Goal: Complete application form

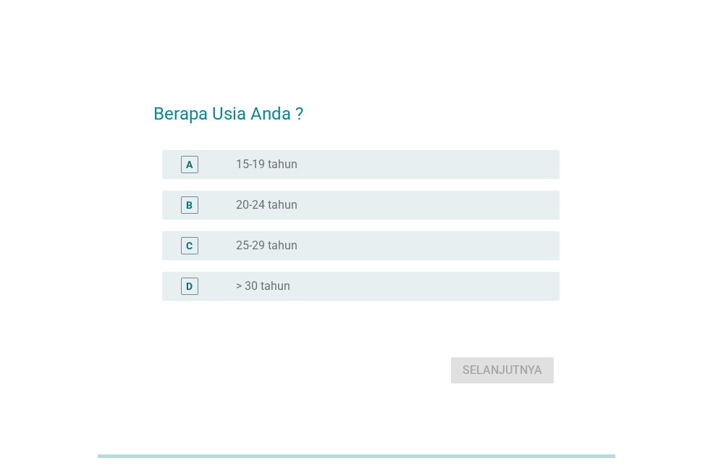
click at [332, 282] on div "radio_button_unchecked > 30 tahun" at bounding box center [386, 286] width 301 height 14
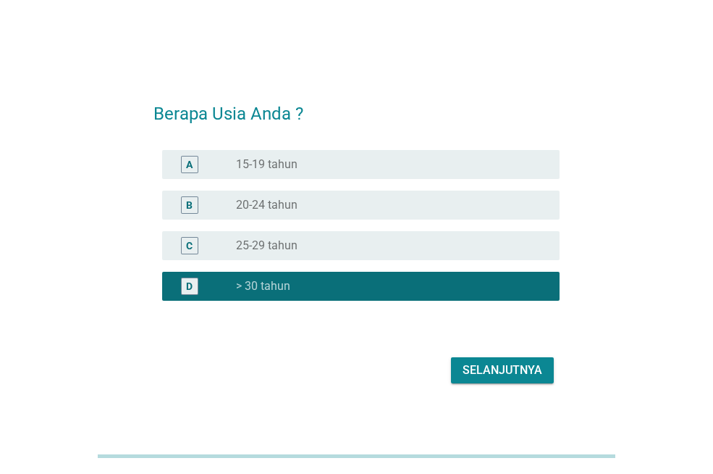
click at [482, 365] on div "Selanjutnya" at bounding box center [503, 369] width 80 height 17
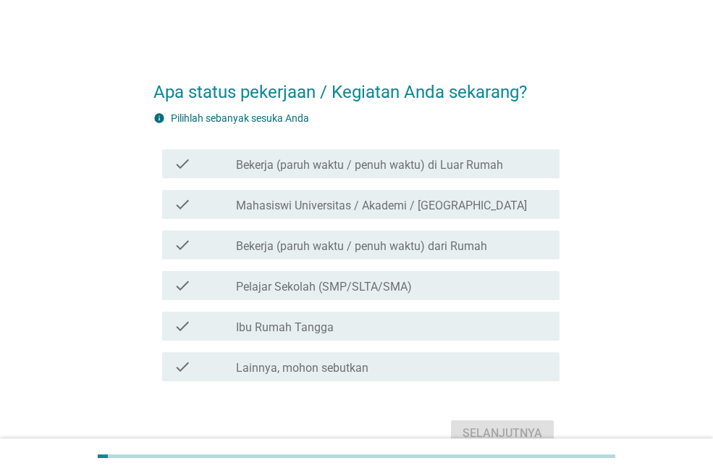
click at [385, 253] on label "Bekerja (paruh waktu / penuh waktu) dari Rumah" at bounding box center [361, 246] width 251 height 14
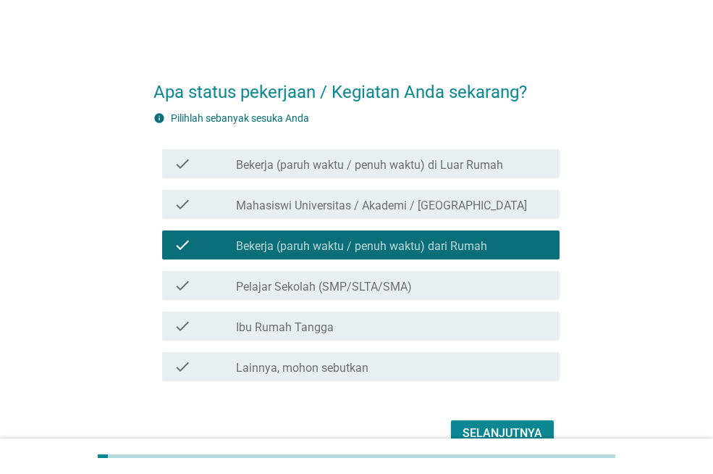
click at [441, 168] on label "Bekerja (paruh waktu / penuh waktu) di Luar Rumah" at bounding box center [369, 165] width 267 height 14
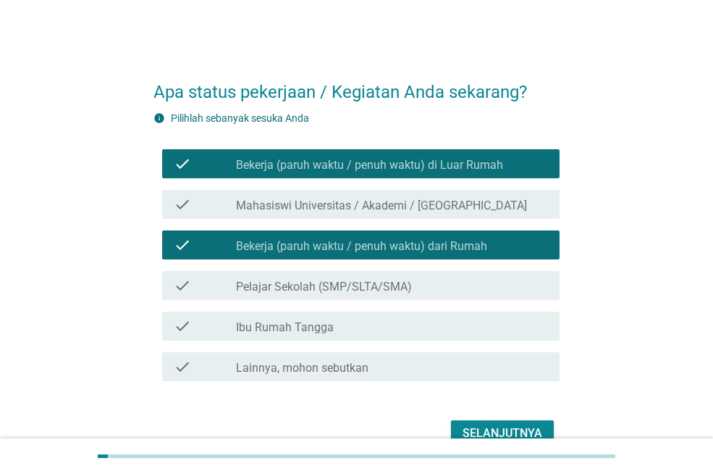
click at [456, 240] on label "Bekerja (paruh waktu / penuh waktu) dari Rumah" at bounding box center [361, 246] width 251 height 14
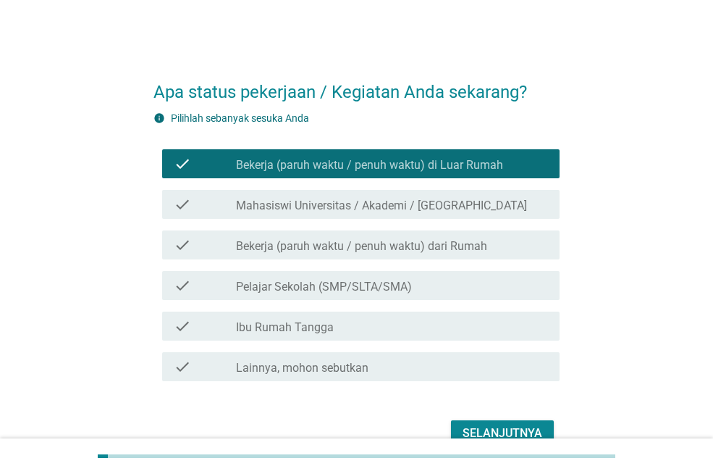
click at [514, 421] on button "Selanjutnya" at bounding box center [502, 433] width 103 height 26
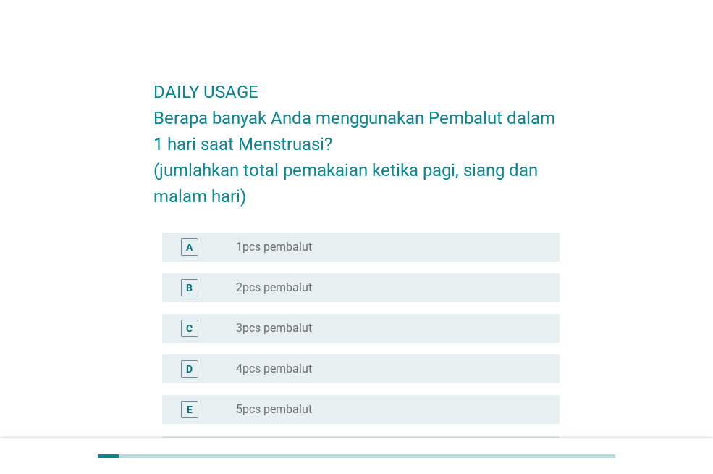
click at [356, 319] on div "radio_button_unchecked 3pcs pembalut" at bounding box center [392, 327] width 312 height 17
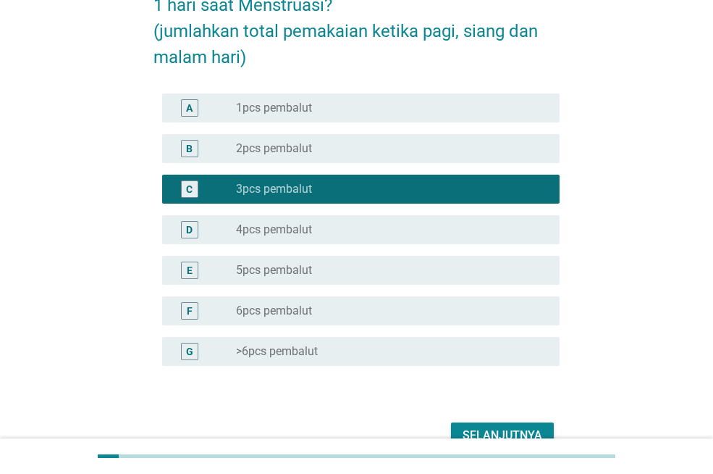
scroll to position [145, 0]
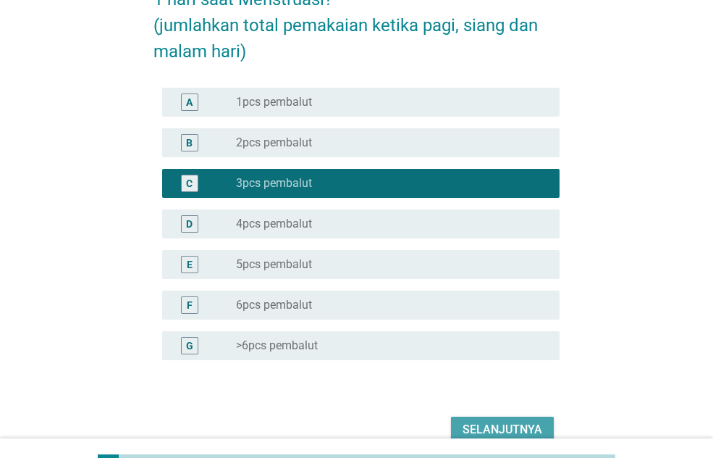
click at [536, 432] on div "Selanjutnya" at bounding box center [503, 429] width 80 height 17
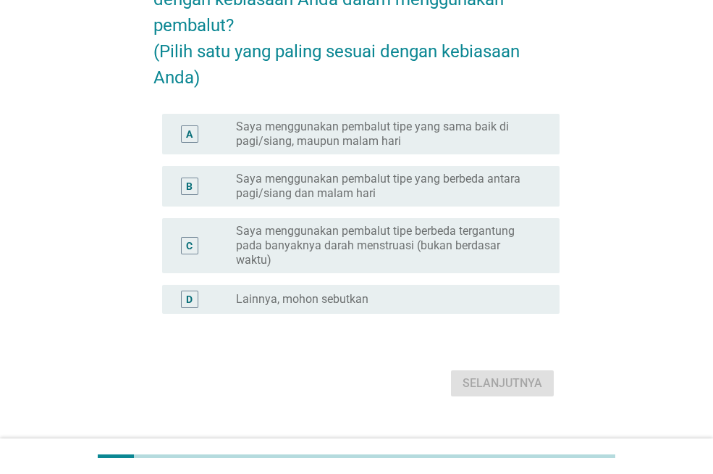
scroll to position [0, 0]
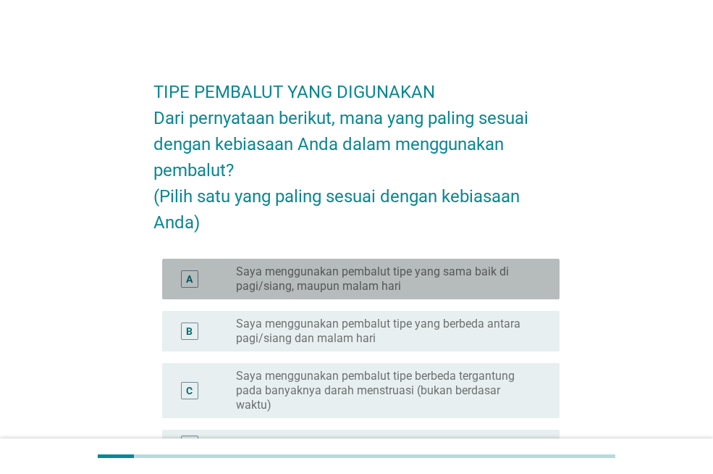
click at [391, 293] on label "Saya menggunakan pembalut tipe yang sama baik di pagi/siang, maupun malam hari" at bounding box center [386, 278] width 301 height 29
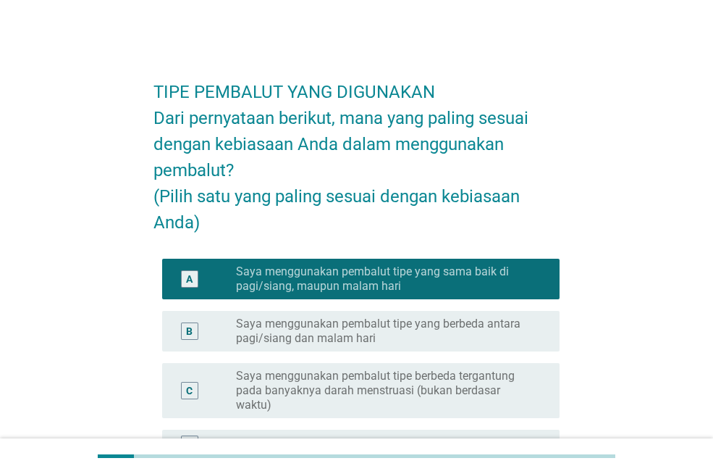
scroll to position [72, 0]
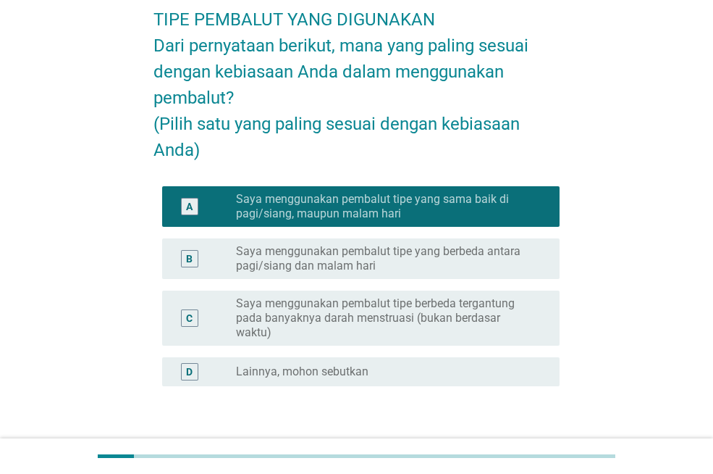
click at [392, 273] on label "Saya menggunakan pembalut tipe yang berbeda antara pagi/siang dan malam hari" at bounding box center [386, 258] width 301 height 29
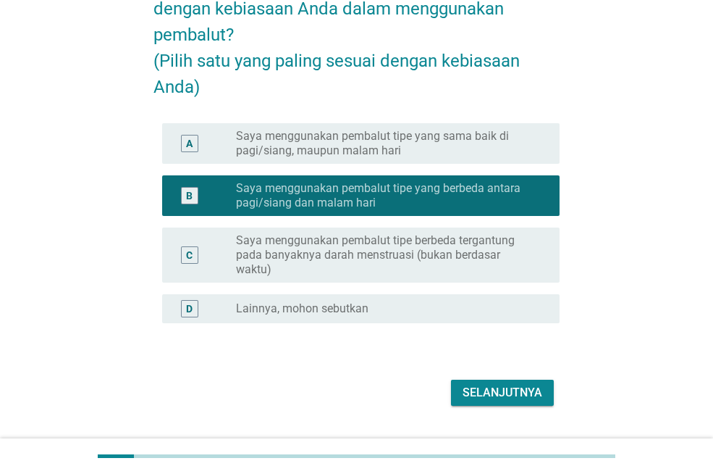
scroll to position [197, 0]
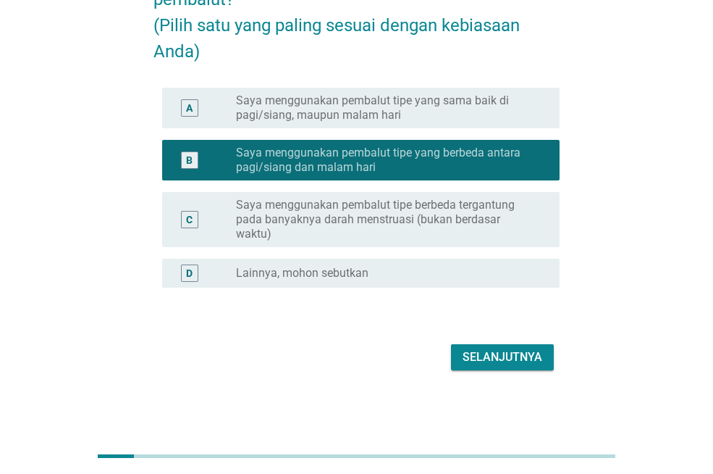
click at [491, 358] on div "Selanjutnya" at bounding box center [503, 356] width 80 height 17
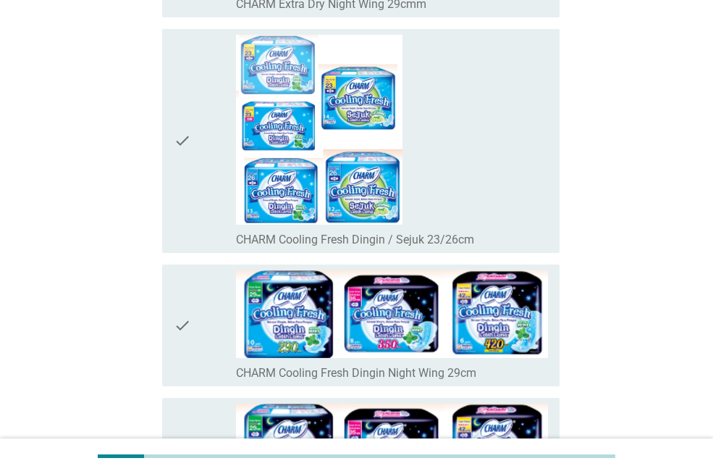
scroll to position [1304, 0]
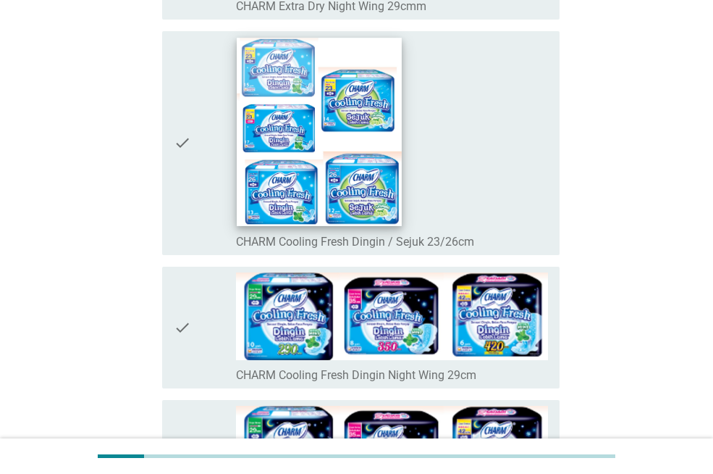
click at [343, 169] on img at bounding box center [319, 132] width 165 height 188
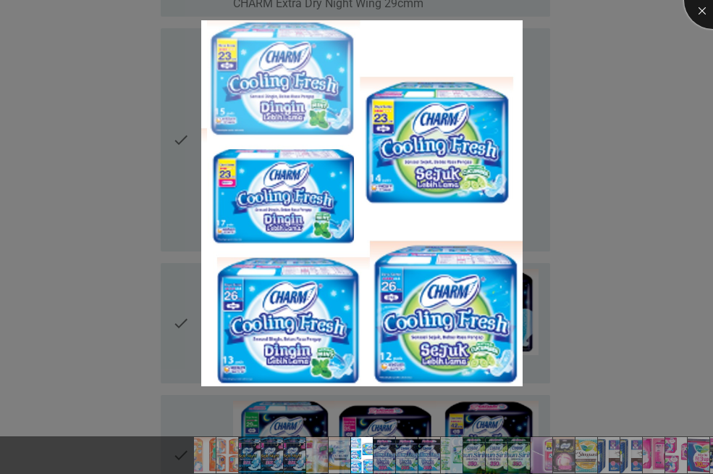
click at [702, 9] on div at bounding box center [713, 0] width 58 height 58
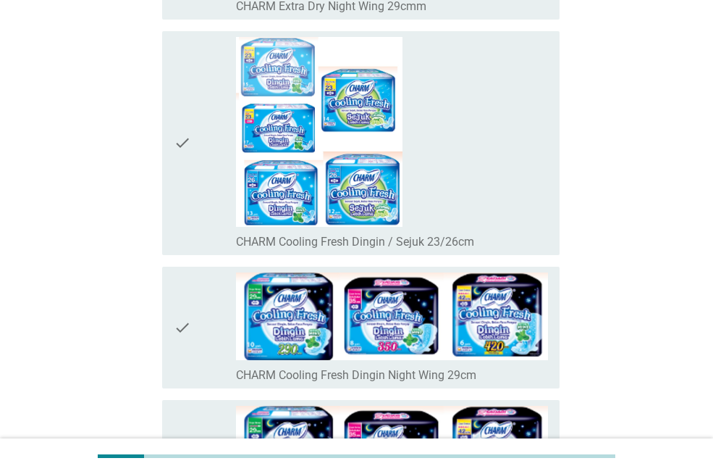
click at [185, 135] on icon "check" at bounding box center [182, 143] width 17 height 212
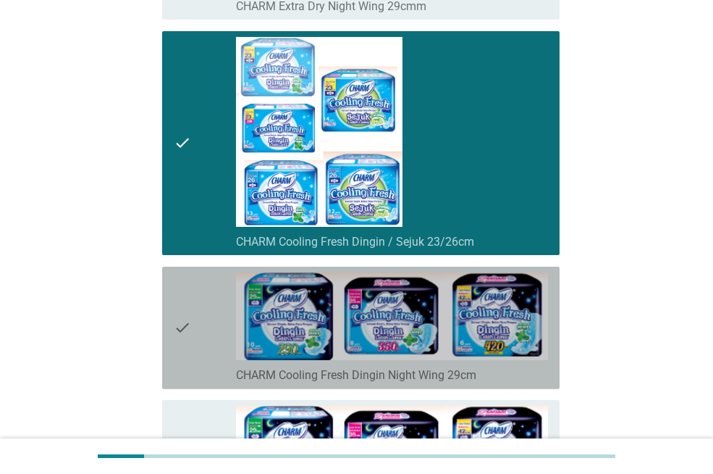
click at [202, 322] on div "check" at bounding box center [205, 327] width 62 height 111
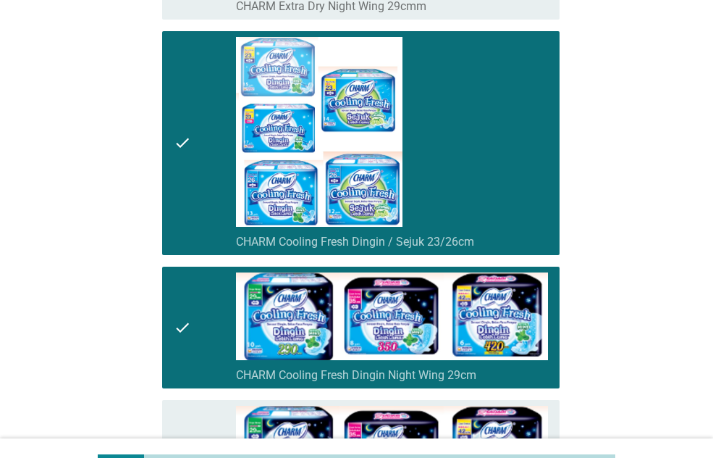
click at [186, 135] on icon "check" at bounding box center [182, 143] width 17 height 212
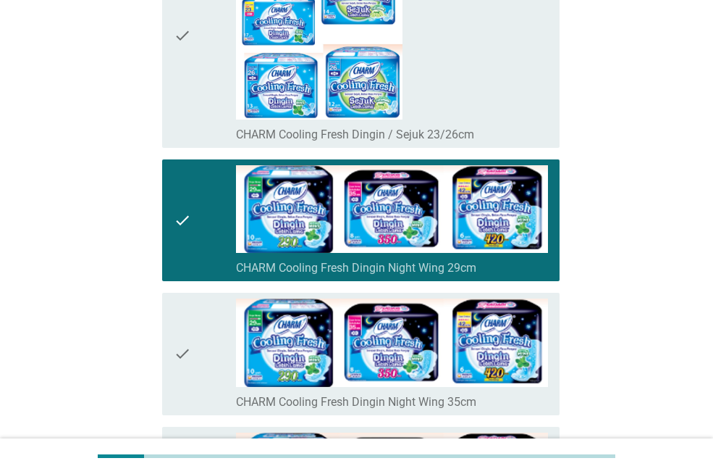
scroll to position [1521, 0]
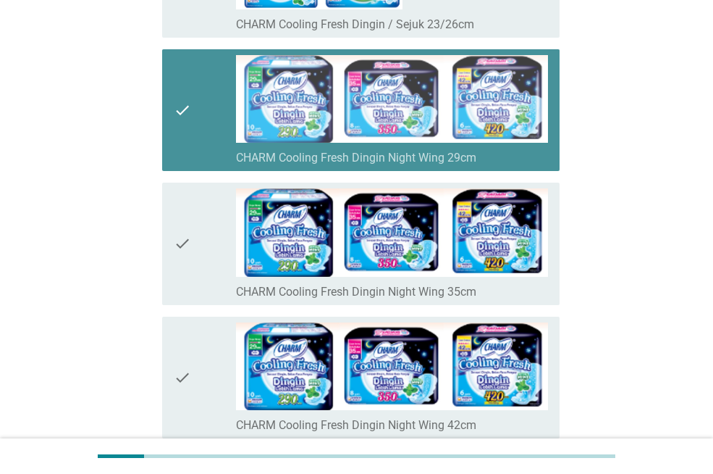
click at [197, 114] on div "check" at bounding box center [205, 110] width 62 height 111
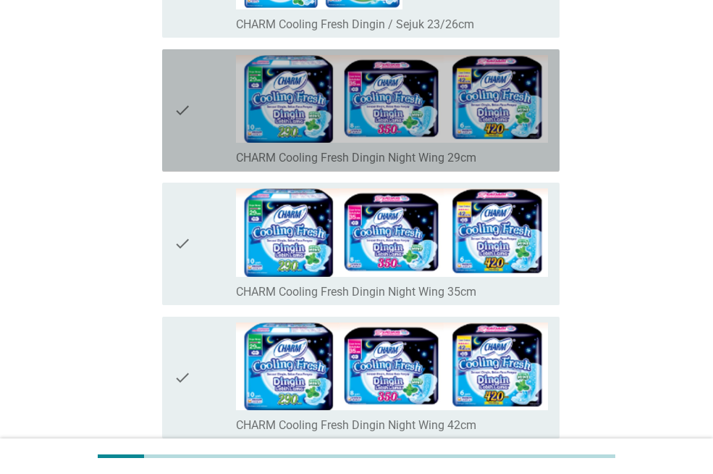
click at [197, 114] on div "check" at bounding box center [205, 110] width 62 height 111
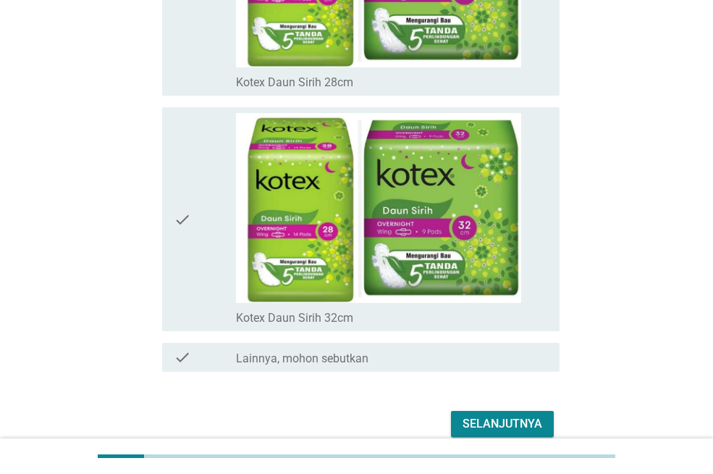
scroll to position [10288, 0]
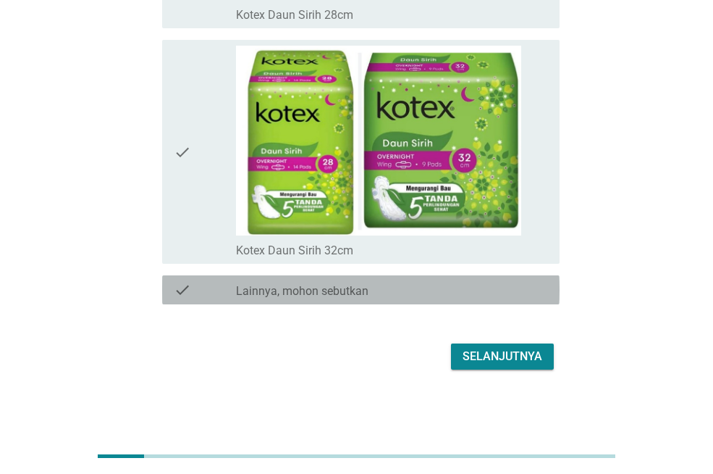
click at [486, 289] on div "check_box_outline_blank Lainnya, mohon sebutkan" at bounding box center [392, 289] width 312 height 17
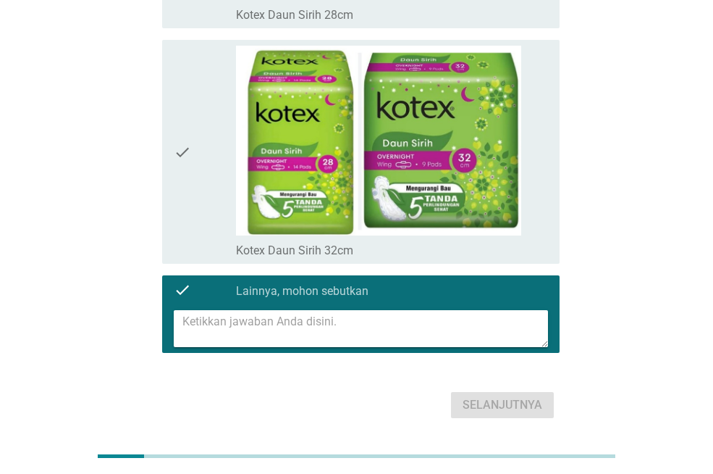
click at [430, 327] on textarea at bounding box center [366, 328] width 366 height 37
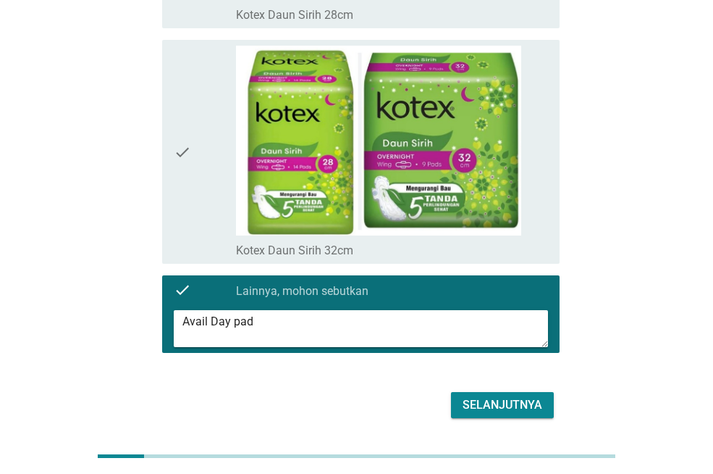
type textarea "Avail Day pad"
click at [519, 399] on div "Selanjutnya" at bounding box center [503, 404] width 80 height 17
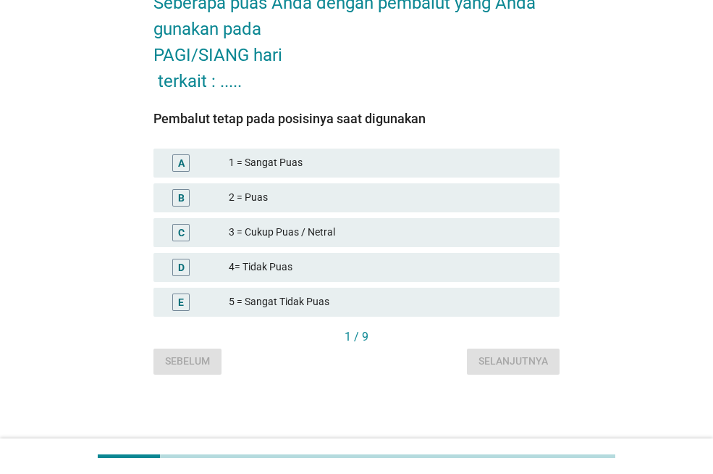
scroll to position [0, 0]
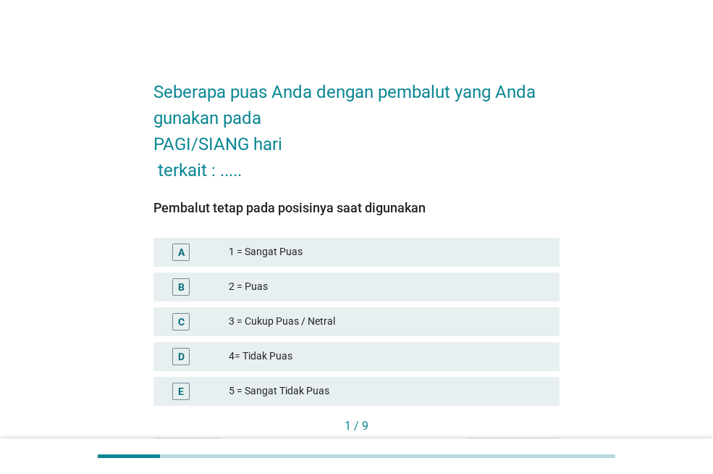
click at [288, 284] on div "2 = Puas" at bounding box center [388, 286] width 319 height 17
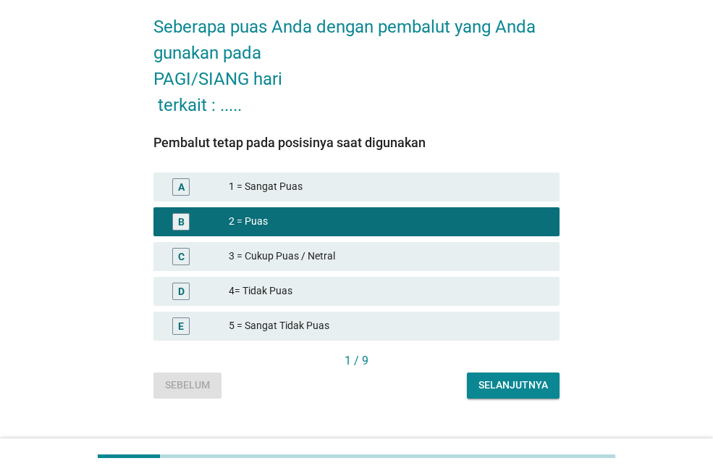
scroll to position [89, 0]
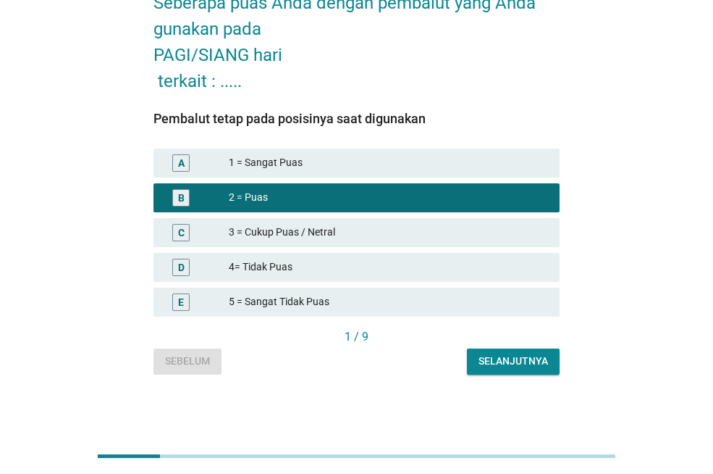
click at [531, 361] on div "Selanjutnya" at bounding box center [514, 360] width 70 height 15
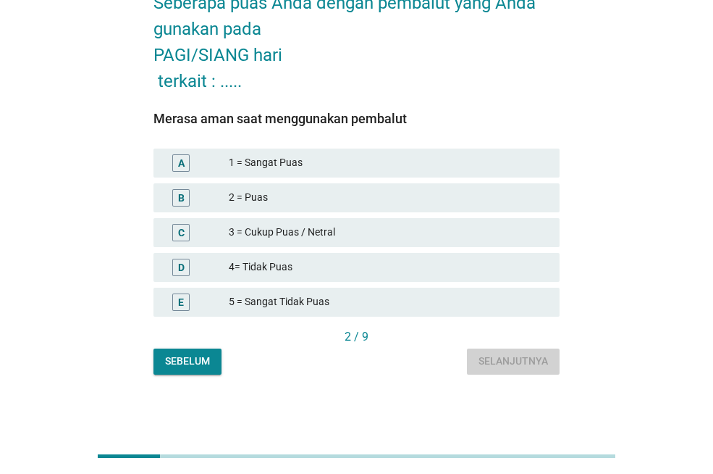
scroll to position [0, 0]
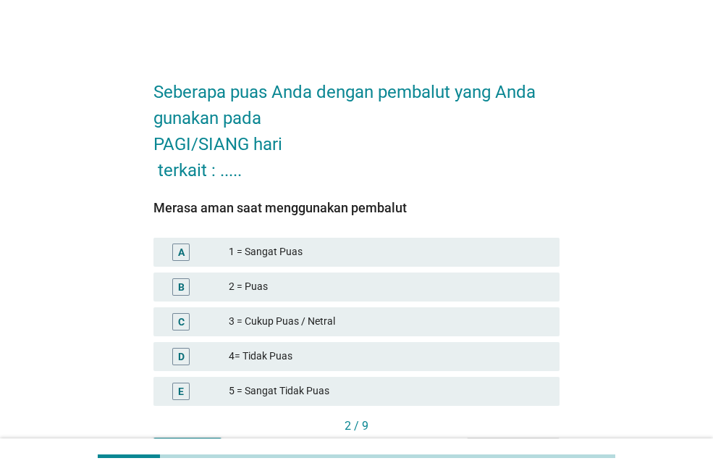
click at [344, 281] on div "2 = Puas" at bounding box center [388, 286] width 319 height 17
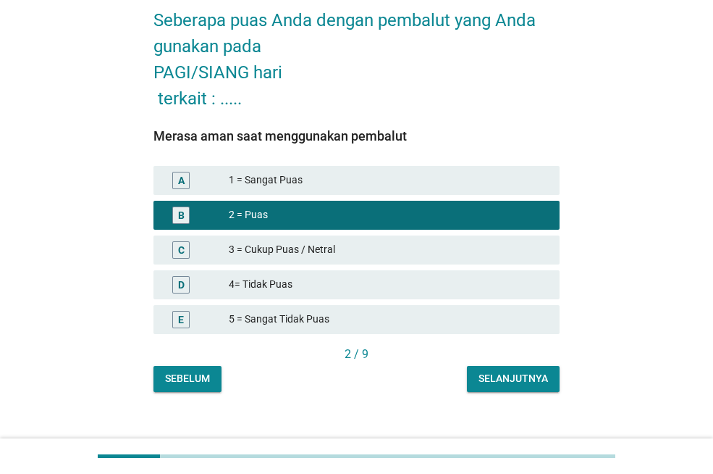
scroll to position [72, 0]
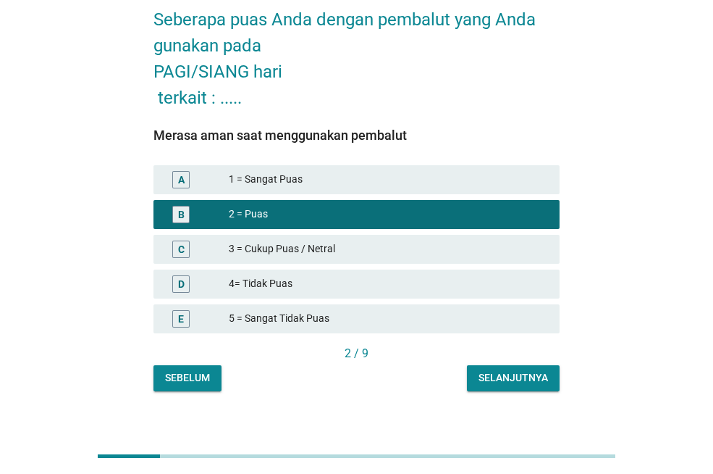
click at [507, 372] on div "Selanjutnya" at bounding box center [514, 377] width 70 height 15
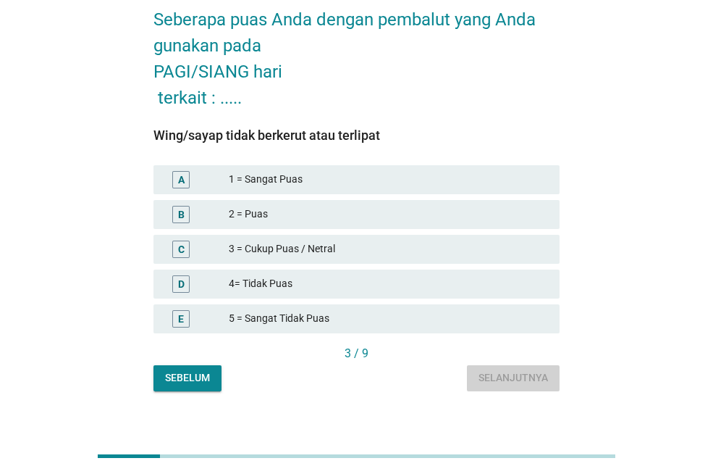
scroll to position [0, 0]
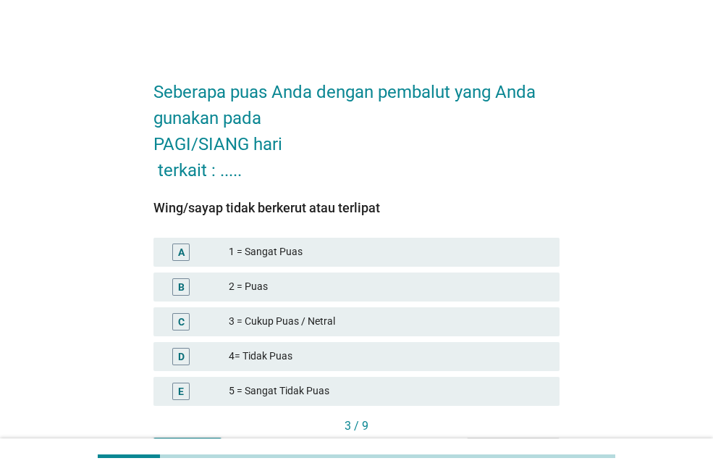
click at [370, 285] on div "2 = Puas" at bounding box center [388, 286] width 319 height 17
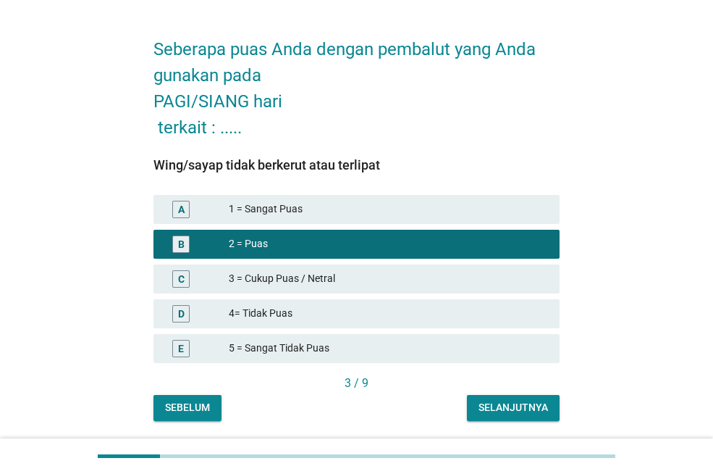
scroll to position [89, 0]
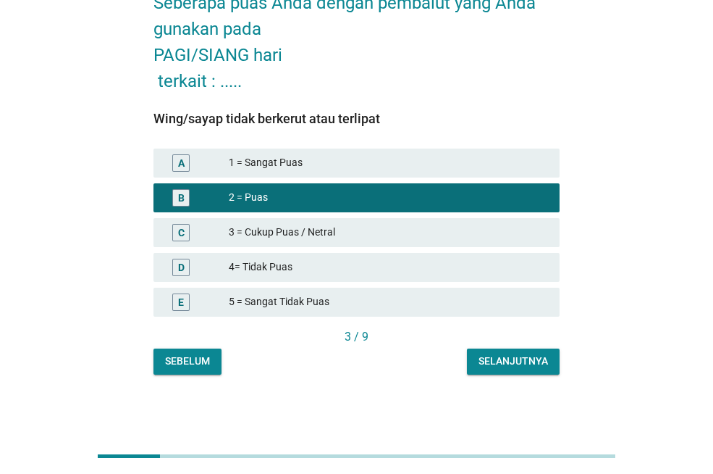
click at [499, 364] on div "Selanjutnya" at bounding box center [514, 360] width 70 height 15
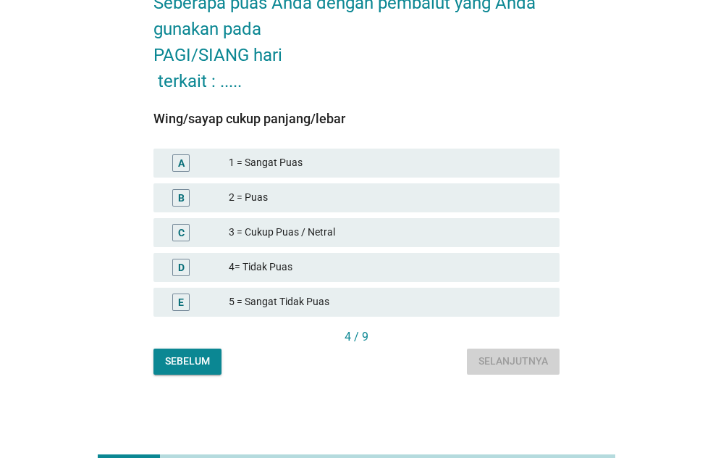
scroll to position [0, 0]
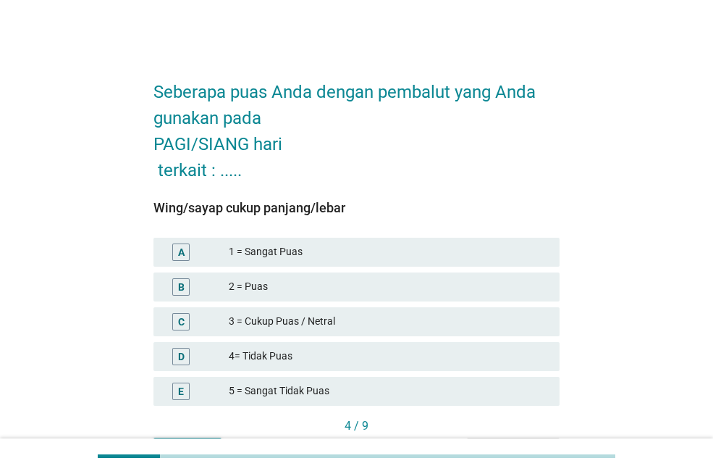
click at [348, 285] on div "2 = Puas" at bounding box center [388, 286] width 319 height 17
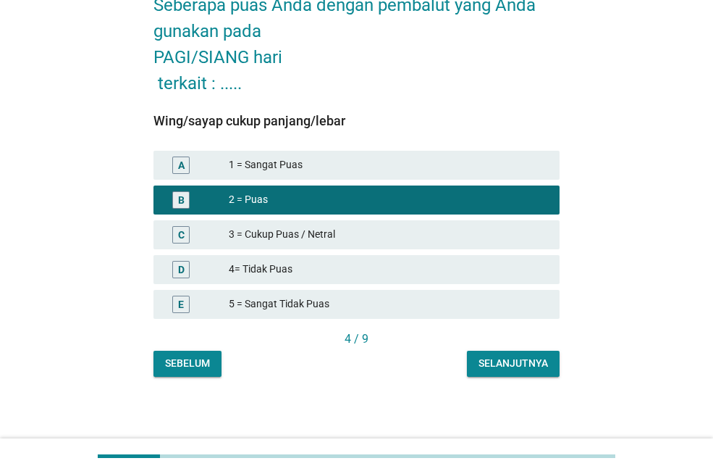
scroll to position [89, 0]
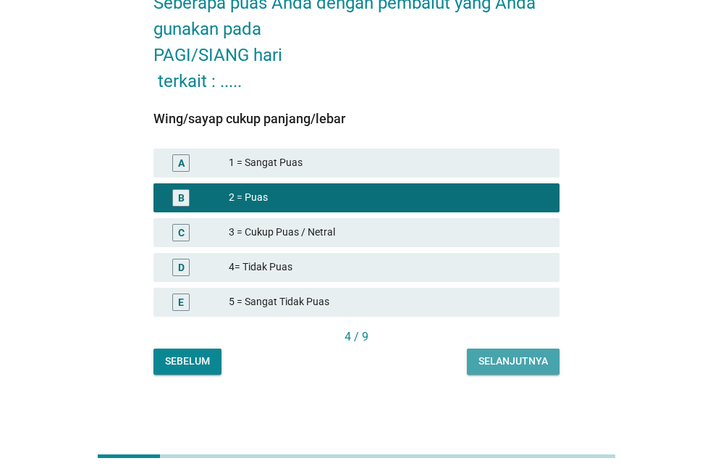
click at [513, 351] on button "Selanjutnya" at bounding box center [513, 361] width 93 height 26
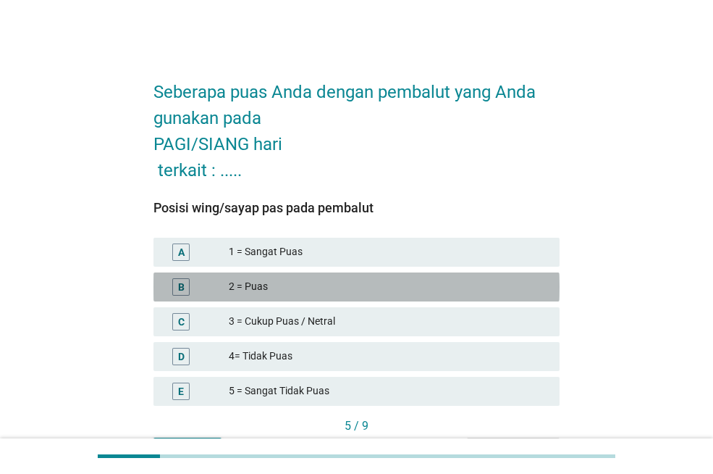
click at [299, 275] on div "B 2 = Puas" at bounding box center [357, 286] width 406 height 29
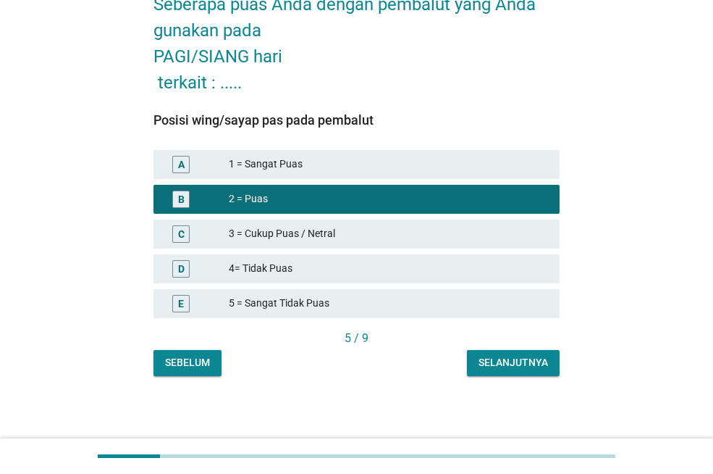
scroll to position [89, 0]
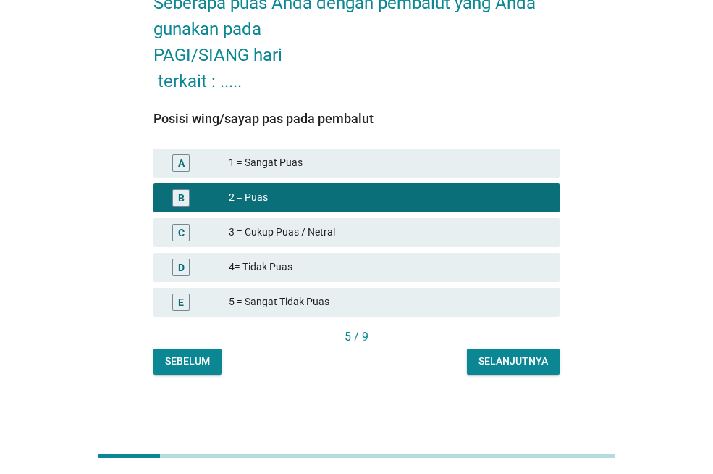
click at [489, 374] on button "Selanjutnya" at bounding box center [513, 361] width 93 height 26
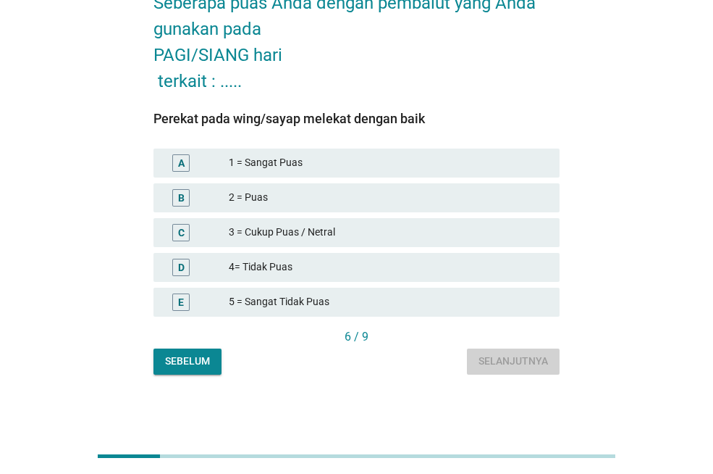
scroll to position [0, 0]
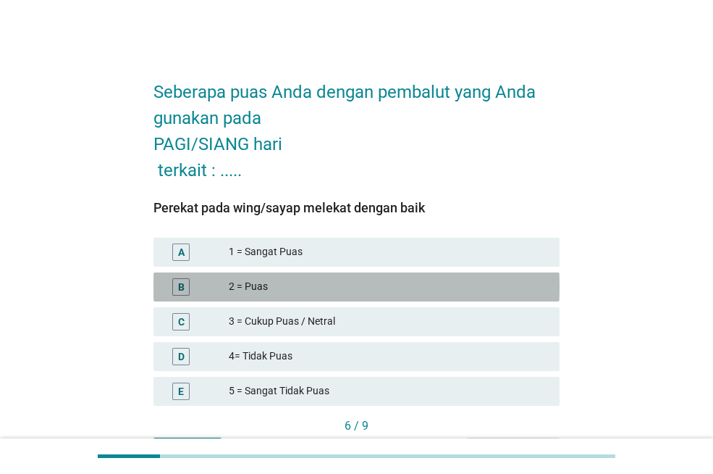
drag, startPoint x: 285, startPoint y: 281, endPoint x: 385, endPoint y: 322, distance: 108.1
click at [285, 281] on div "2 = Puas" at bounding box center [388, 286] width 319 height 17
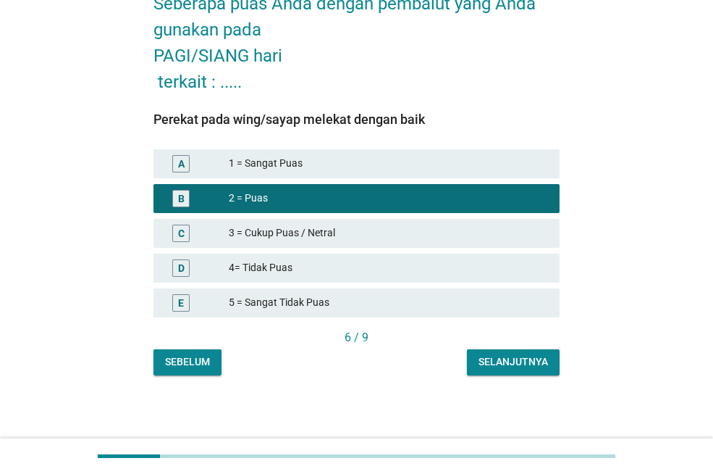
scroll to position [89, 0]
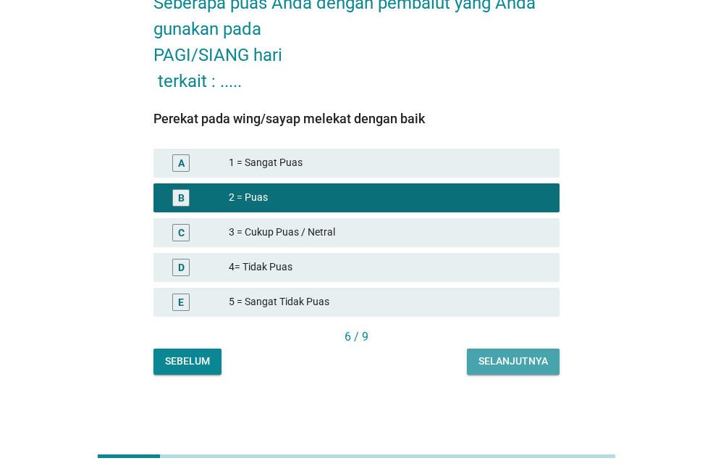
click at [516, 361] on div "Selanjutnya" at bounding box center [514, 360] width 70 height 15
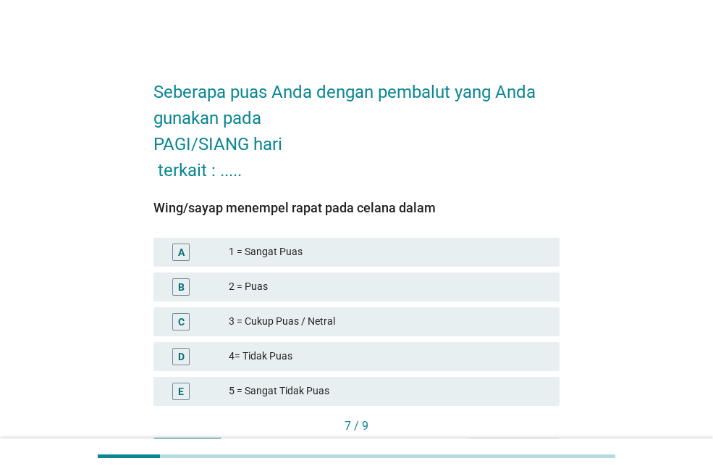
click at [289, 281] on div "2 = Puas" at bounding box center [388, 286] width 319 height 17
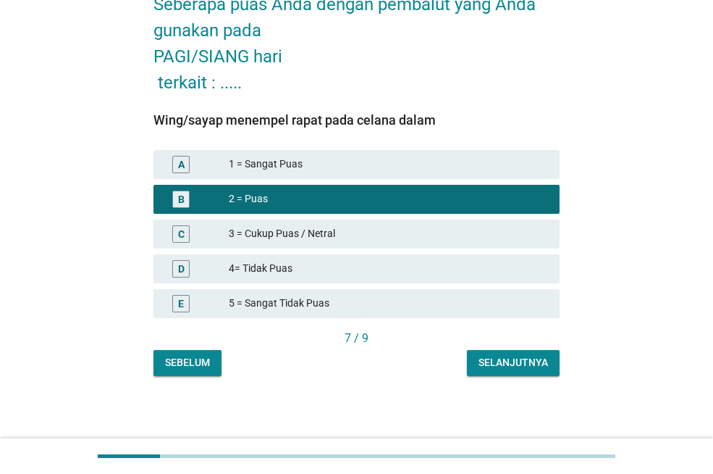
scroll to position [89, 0]
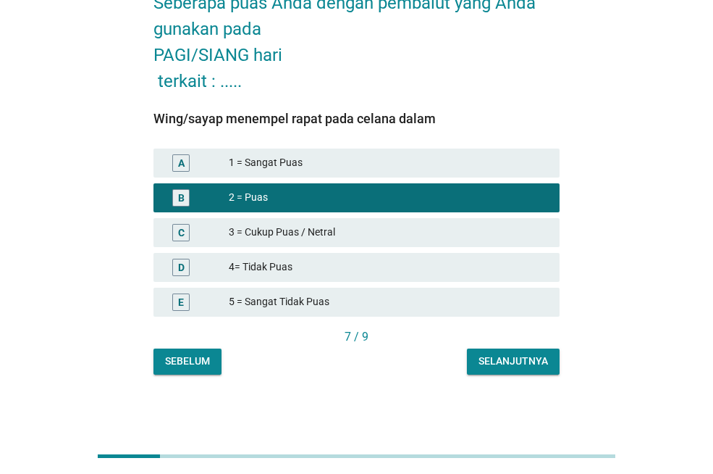
click at [527, 370] on button "Selanjutnya" at bounding box center [513, 361] width 93 height 26
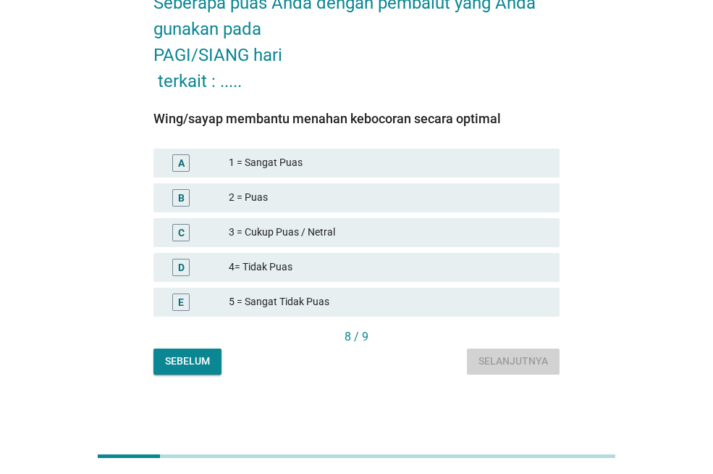
scroll to position [0, 0]
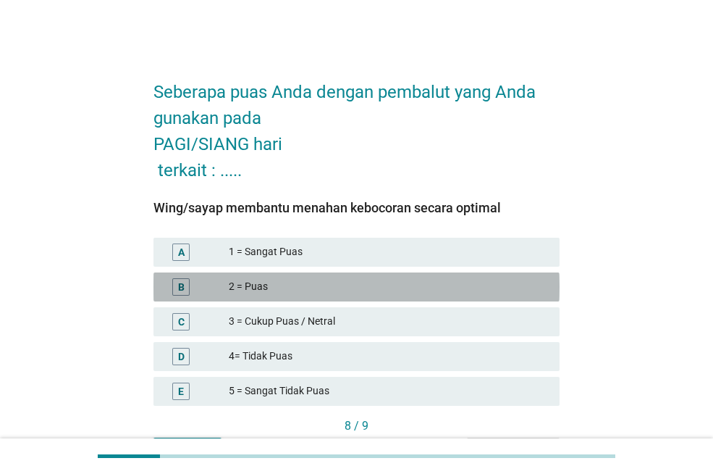
click at [278, 276] on div "B 2 = Puas" at bounding box center [357, 286] width 406 height 29
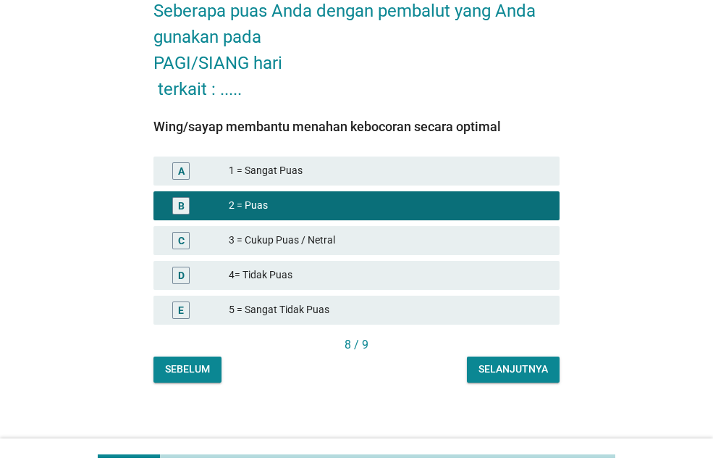
scroll to position [89, 0]
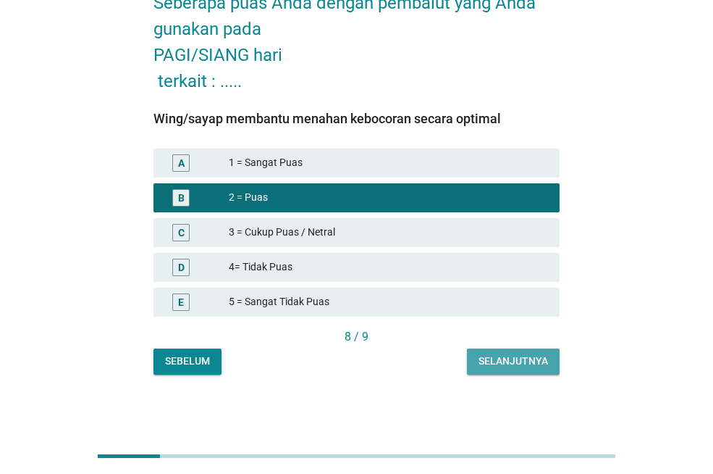
click at [527, 369] on button "Selanjutnya" at bounding box center [513, 361] width 93 height 26
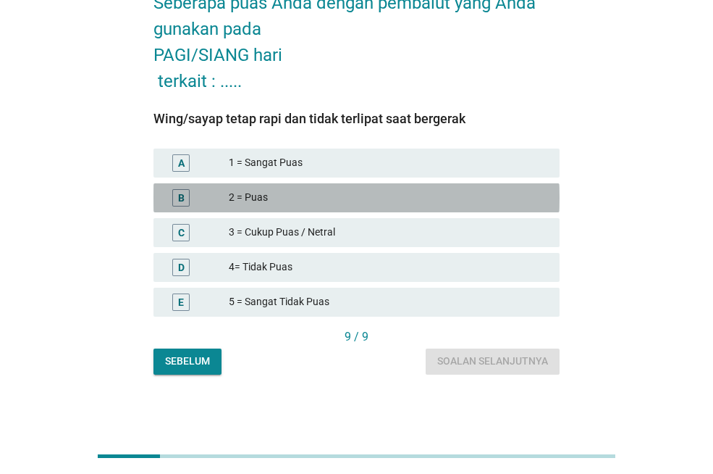
click at [290, 196] on div "2 = Puas" at bounding box center [388, 197] width 319 height 17
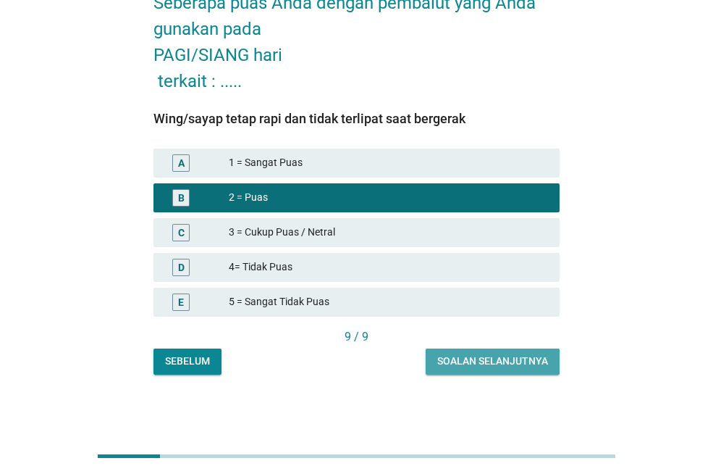
click at [524, 362] on div "Soalan selanjutnya" at bounding box center [492, 360] width 111 height 15
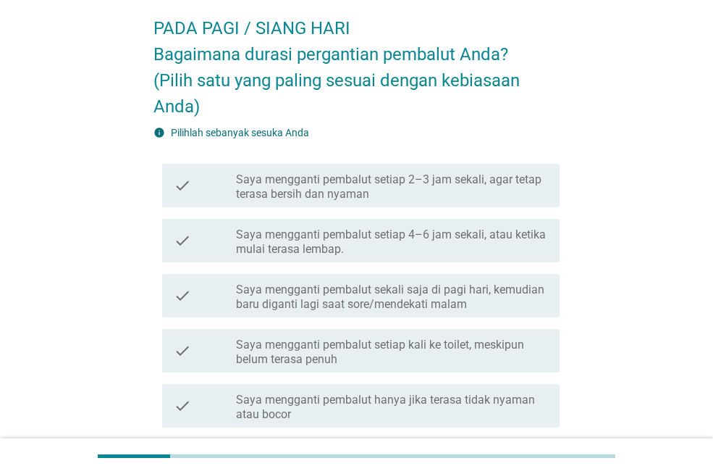
scroll to position [145, 0]
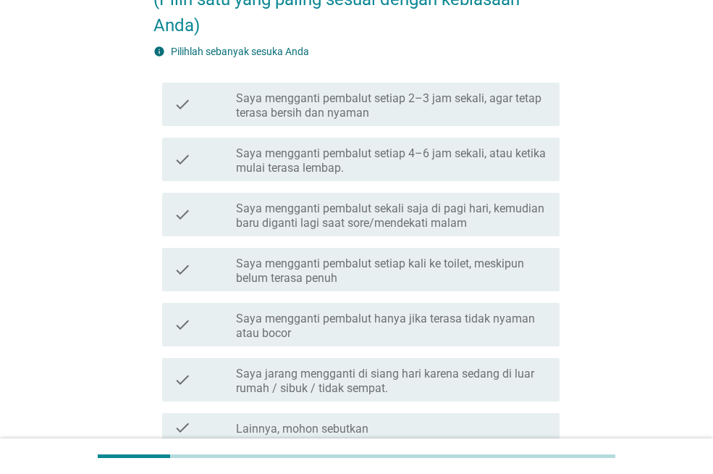
click at [408, 156] on label "Saya mengganti pembalut setiap 4–6 jam sekali, atau ketika mulai terasa lembap." at bounding box center [392, 160] width 312 height 29
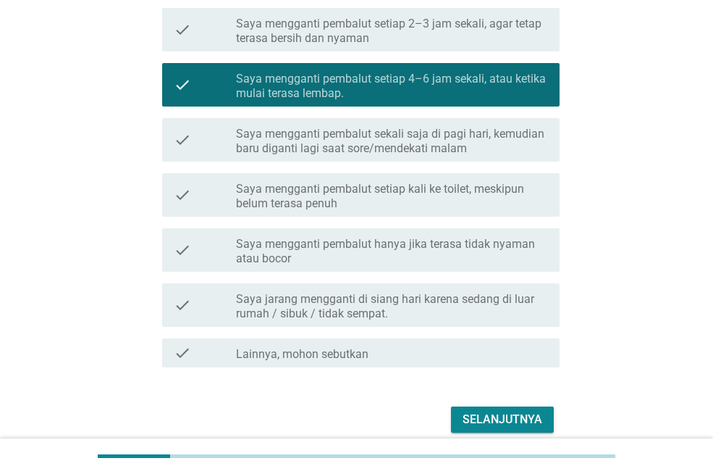
scroll to position [282, 0]
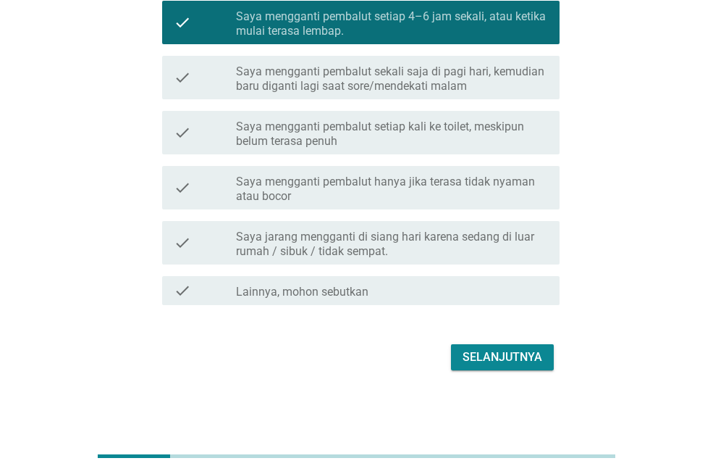
click at [529, 363] on div "Selanjutnya" at bounding box center [503, 356] width 80 height 17
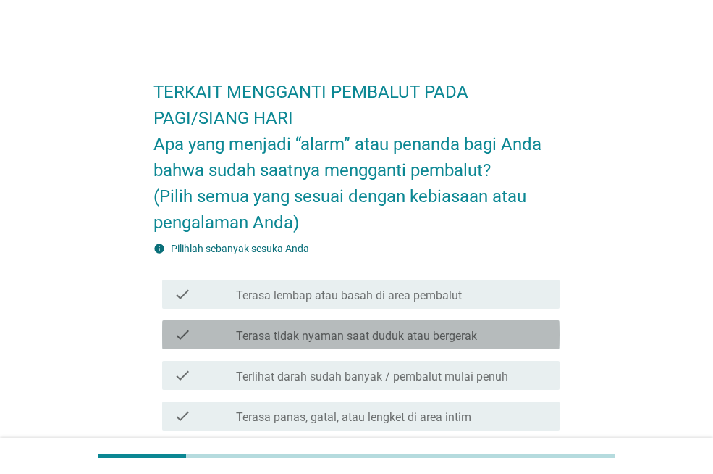
click at [319, 337] on label "Terasa tidak nyaman saat duduk atau bergerak" at bounding box center [356, 336] width 241 height 14
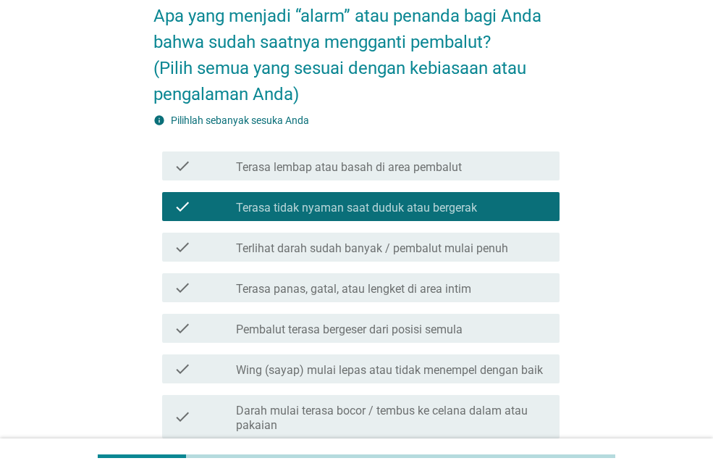
scroll to position [105, 0]
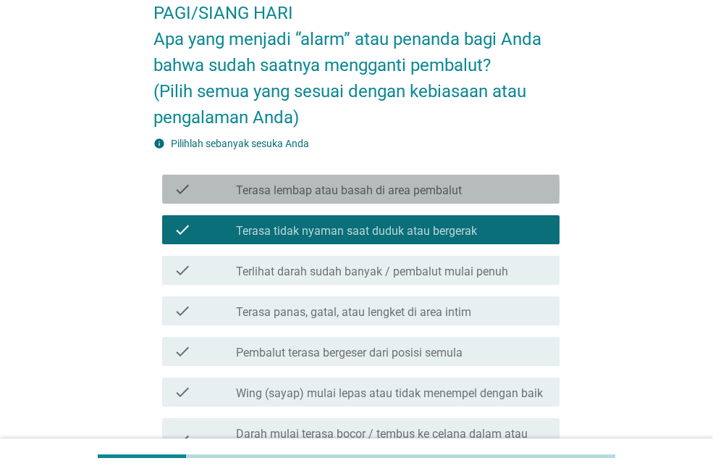
click at [416, 195] on label "Terasa lembap atau basah di area pembalut" at bounding box center [349, 190] width 226 height 14
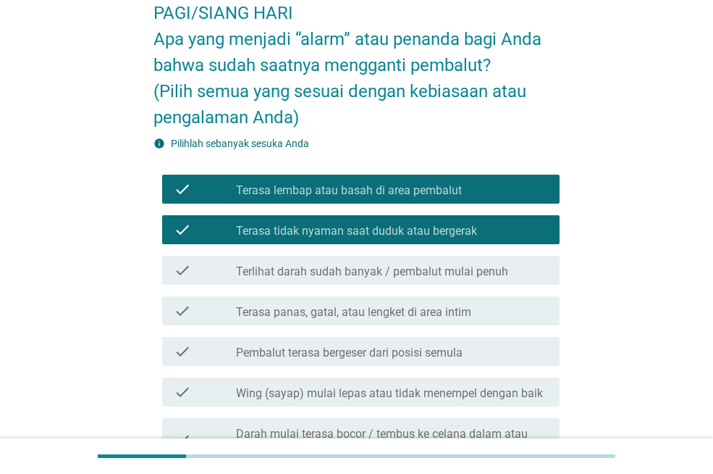
click at [437, 272] on label "Terlihat darah sudah banyak / pembalut mulai penuh" at bounding box center [372, 271] width 272 height 14
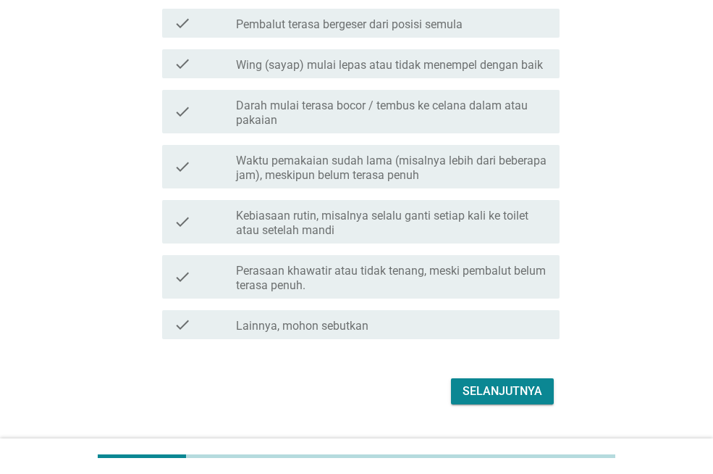
scroll to position [467, 0]
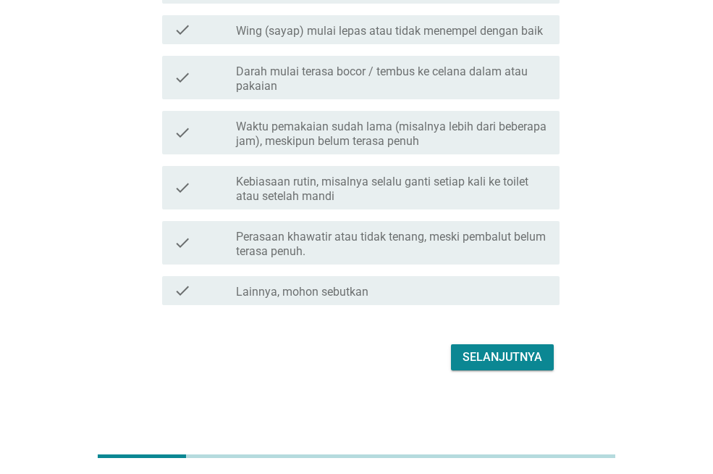
click at [414, 139] on label "Waktu pemakaian sudah lama (misalnya lebih dari beberapa jam), meskipun belum t…" at bounding box center [392, 133] width 312 height 29
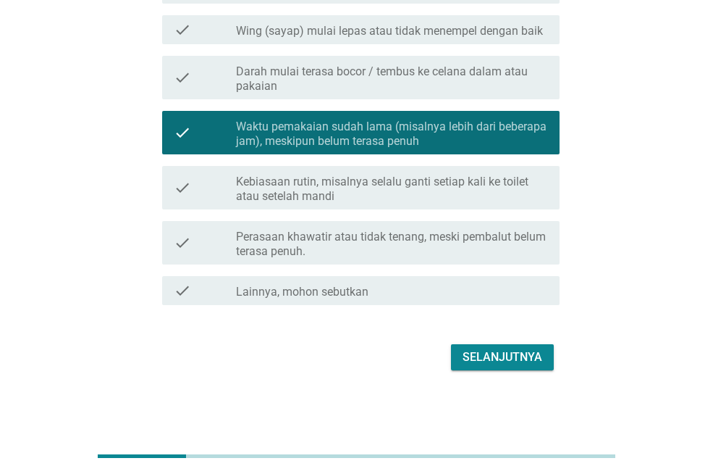
click at [461, 204] on div "check check_box_outline_blank Kebiasaan rutin, misalnya selalu ganti setiap kal…" at bounding box center [361, 187] width 398 height 43
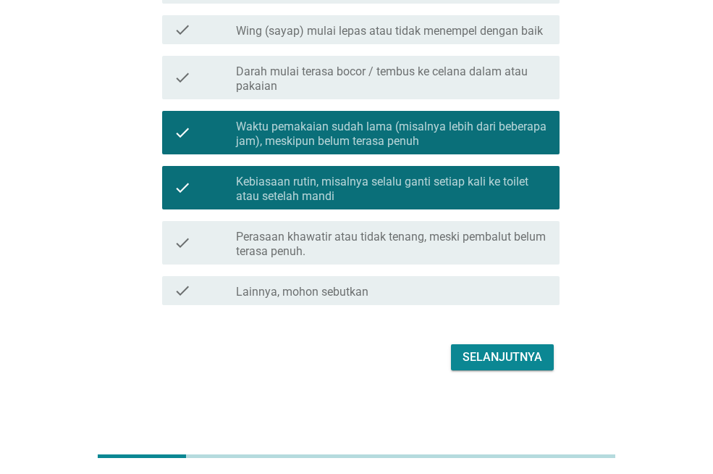
click at [514, 364] on div "Selanjutnya" at bounding box center [503, 356] width 80 height 17
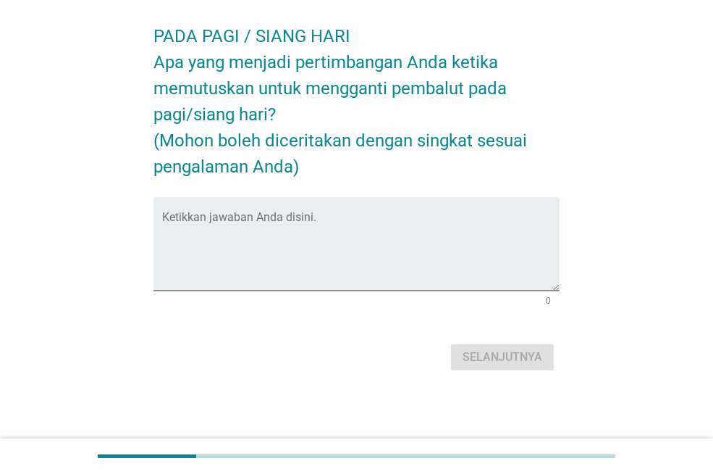
scroll to position [0, 0]
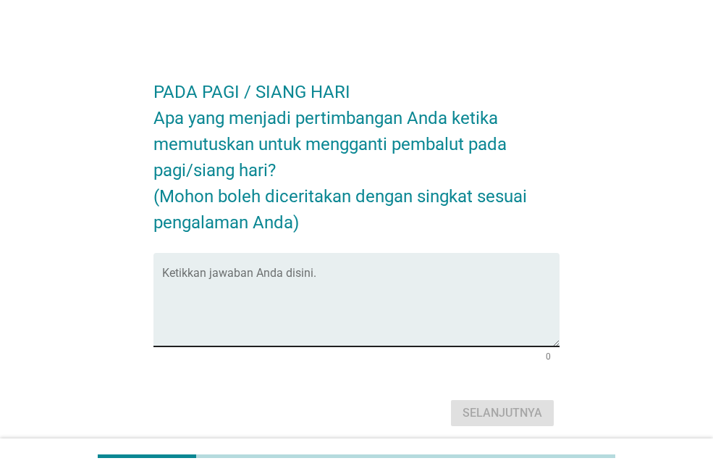
click at [377, 272] on textarea "Ketikkan jawaban Anda disini." at bounding box center [361, 308] width 398 height 76
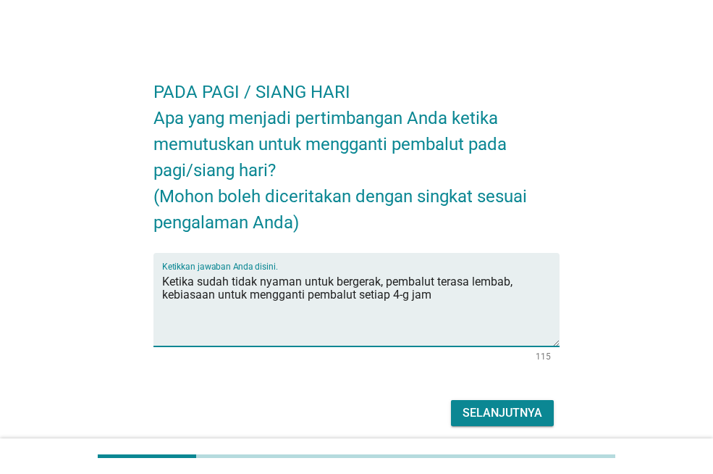
click at [409, 295] on textarea "Ketika sudah tidak nyaman untuk bergerak, pembalut terasa lembab, kebiasaan unt…" at bounding box center [361, 308] width 398 height 76
type textarea "Ketika sudah tidak nyaman untuk bergerak, pembalut terasa lembab, kebiasaan unt…"
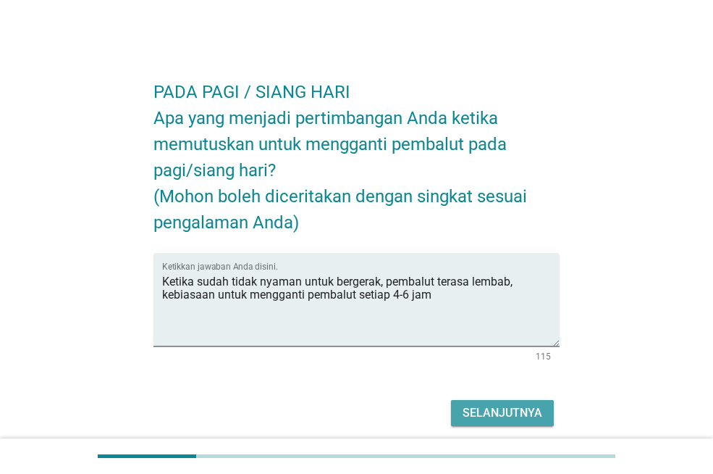
click at [521, 407] on div "Selanjutnya" at bounding box center [503, 412] width 80 height 17
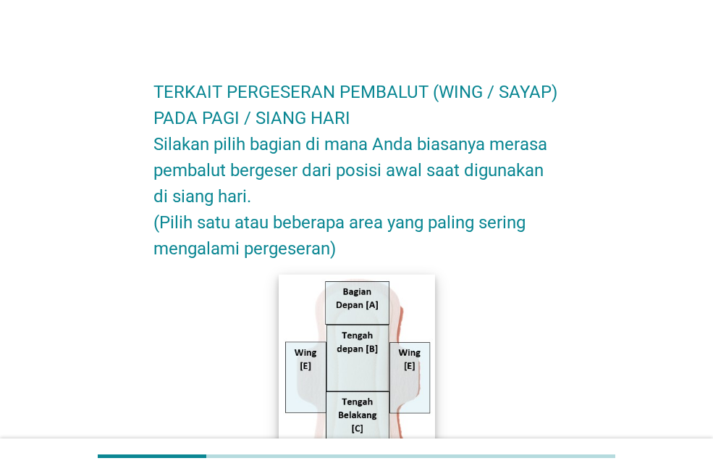
click at [351, 310] on img at bounding box center [357, 391] width 156 height 235
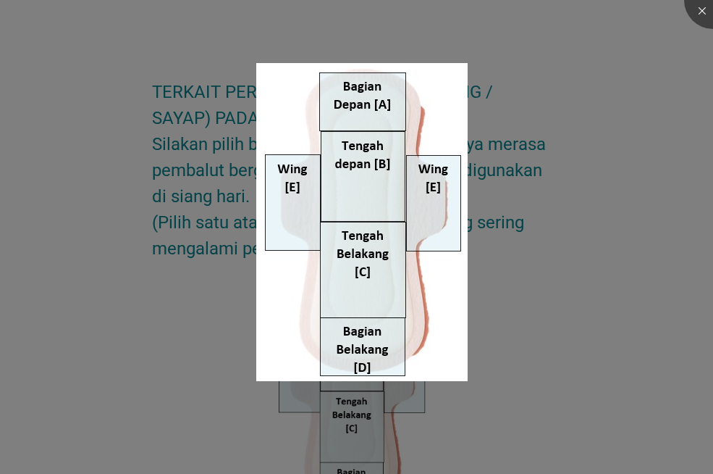
click at [634, 116] on div at bounding box center [356, 237] width 713 height 474
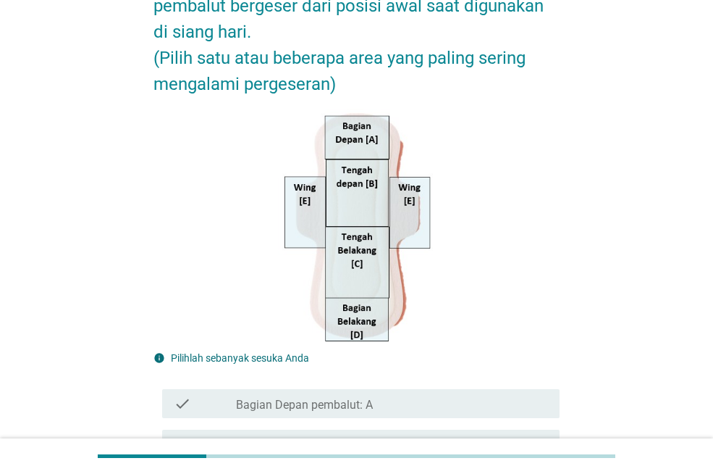
scroll to position [290, 0]
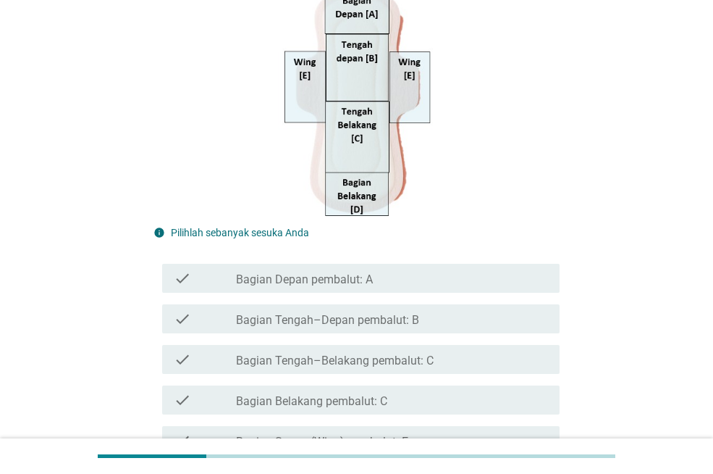
click at [385, 285] on div "check_box_outline_blank Bagian Depan pembalut: A" at bounding box center [392, 277] width 312 height 17
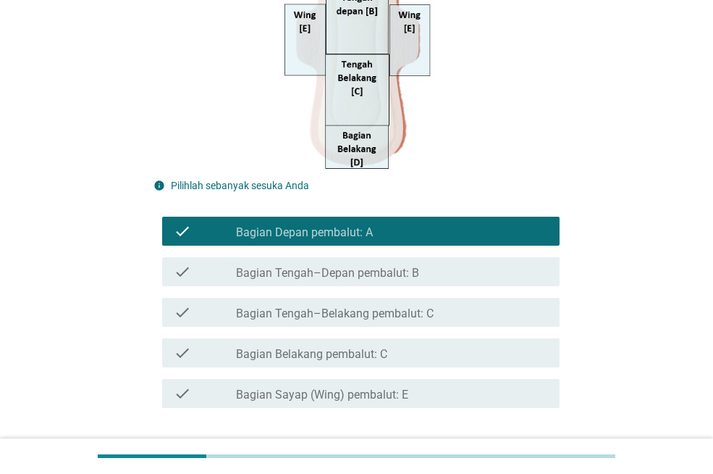
scroll to position [362, 0]
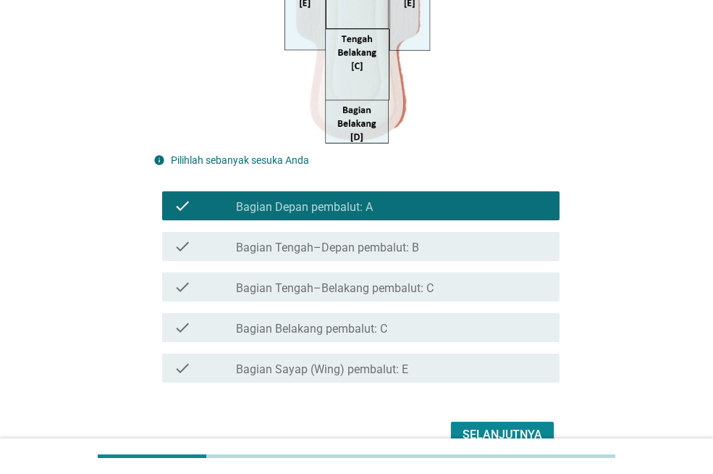
click at [416, 331] on div "check_box_outline_blank Bagian Belakang pembalut: C" at bounding box center [392, 327] width 312 height 17
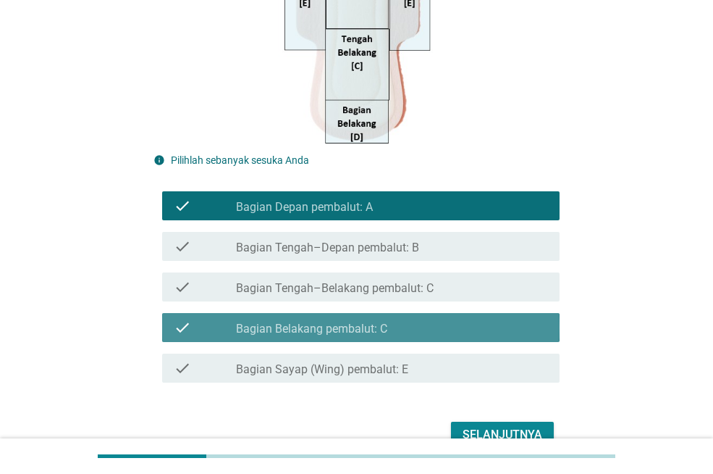
click at [416, 331] on div "check_box_outline_blank Bagian Belakang pembalut: C" at bounding box center [392, 327] width 312 height 17
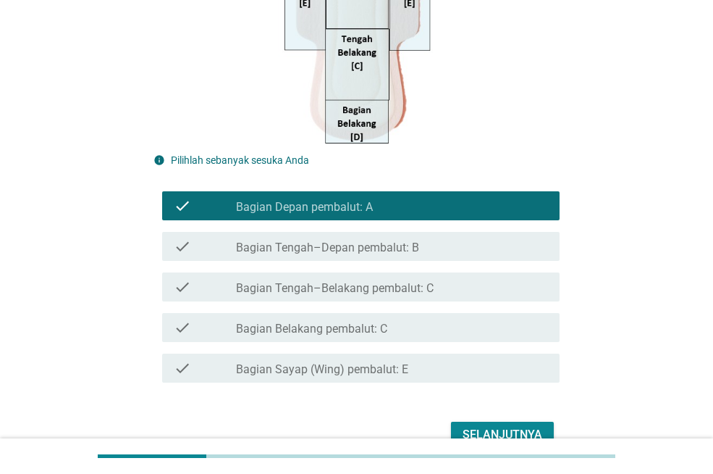
click at [337, 329] on label "Bagian Belakang pembalut: C" at bounding box center [311, 329] width 151 height 14
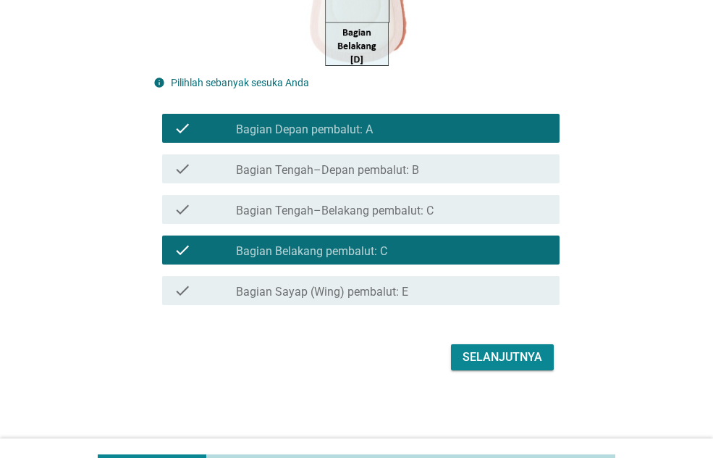
scroll to position [440, 0]
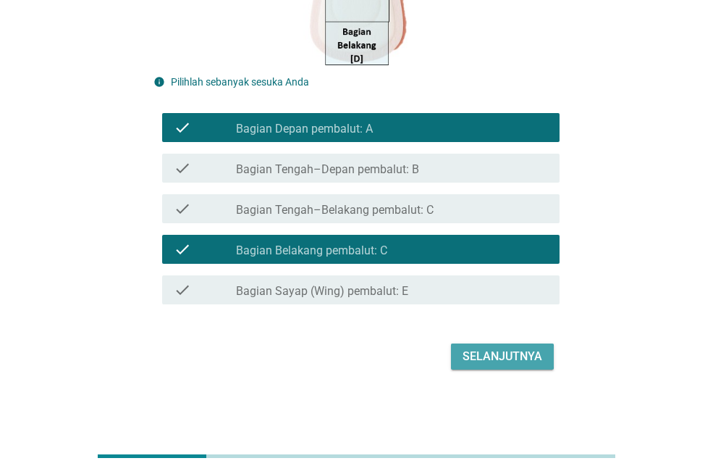
click at [495, 360] on div "Selanjutnya" at bounding box center [503, 356] width 80 height 17
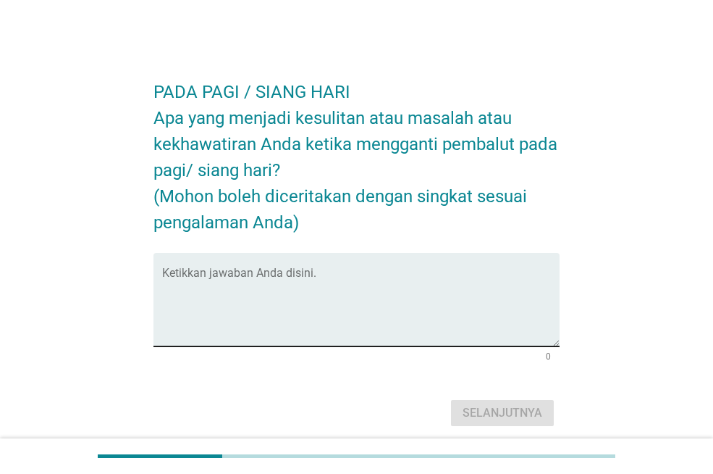
click at [296, 282] on textarea "Ketikkan jawaban Anda disini." at bounding box center [361, 308] width 398 height 76
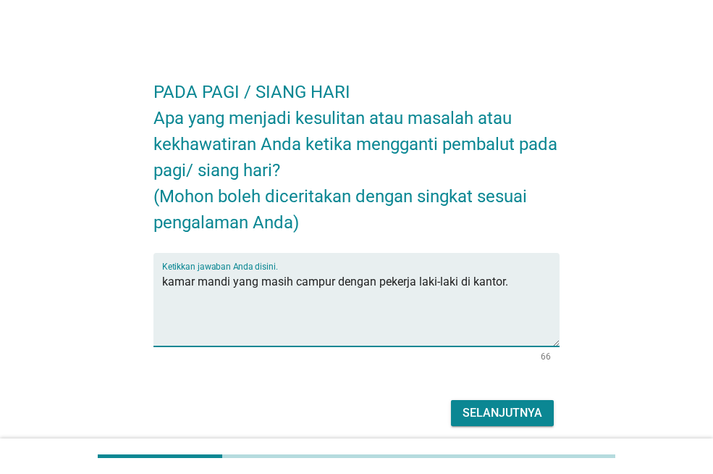
type textarea "kamar mandi yang masih campur dengan pekerja laki-laki di kantor."
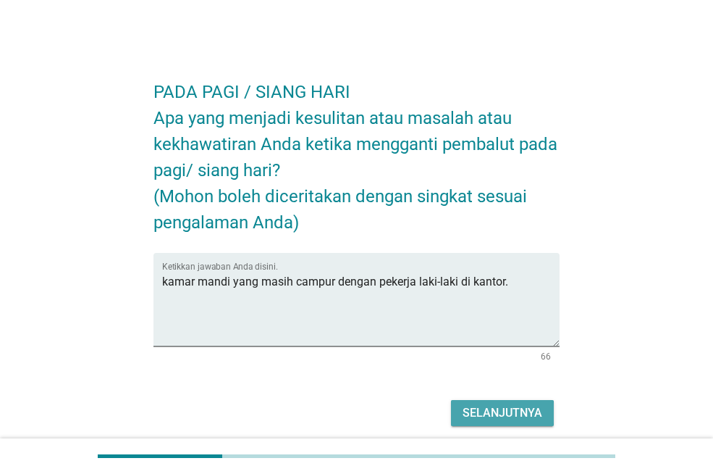
click at [486, 414] on div "Selanjutnya" at bounding box center [503, 412] width 80 height 17
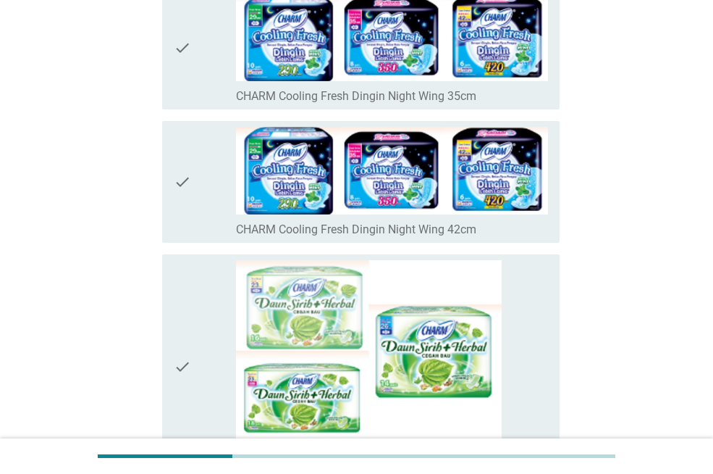
scroll to position [1811, 0]
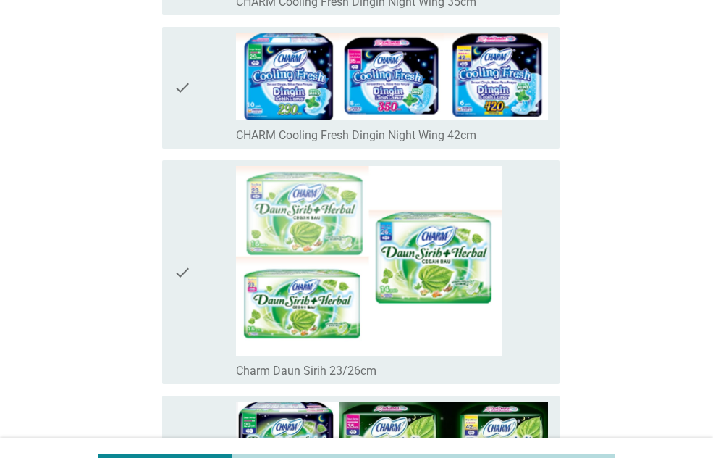
click at [190, 109] on icon "check" at bounding box center [182, 88] width 17 height 111
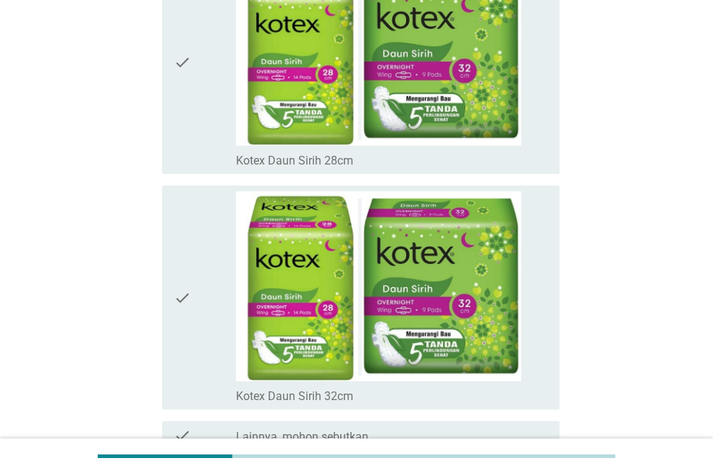
scroll to position [10230, 0]
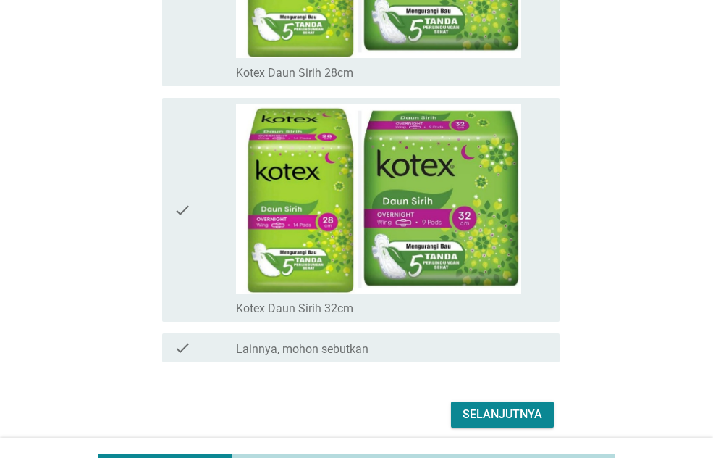
click at [485, 419] on div "Selanjutnya" at bounding box center [503, 414] width 80 height 17
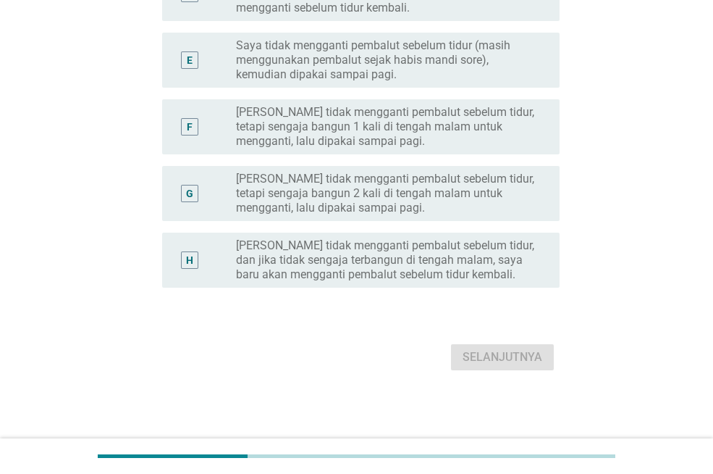
scroll to position [0, 0]
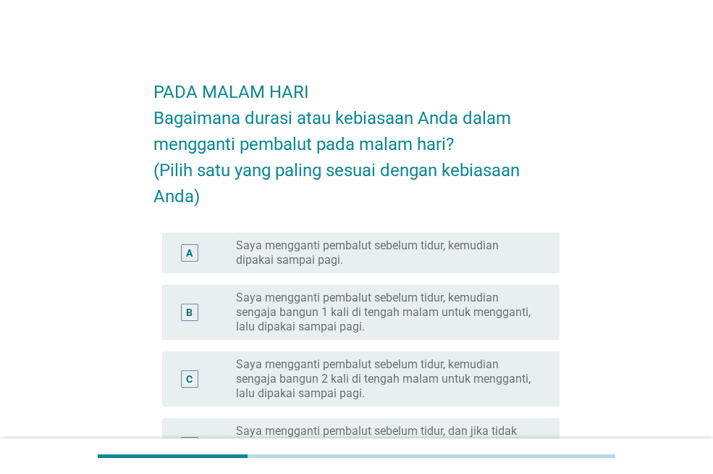
click at [452, 248] on label "Saya mengganti pembalut sebelum tidur, kemudian dipakai sampai pagi." at bounding box center [386, 252] width 301 height 29
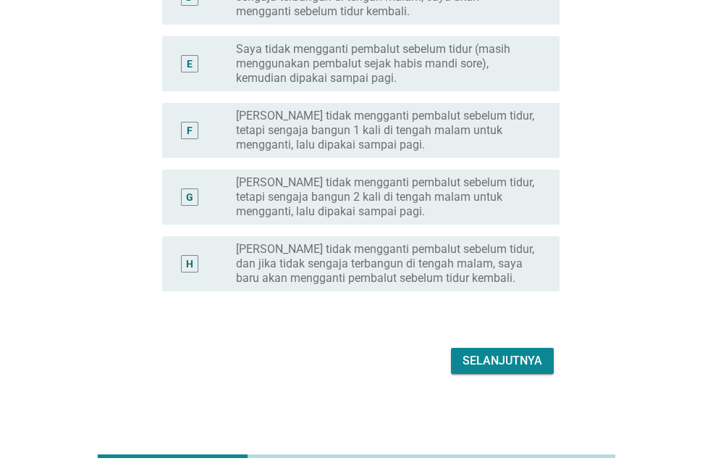
scroll to position [452, 0]
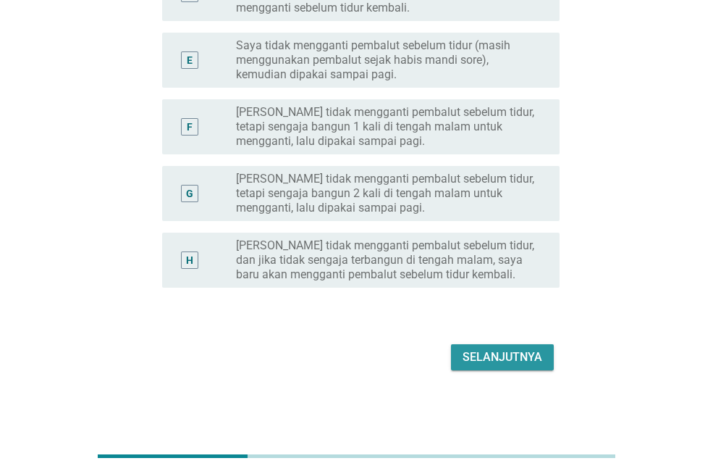
click at [496, 356] on div "Selanjutnya" at bounding box center [503, 356] width 80 height 17
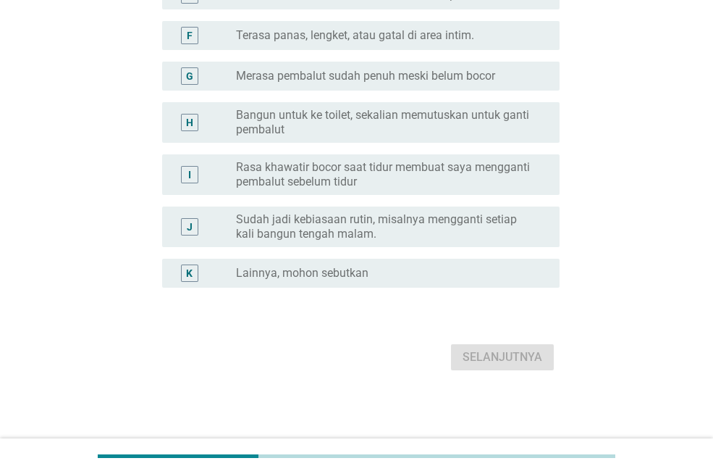
scroll to position [0, 0]
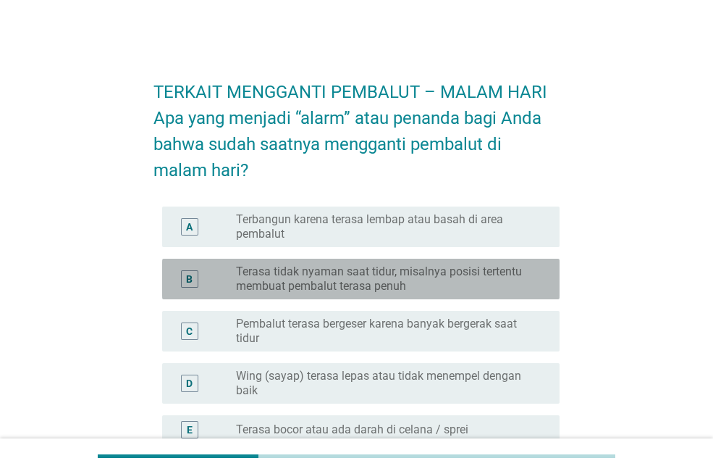
click at [347, 265] on label "Terasa tidak nyaman saat tidur, misalnya posisi tertentu membuat pembalut teras…" at bounding box center [386, 278] width 301 height 29
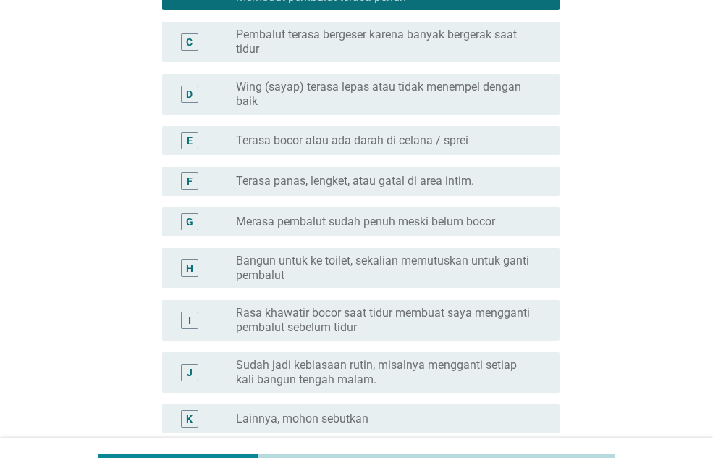
scroll to position [290, 0]
click at [446, 215] on label "Merasa pembalut sudah penuh meski belum bocor" at bounding box center [365, 221] width 259 height 14
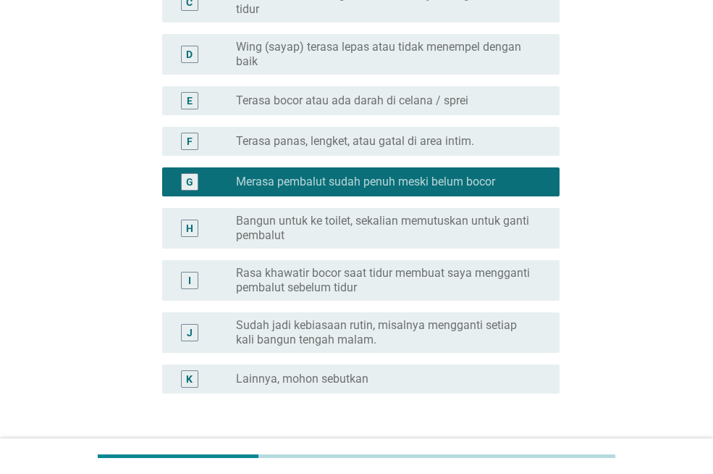
scroll to position [435, 0]
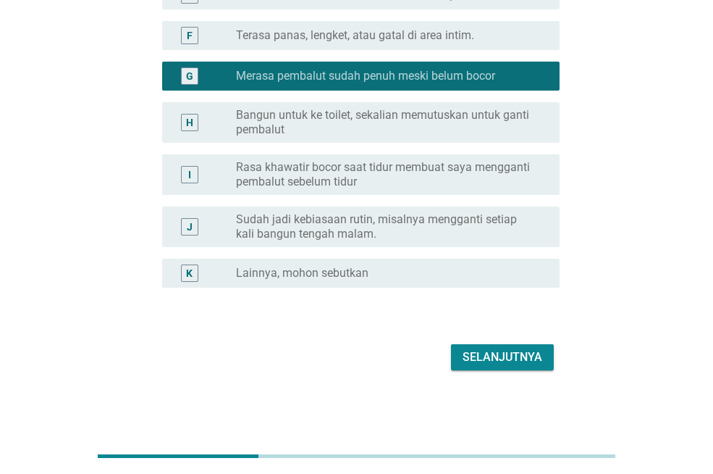
click at [459, 181] on label "Rasa khawatir bocor saat tidur membuat saya mengganti pembalut sebelum tidur" at bounding box center [386, 174] width 301 height 29
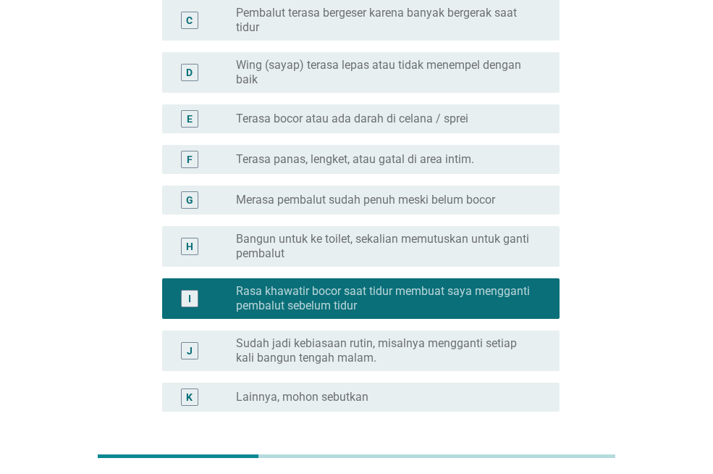
scroll to position [72, 0]
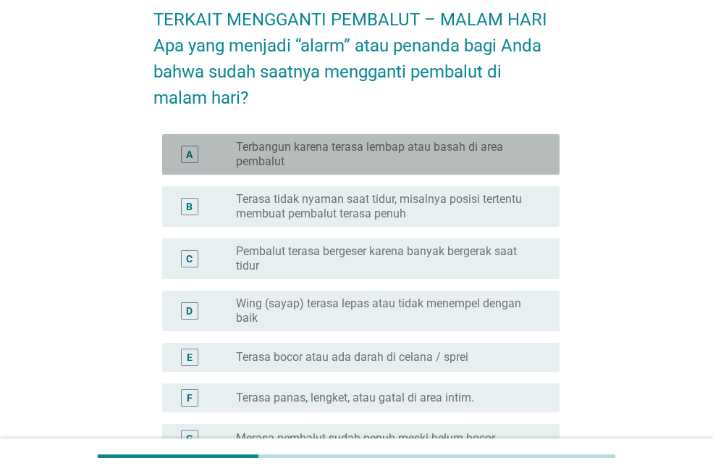
click at [415, 155] on label "Terbangun karena terasa lembap atau basah di area pembalut" at bounding box center [386, 154] width 301 height 29
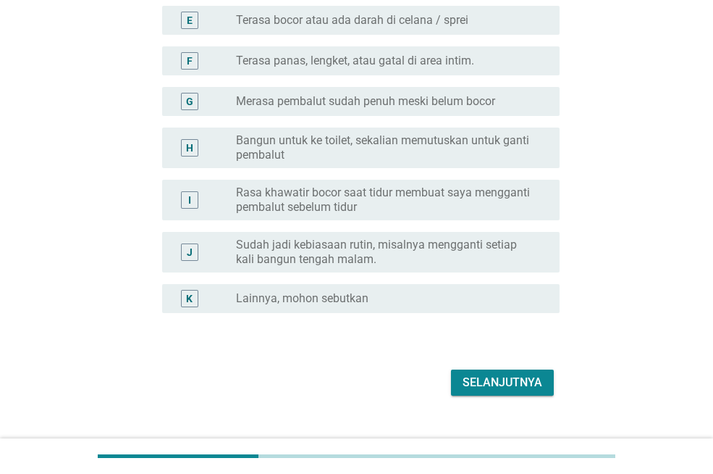
scroll to position [435, 0]
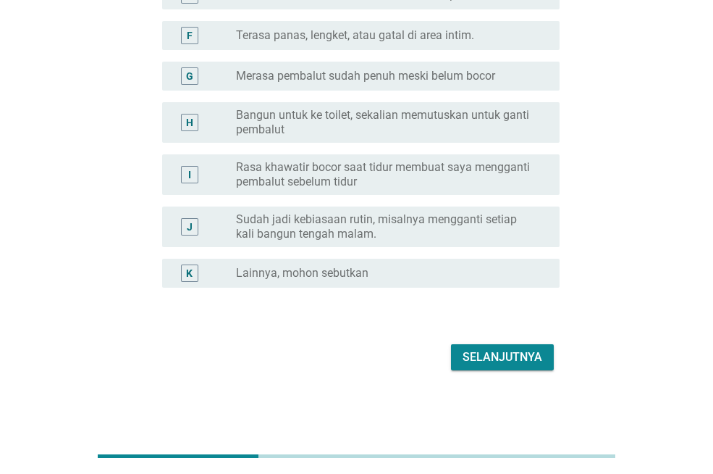
click at [514, 333] on form "TERKAIT MENGGANTI PEMBALUT – MALAM HARI Apa yang menjadi “alarm” atau penanda b…" at bounding box center [357, 2] width 406 height 744
click at [508, 350] on div "Selanjutnya" at bounding box center [503, 356] width 80 height 17
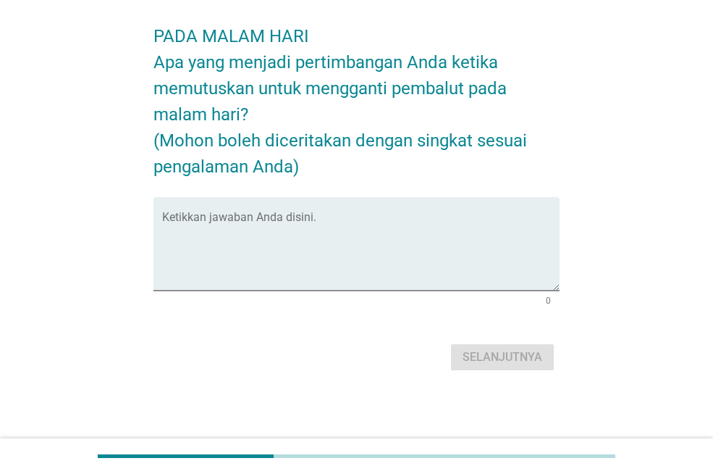
scroll to position [0, 0]
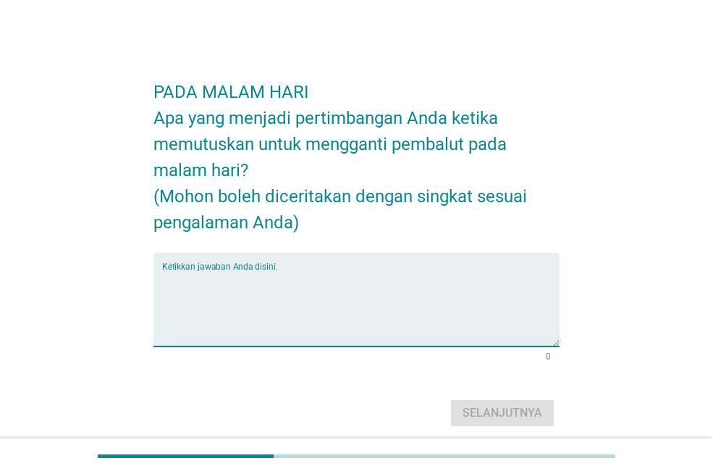
click at [369, 272] on textarea "Ketikkan jawaban Anda disini." at bounding box center [361, 308] width 398 height 76
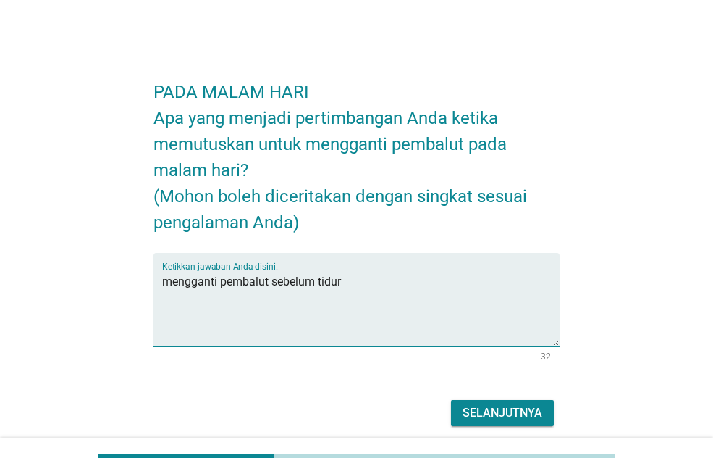
click at [160, 288] on div "Ketikkan jawaban Anda disini. mengganti pembalut sebelum tidur" at bounding box center [357, 299] width 406 height 93
click at [163, 287] on textarea "mengganti pembalut sebelum tidur" at bounding box center [361, 308] width 398 height 76
type textarea "kebiasaan mengganti pembalut sebelum tidur"
click at [549, 407] on button "Selanjutnya" at bounding box center [502, 413] width 103 height 26
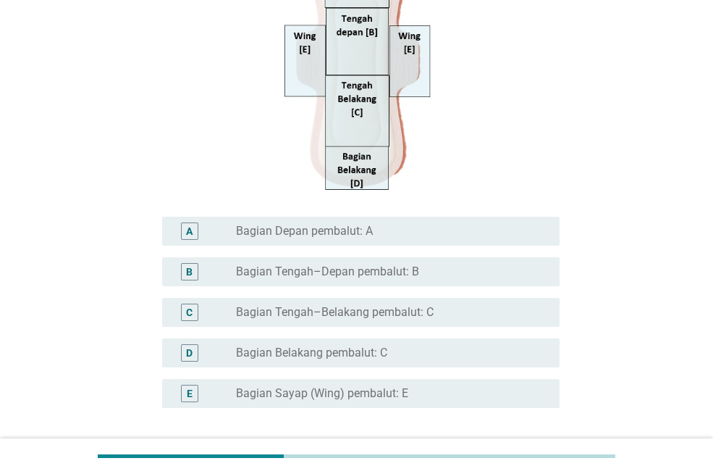
scroll to position [411, 0]
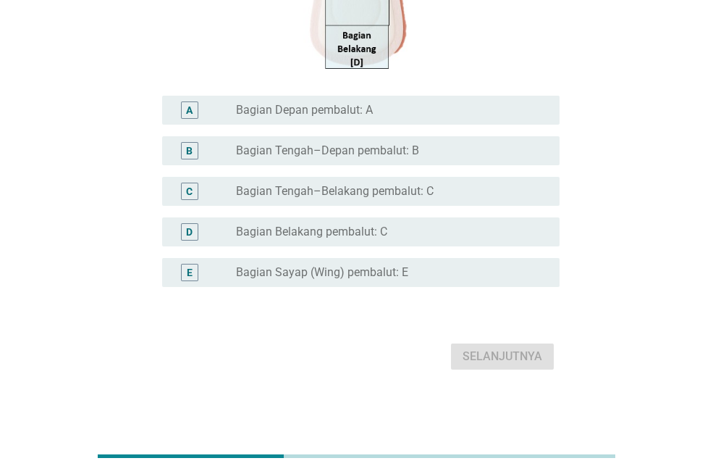
click at [400, 235] on div "radio_button_unchecked Bagian Belakang pembalut: C" at bounding box center [386, 232] width 301 height 14
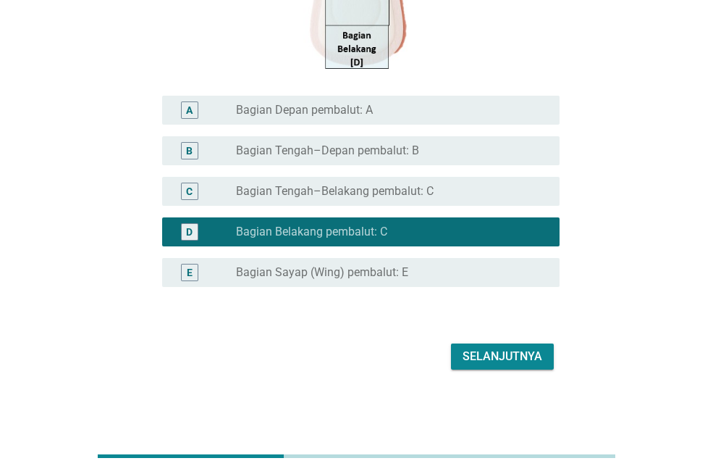
click at [428, 193] on label "Bagian Tengah–Belakang pembalut: C" at bounding box center [335, 191] width 198 height 14
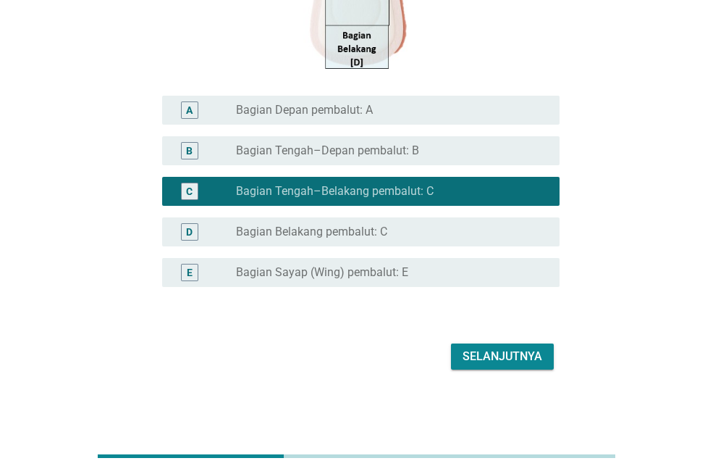
click at [429, 225] on div "radio_button_unchecked Bagian Belakang pembalut: C" at bounding box center [386, 232] width 301 height 14
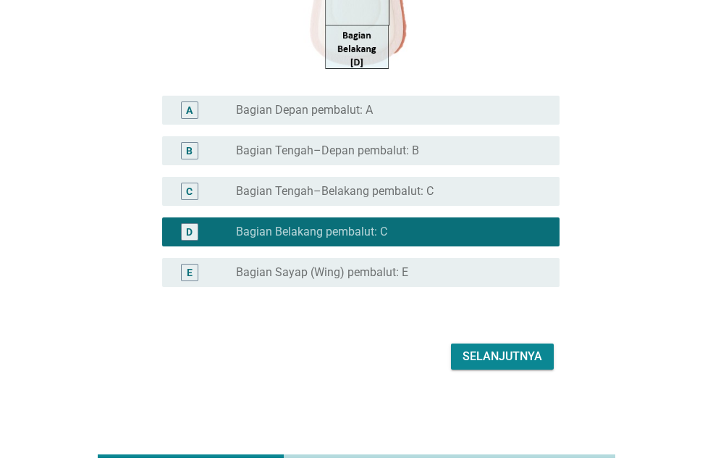
click at [506, 358] on div "Selanjutnya" at bounding box center [503, 356] width 80 height 17
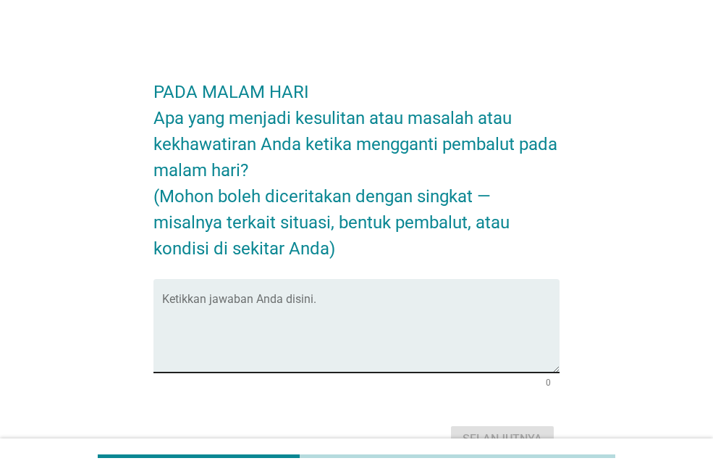
click at [379, 308] on textarea "Ketikkan jawaban Anda disini." at bounding box center [361, 334] width 398 height 76
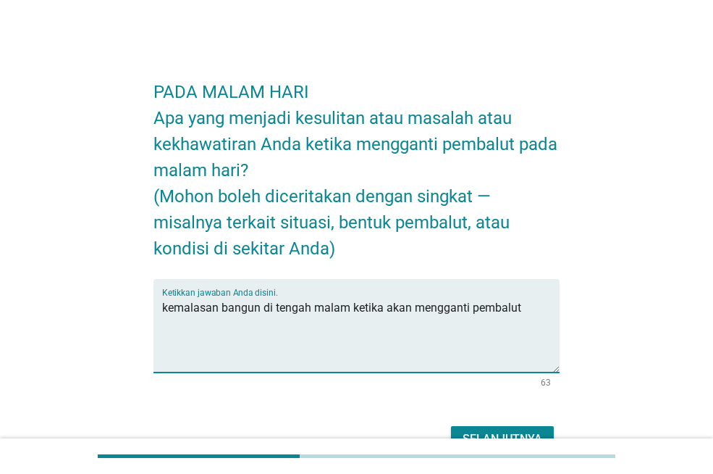
click at [173, 309] on textarea "kemalasan bangun di tengah malam ketika akan mengganti pembalut" at bounding box center [361, 334] width 398 height 76
click at [230, 305] on textarea "rasa malasan bangun di tengah malam ketika akan mengganti pembalut" at bounding box center [361, 334] width 398 height 76
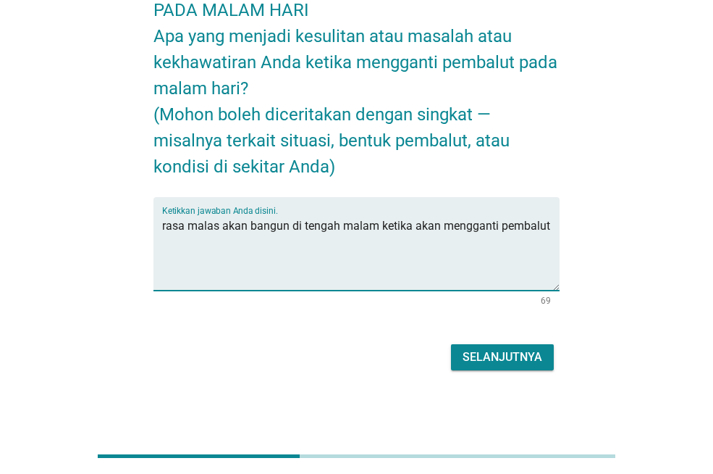
type textarea "rasa malas akan bangun di tengah malam ketika akan mengganti pembalut"
click at [517, 353] on div "Selanjutnya" at bounding box center [503, 356] width 80 height 17
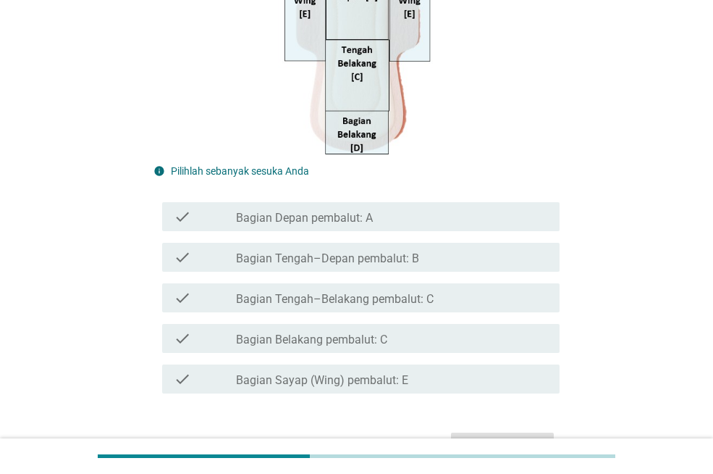
scroll to position [362, 0]
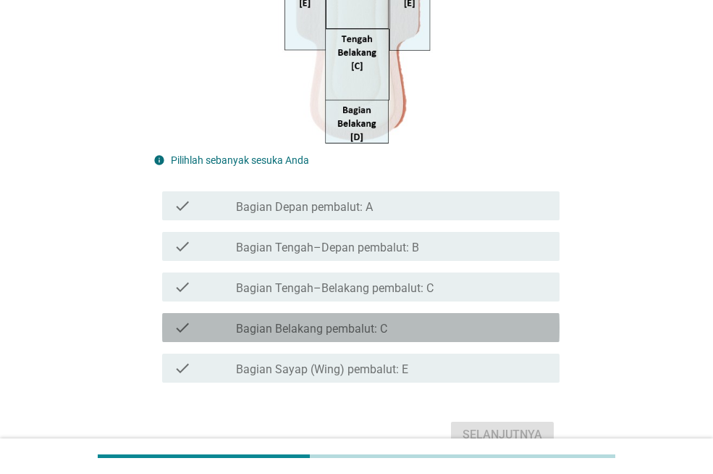
click at [394, 325] on div "check_box_outline_blank Bagian Belakang pembalut: C" at bounding box center [392, 327] width 312 height 17
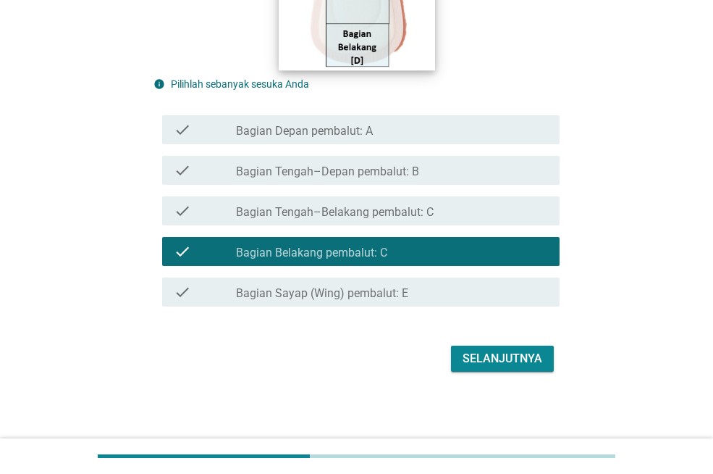
scroll to position [440, 0]
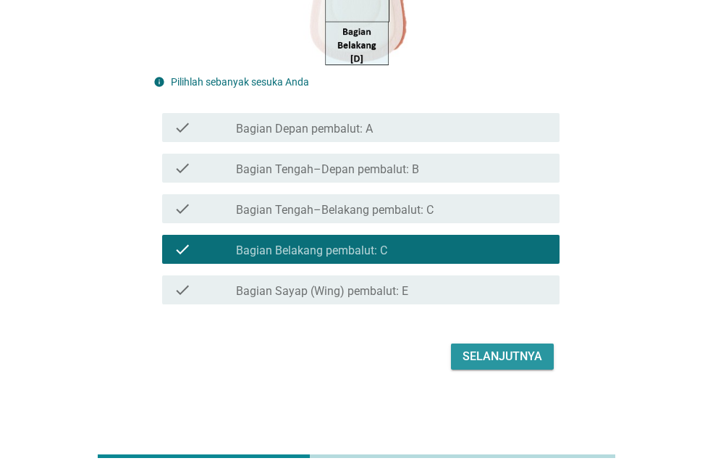
click at [550, 358] on button "Selanjutnya" at bounding box center [502, 356] width 103 height 26
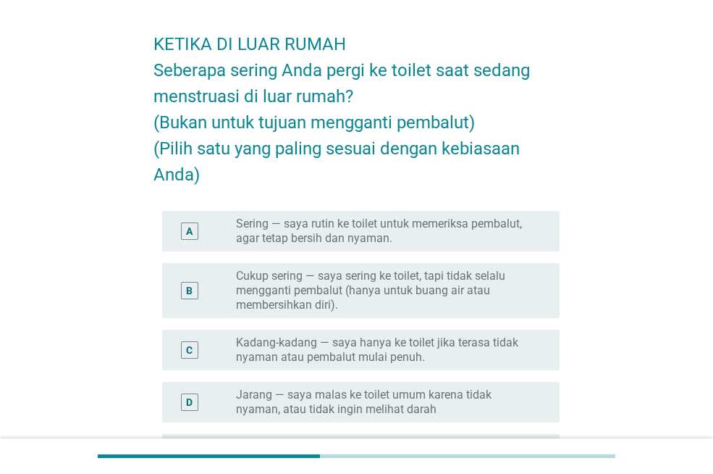
scroll to position [72, 0]
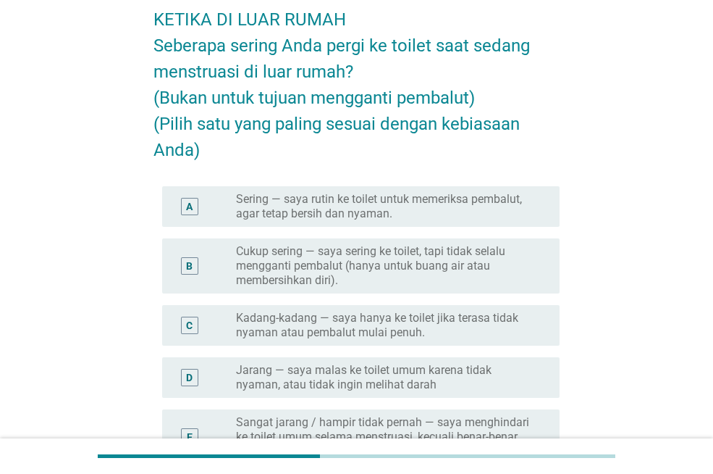
click at [465, 261] on label "Cukup sering — saya sering ke toilet, tapi tidak selalu mengganti pembalut (han…" at bounding box center [386, 265] width 301 height 43
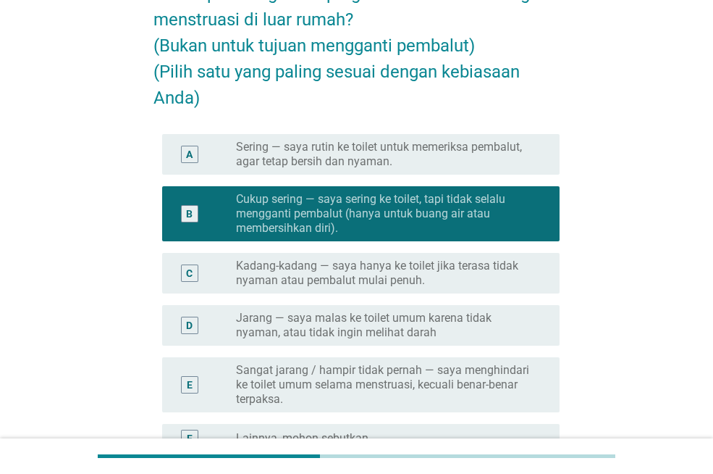
scroll to position [290, 0]
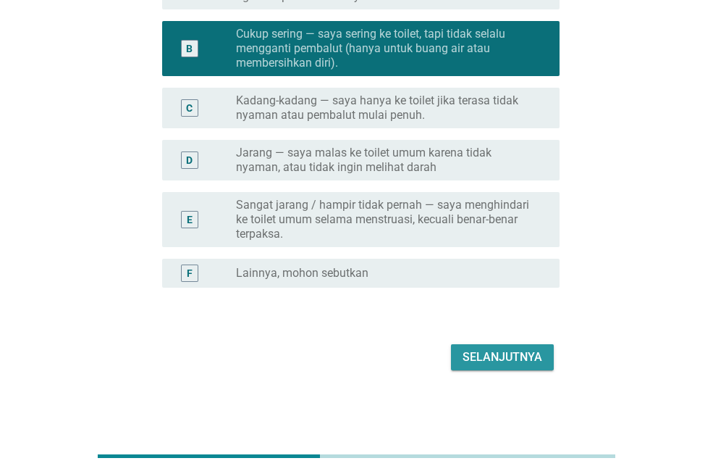
drag, startPoint x: 498, startPoint y: 357, endPoint x: 503, endPoint y: 350, distance: 9.3
click at [501, 356] on div "Selanjutnya" at bounding box center [503, 356] width 80 height 17
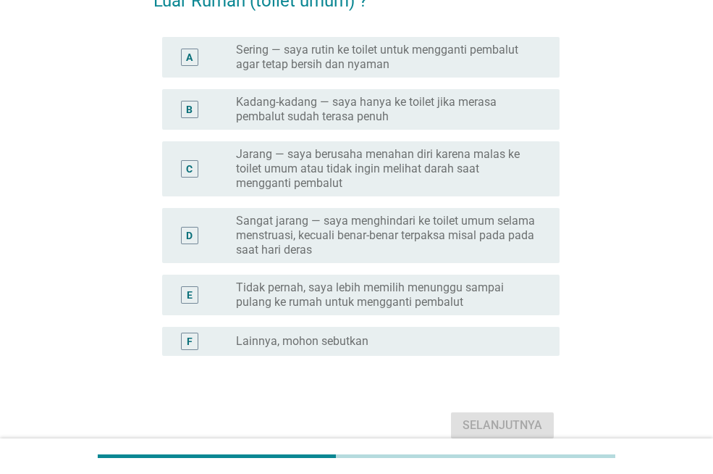
scroll to position [145, 0]
click at [364, 121] on label "Kadang-kadang — saya hanya ke toilet jika merasa pembalut sudah terasa penuh" at bounding box center [386, 107] width 301 height 29
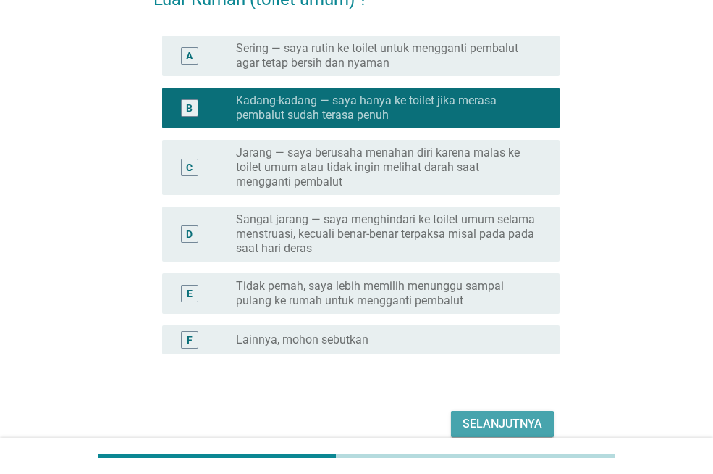
click at [534, 422] on div "Selanjutnya" at bounding box center [503, 423] width 80 height 17
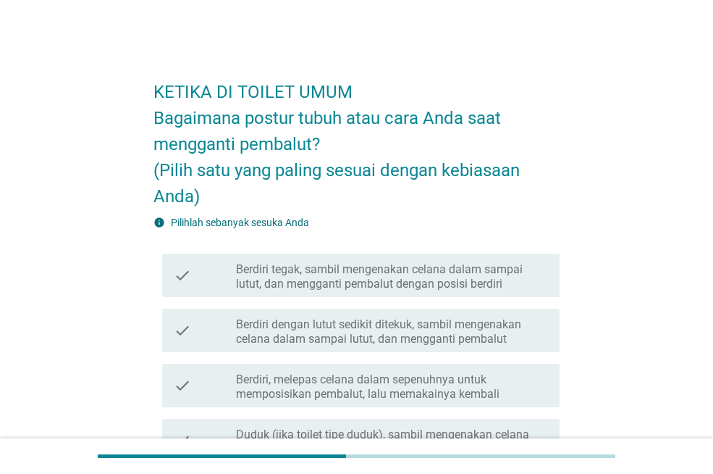
scroll to position [72, 0]
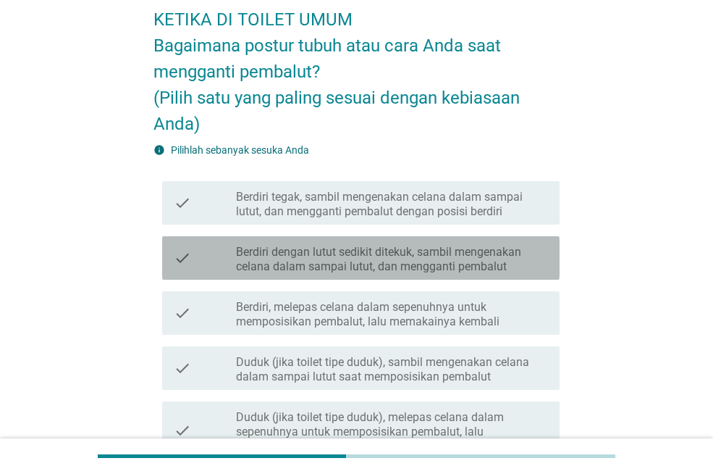
click at [405, 268] on label "Berdiri dengan lutut sedikit ditekuk, sambil mengenakan celana dalam sampai lut…" at bounding box center [392, 259] width 312 height 29
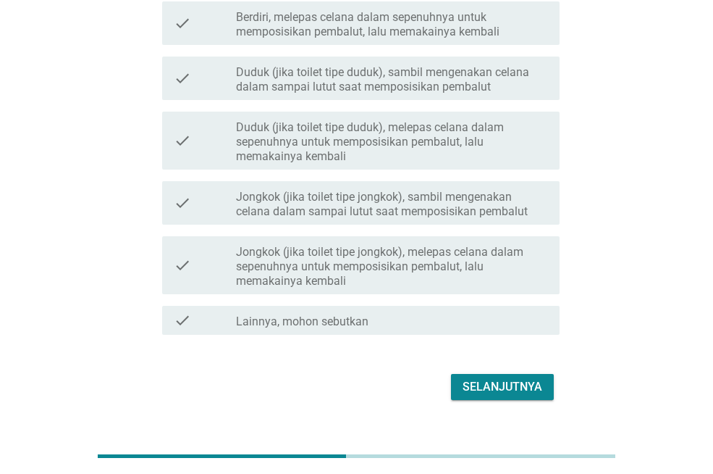
scroll to position [392, 0]
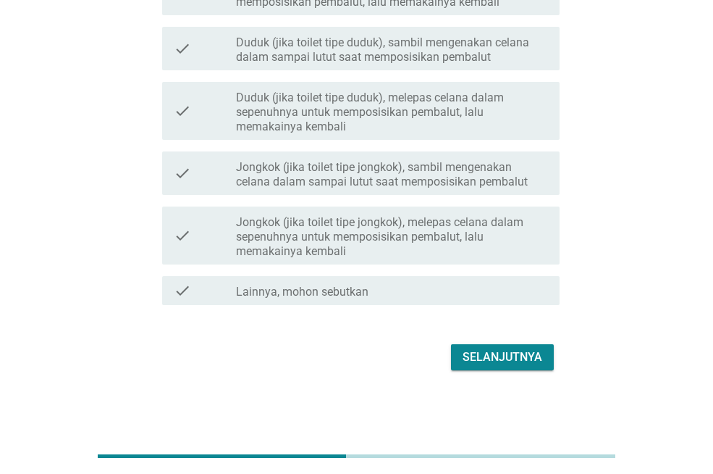
click at [516, 362] on div "Selanjutnya" at bounding box center [503, 356] width 80 height 17
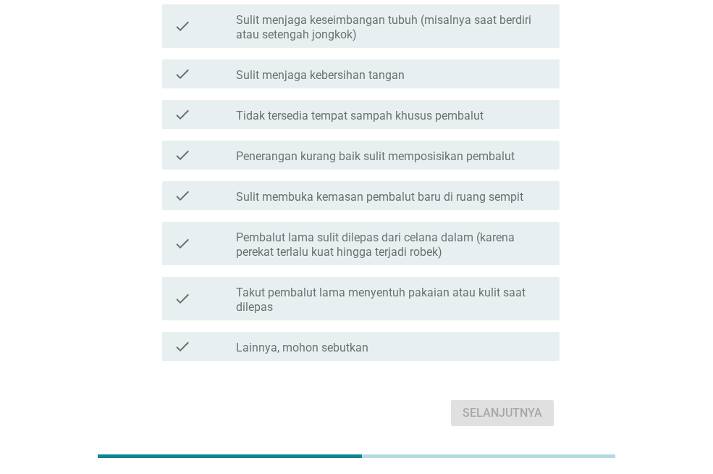
scroll to position [362, 0]
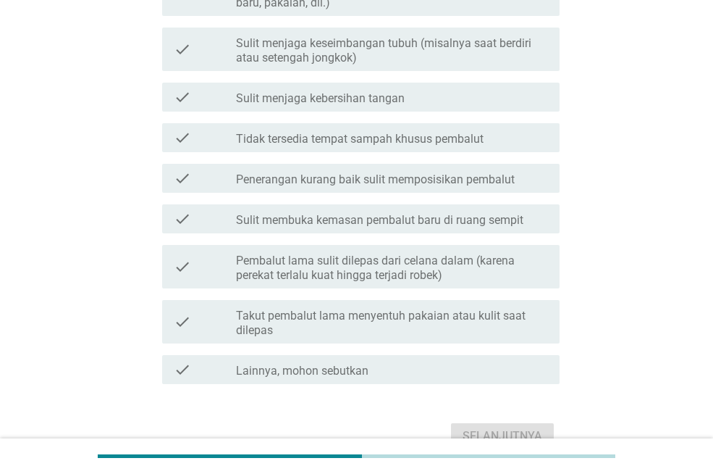
click at [345, 335] on label "Takut pembalut lama menyentuh pakaian atau kulit saat dilepas" at bounding box center [392, 323] width 312 height 29
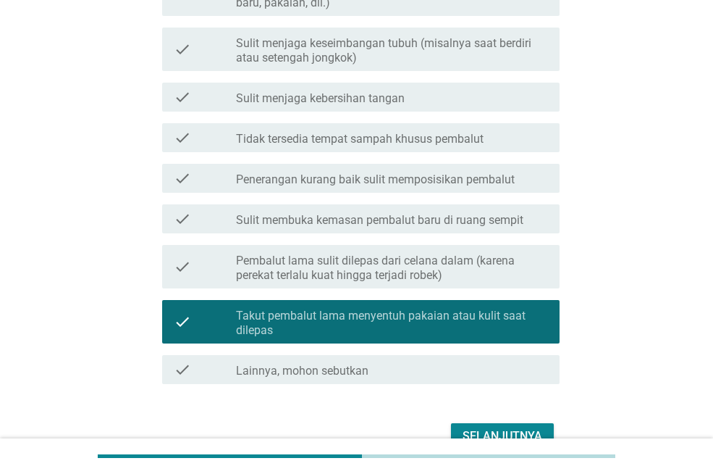
scroll to position [456, 0]
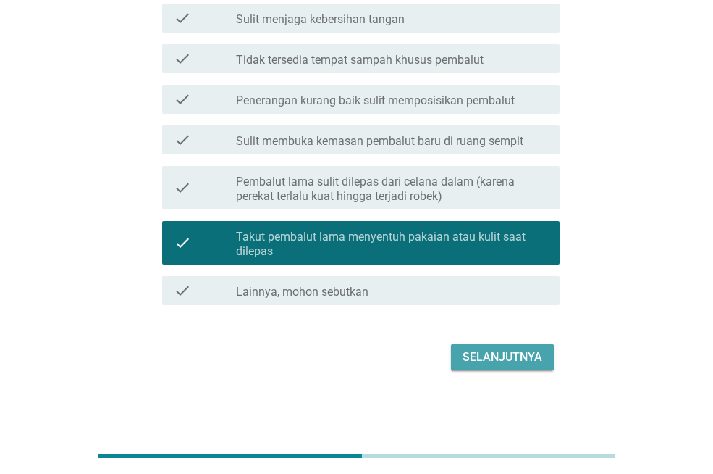
click at [486, 352] on div "Selanjutnya" at bounding box center [503, 356] width 80 height 17
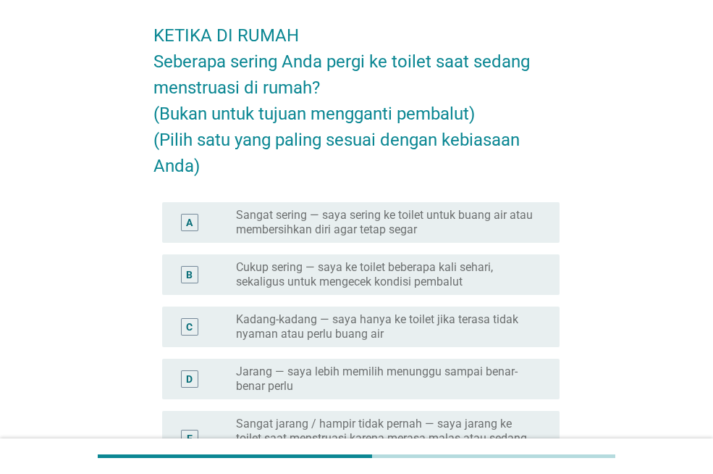
scroll to position [145, 0]
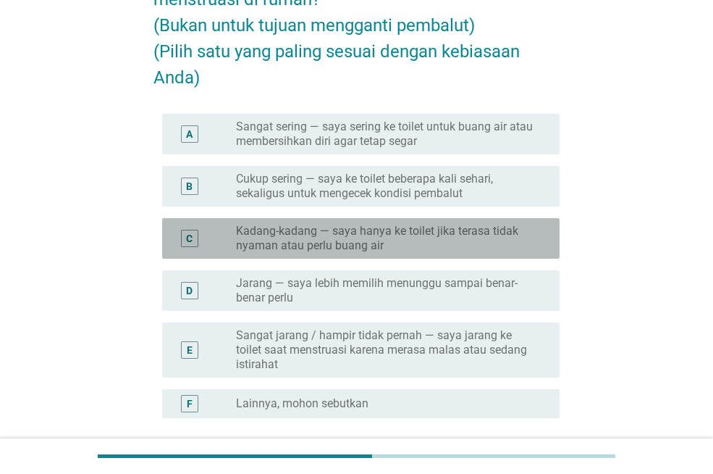
click at [328, 227] on label "Kadang-kadang — saya hanya ke toilet jika terasa tidak nyaman atau perlu buang …" at bounding box center [386, 238] width 301 height 29
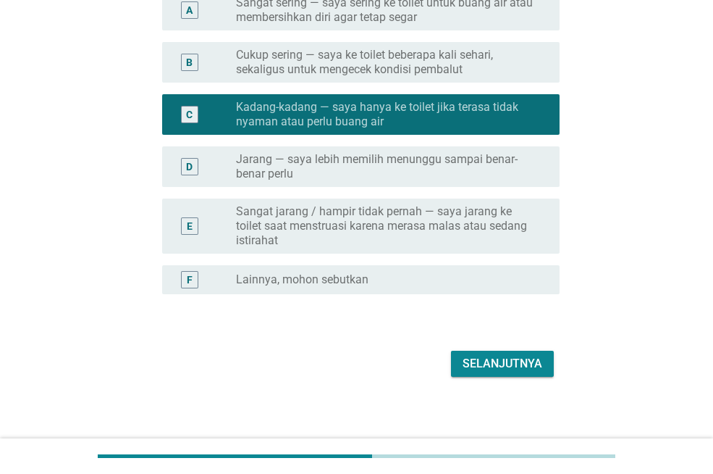
scroll to position [275, 0]
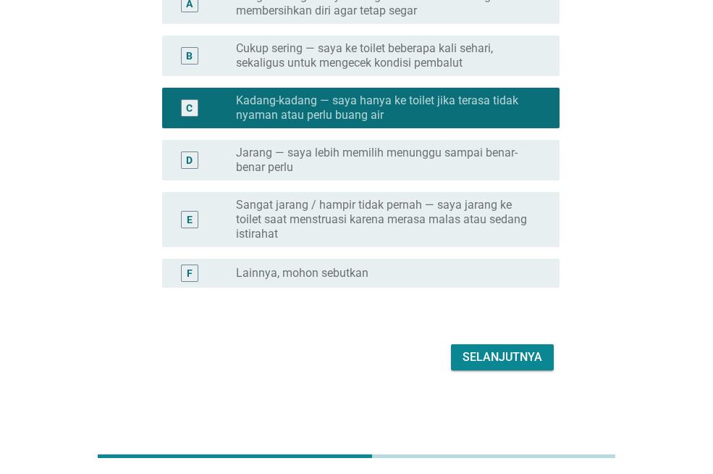
click at [504, 367] on button "Selanjutnya" at bounding box center [502, 357] width 103 height 26
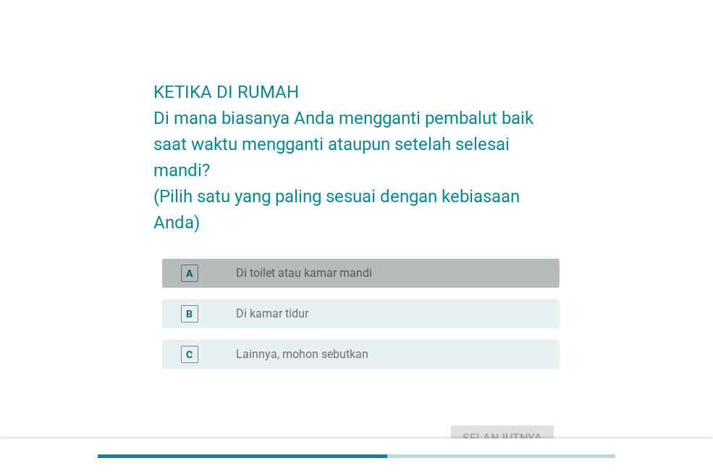
click at [299, 283] on div "A radio_button_unchecked Di toilet atau kamar mandi" at bounding box center [361, 273] width 398 height 29
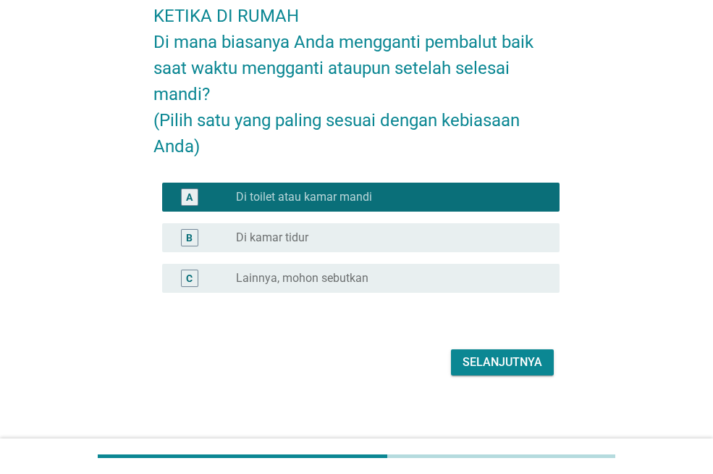
scroll to position [81, 0]
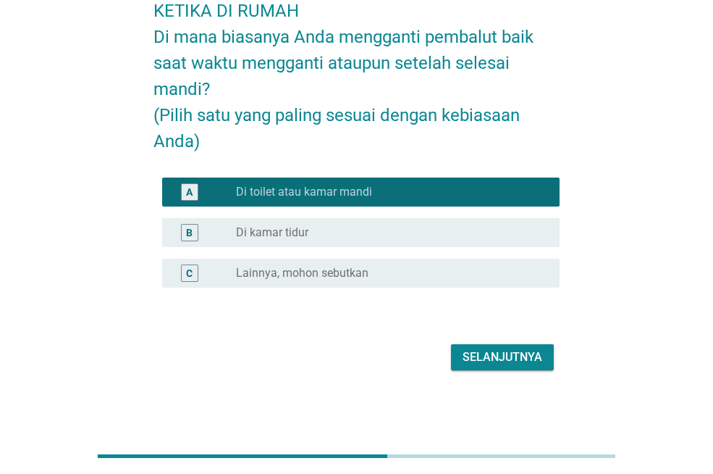
click at [471, 347] on button "Selanjutnya" at bounding box center [502, 357] width 103 height 26
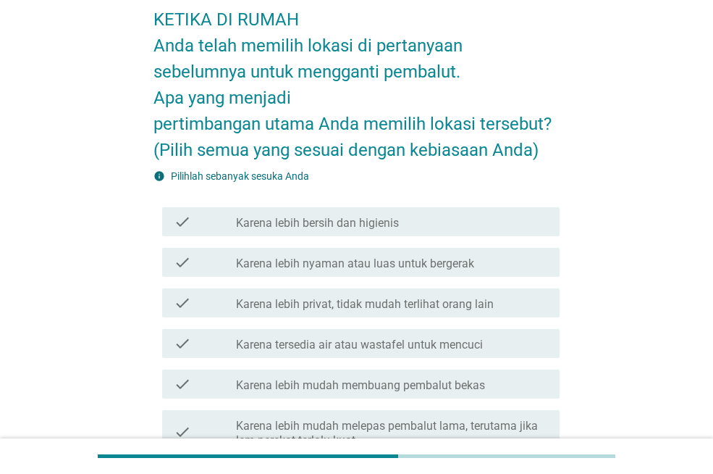
scroll to position [145, 0]
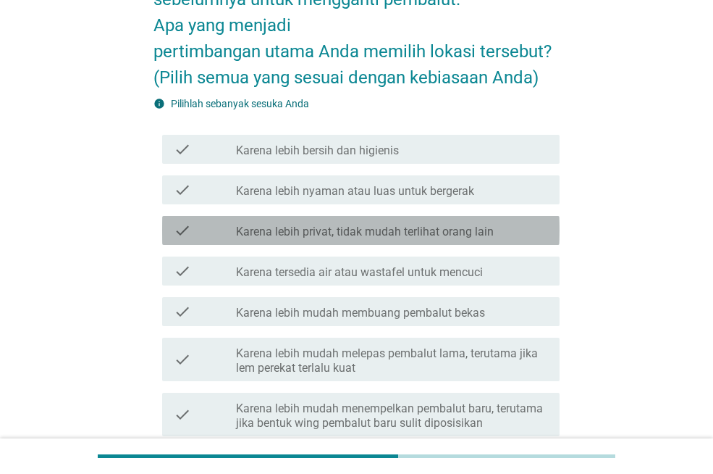
click at [319, 232] on label "Karena lebih privat, tidak mudah terlihat orang lain" at bounding box center [365, 232] width 258 height 14
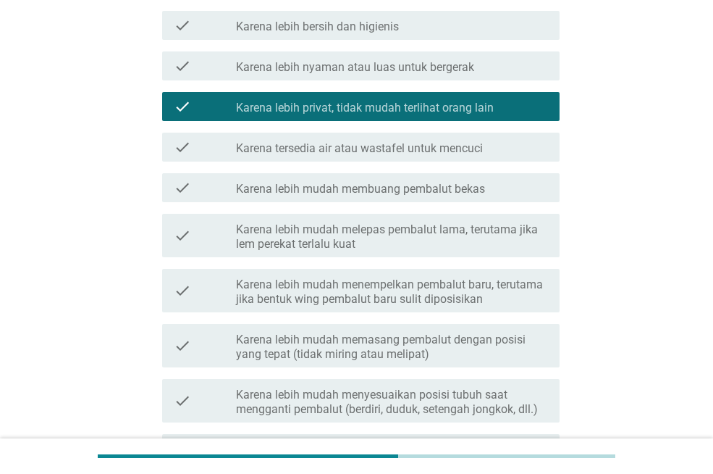
scroll to position [290, 0]
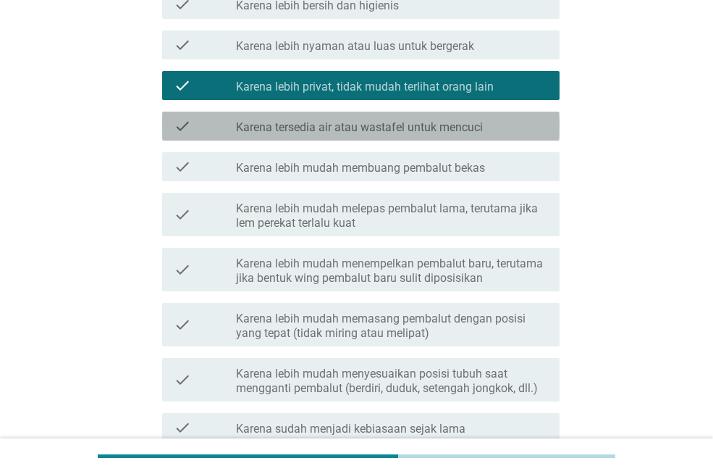
click at [359, 120] on label "Karena tersedia air atau wastafel untuk mencuci" at bounding box center [359, 127] width 247 height 14
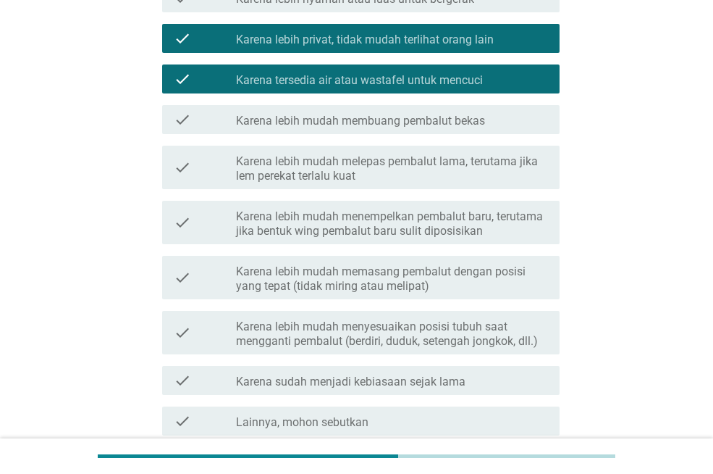
scroll to position [362, 0]
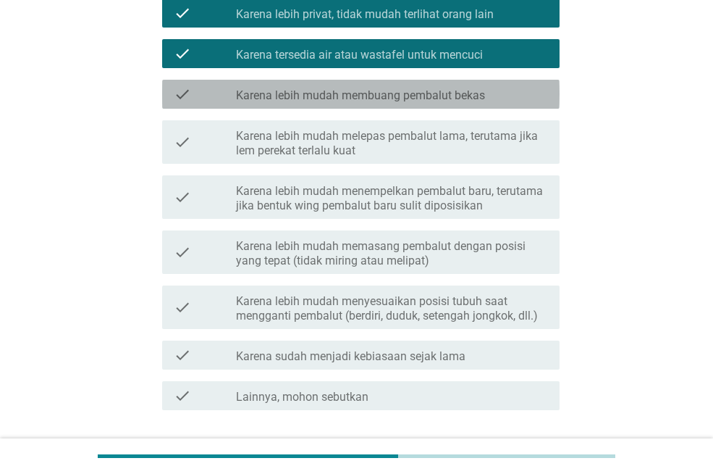
click at [427, 104] on div "check check_box_outline_blank Karena lebih mudah membuang pembalut bekas" at bounding box center [361, 94] width 398 height 29
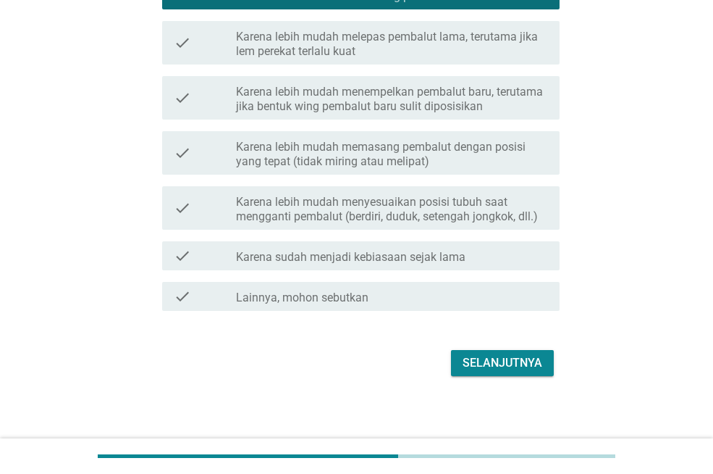
scroll to position [467, 0]
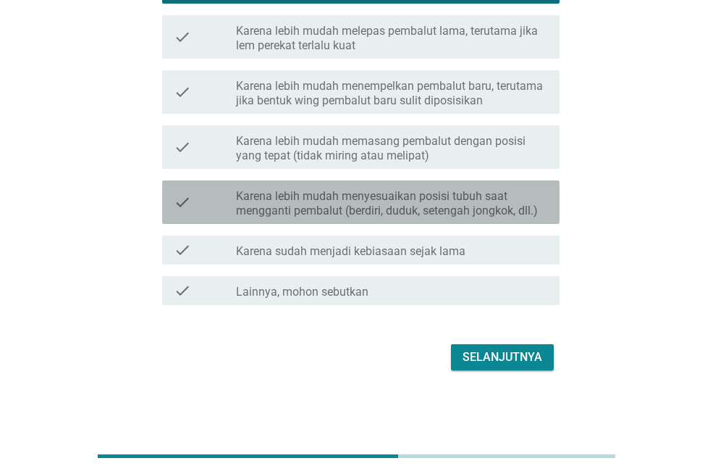
click at [463, 210] on label "Karena lebih mudah menyesuaikan posisi tubuh saat mengganti pembalut (berdiri, …" at bounding box center [392, 203] width 312 height 29
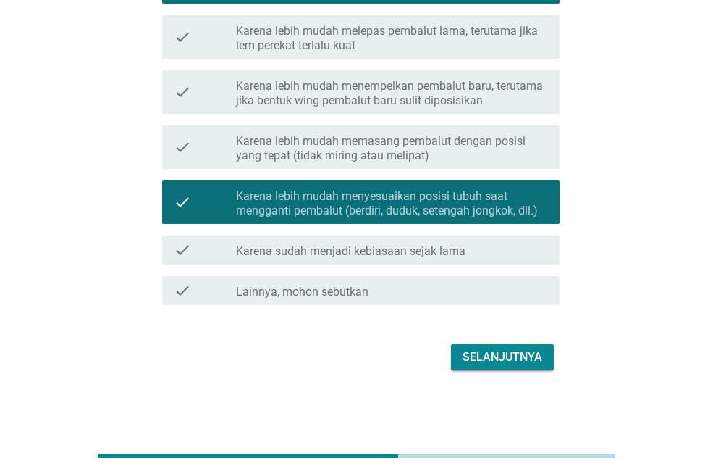
click at [442, 251] on label "Karena sudah menjadi kebiasaan sejak lama" at bounding box center [351, 251] width 230 height 14
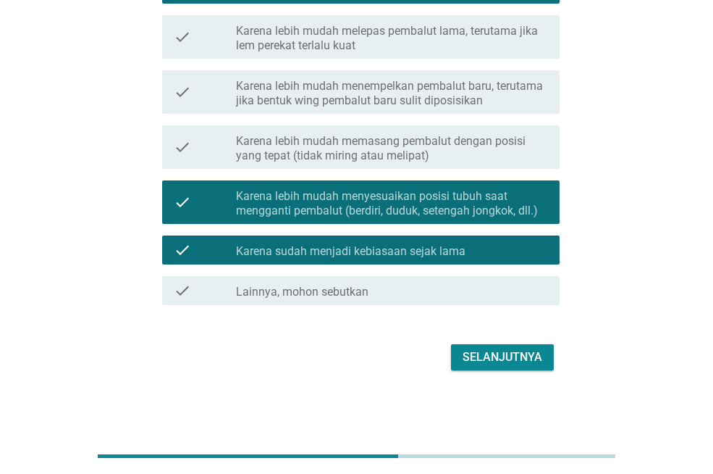
click at [479, 359] on div "Selanjutnya" at bounding box center [503, 356] width 80 height 17
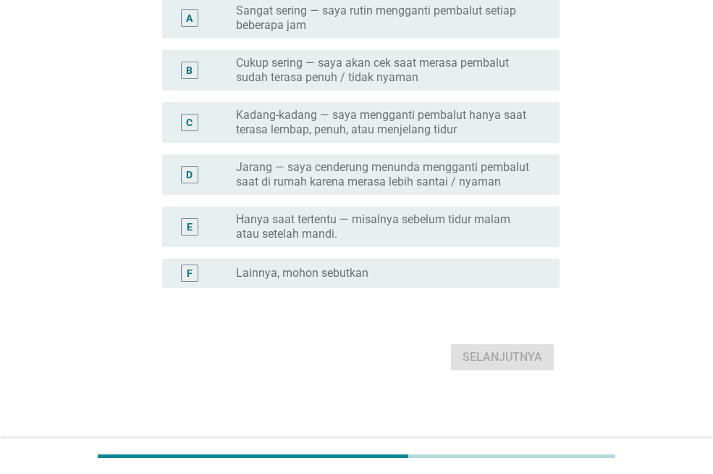
scroll to position [0, 0]
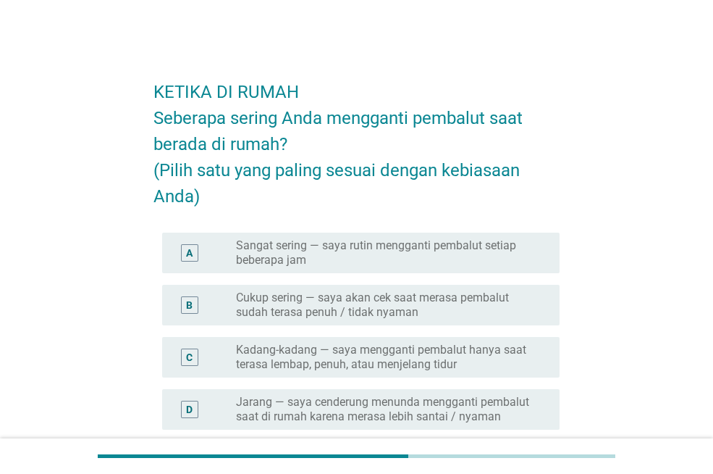
click at [376, 315] on label "Cukup sering — saya akan cek saat merasa pembalut sudah terasa penuh / tidak ny…" at bounding box center [386, 304] width 301 height 29
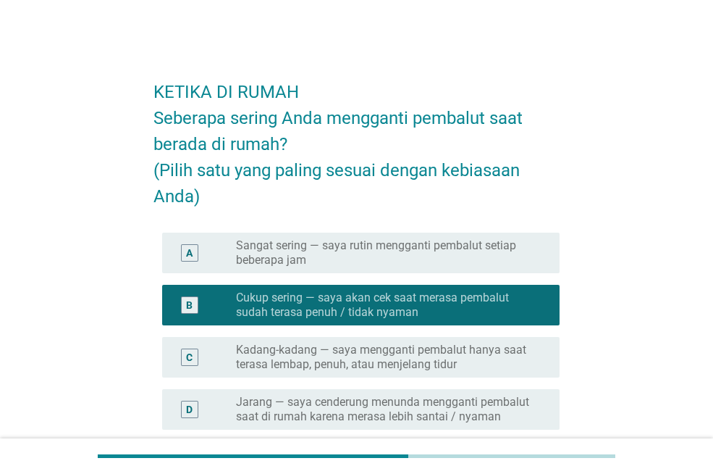
scroll to position [235, 0]
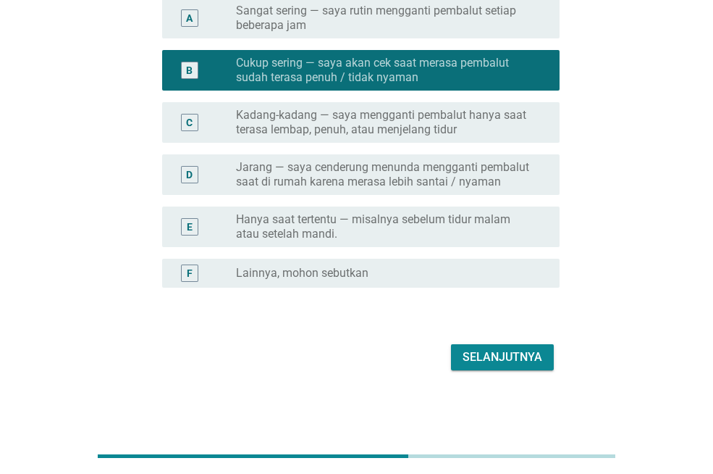
click at [501, 363] on div "Selanjutnya" at bounding box center [503, 356] width 80 height 17
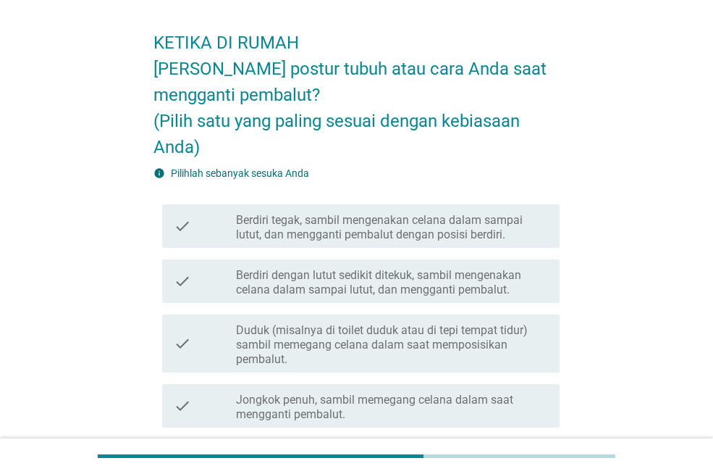
scroll to position [72, 0]
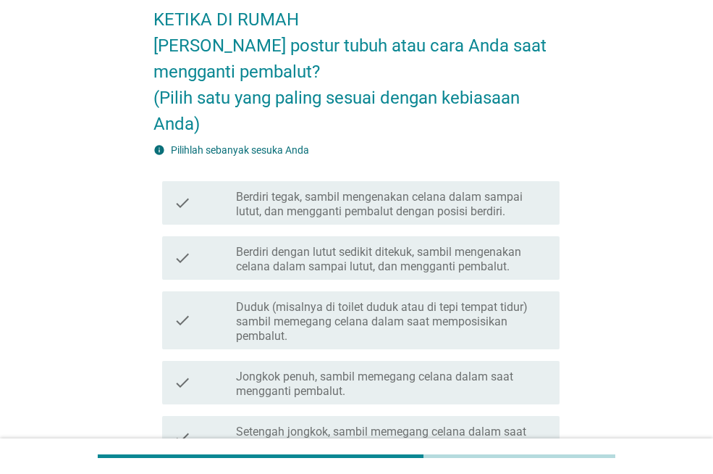
click at [403, 255] on label "Berdiri dengan lutut sedikit ditekuk, sambil mengenakan celana dalam sampai lut…" at bounding box center [392, 259] width 312 height 29
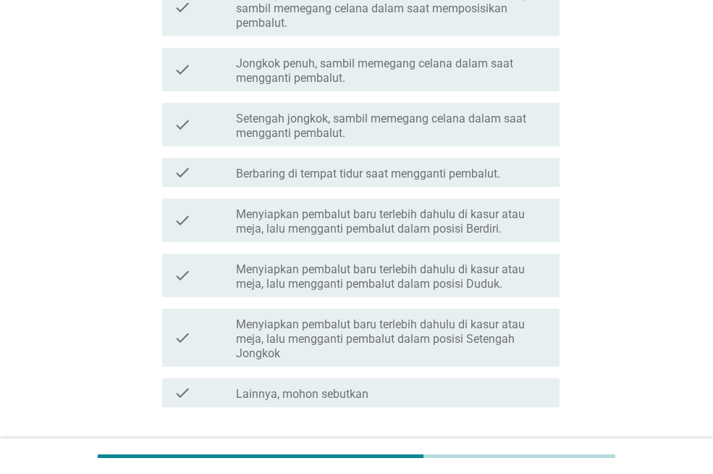
scroll to position [487, 0]
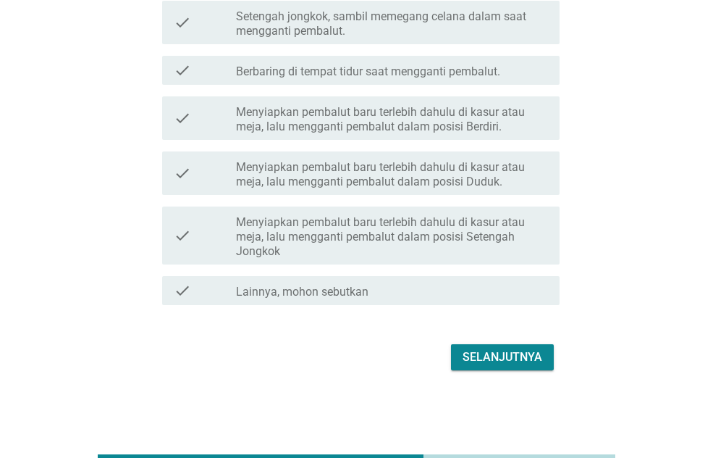
click at [481, 355] on div "Selanjutnya" at bounding box center [503, 356] width 80 height 17
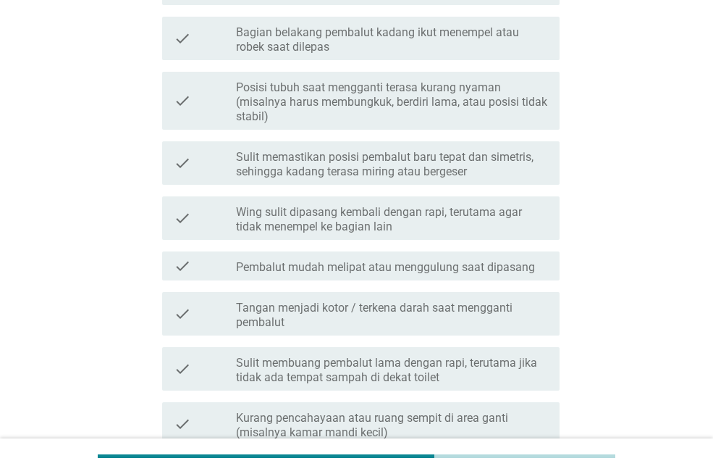
scroll to position [435, 0]
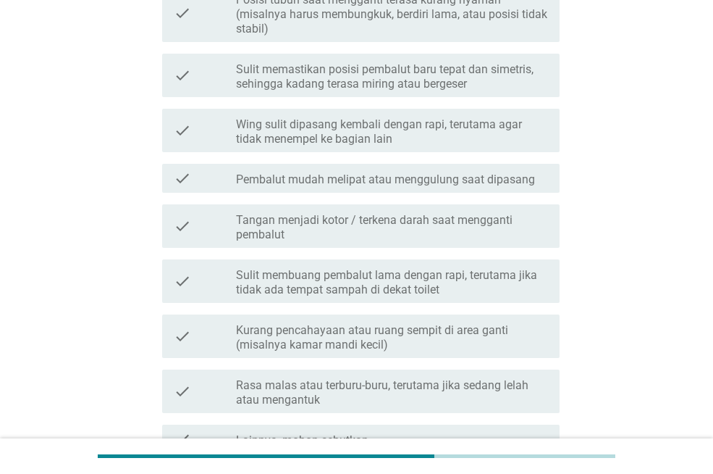
click at [429, 181] on label "Pembalut mudah melipat atau menggulung saat dipasang" at bounding box center [385, 179] width 299 height 14
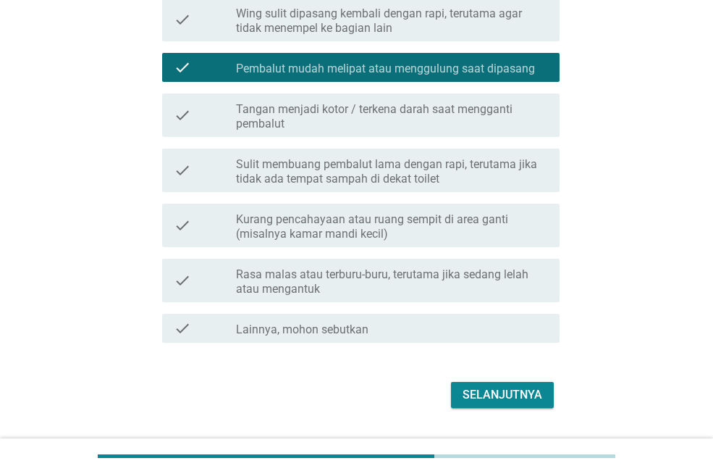
scroll to position [583, 0]
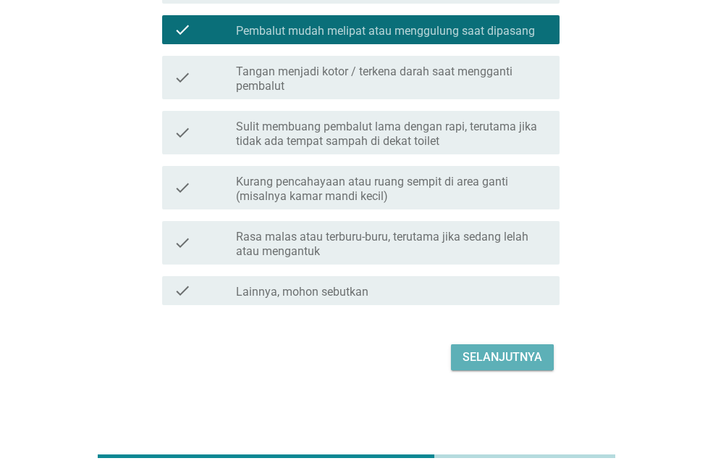
click at [482, 357] on div "Selanjutnya" at bounding box center [503, 356] width 80 height 17
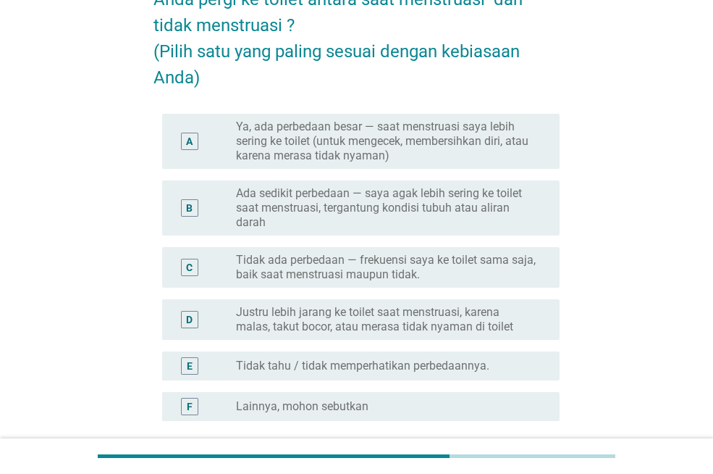
scroll to position [217, 0]
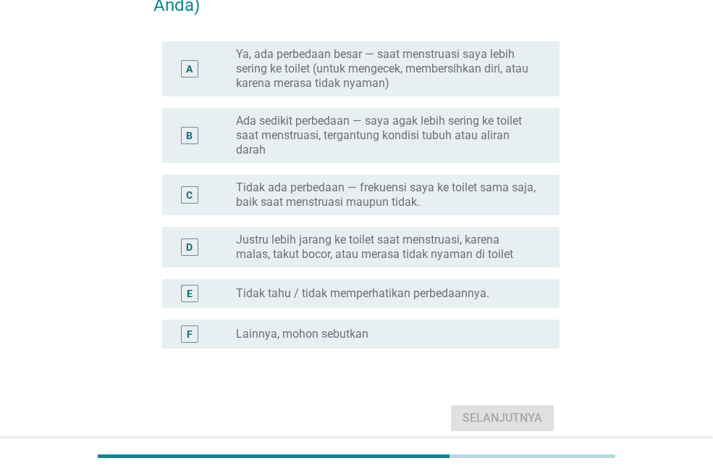
click at [425, 139] on label "Ada sedikit perbedaan — saya agak lebih sering ke toilet saat menstruasi, terga…" at bounding box center [386, 135] width 301 height 43
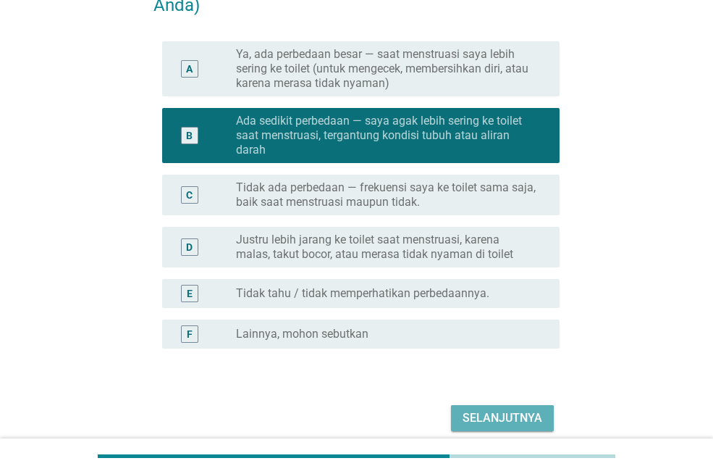
drag, startPoint x: 521, startPoint y: 416, endPoint x: 519, endPoint y: 404, distance: 11.7
click at [521, 411] on div "Selanjutnya" at bounding box center [503, 417] width 80 height 17
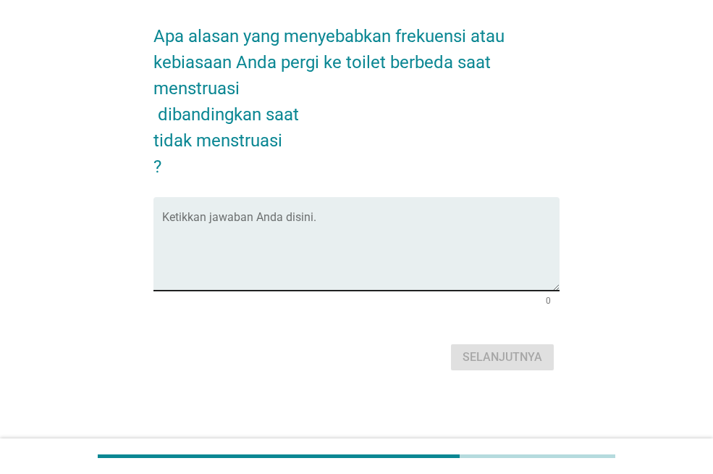
scroll to position [0, 0]
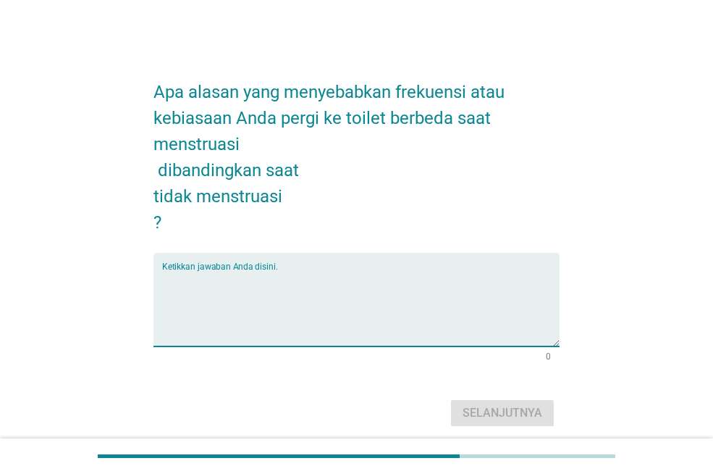
click at [345, 313] on textarea "Ketikkan jawaban Anda disini." at bounding box center [361, 308] width 398 height 76
type textarea "p"
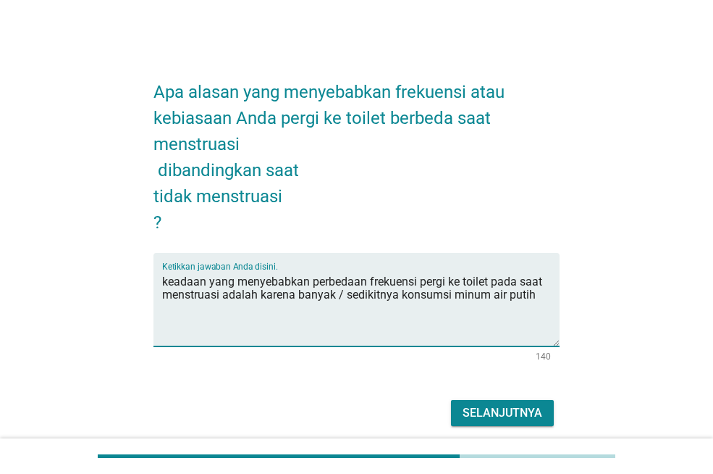
type textarea "keadaan yang menyebabkan perbedaan frekuensi pergi ke toilet pada saat menstrua…"
click at [521, 410] on div "Selanjutnya" at bounding box center [503, 412] width 80 height 17
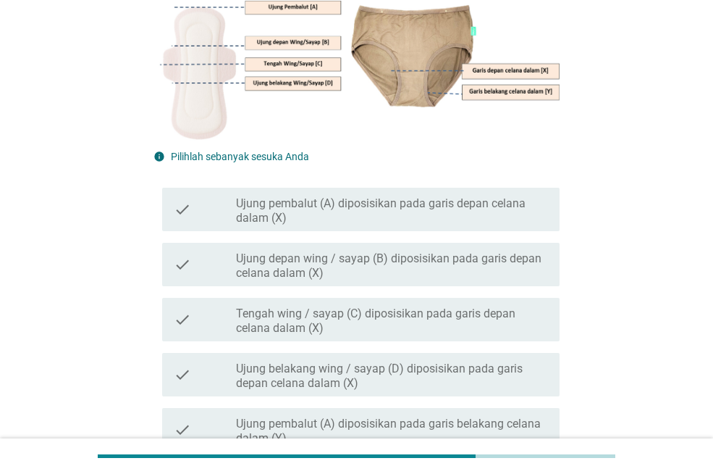
scroll to position [290, 0]
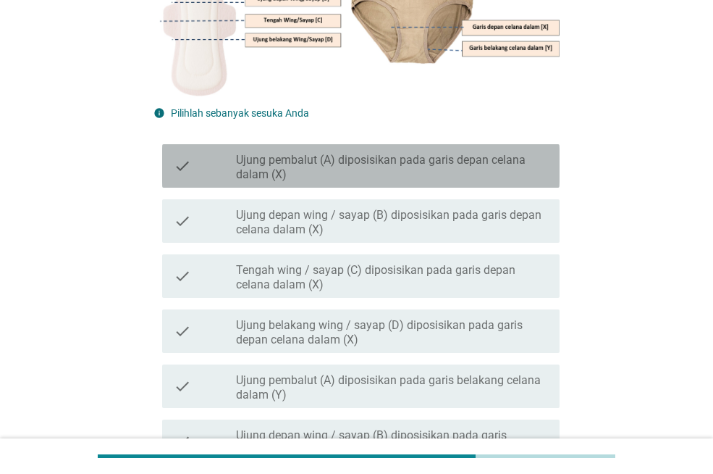
click at [413, 166] on label "Ujung pembalut (A) diposisikan pada garis depan celana dalam (X)" at bounding box center [392, 167] width 312 height 29
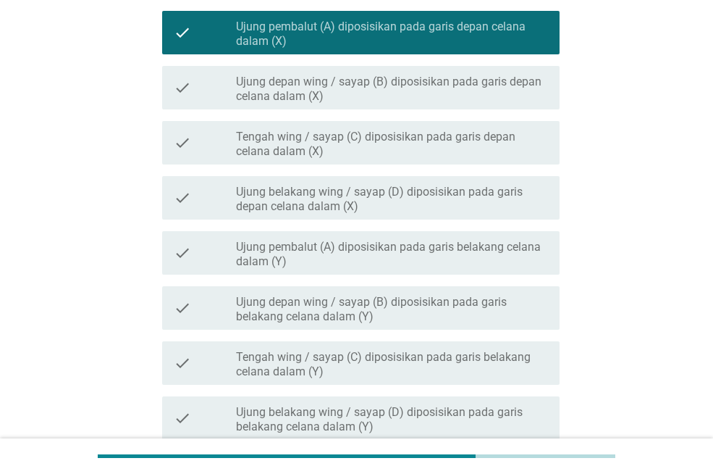
scroll to position [579, 0]
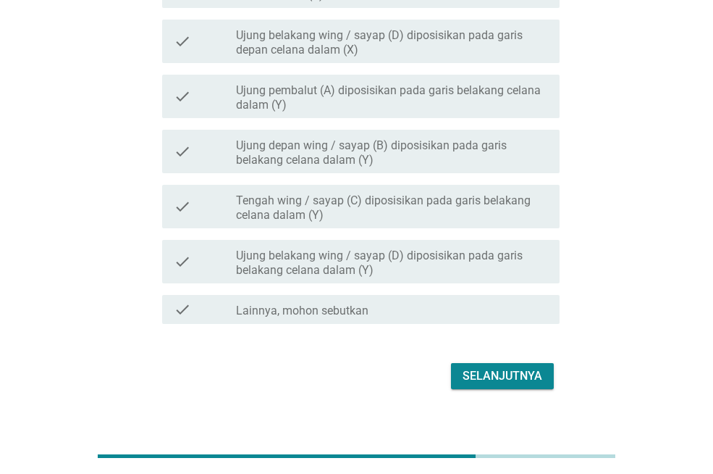
click at [515, 368] on div "Selanjutnya" at bounding box center [503, 375] width 80 height 17
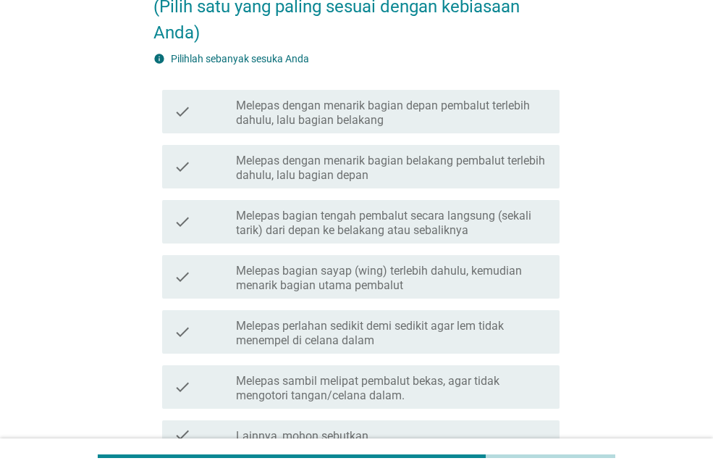
scroll to position [217, 0]
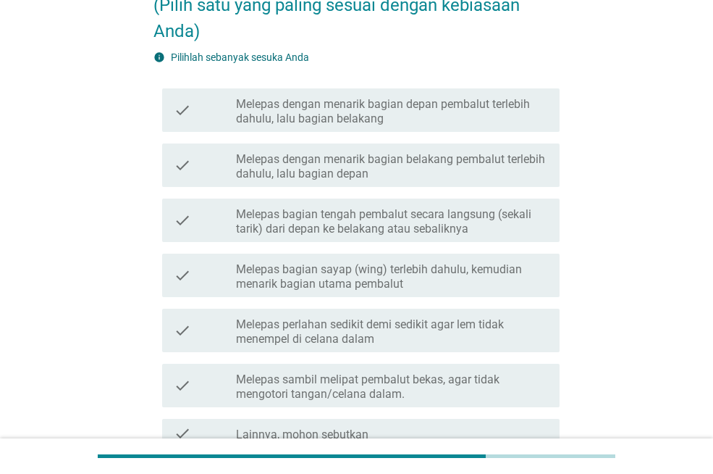
click at [407, 127] on div "check check_box_outline_blank Melepas dengan menarik bagian depan pembalut terl…" at bounding box center [361, 109] width 398 height 43
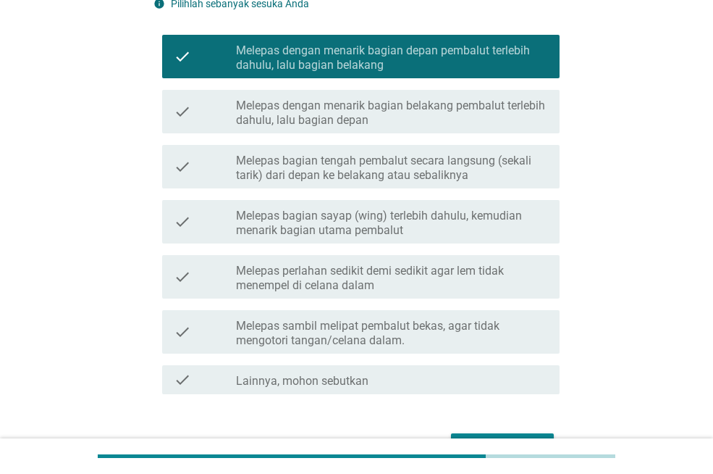
scroll to position [360, 0]
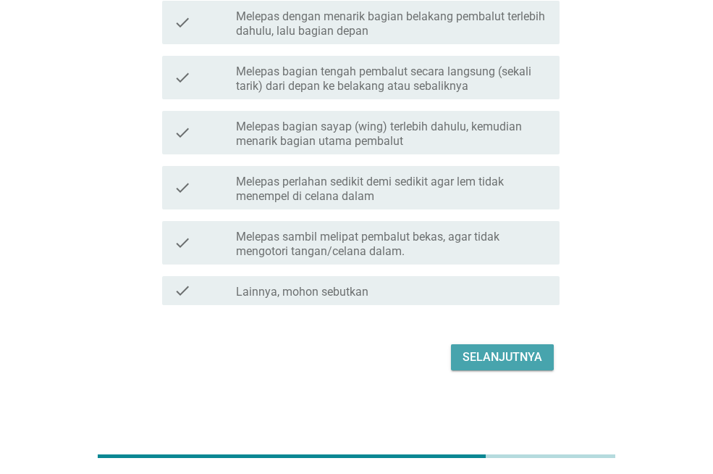
click at [487, 361] on div "Selanjutnya" at bounding box center [503, 356] width 80 height 17
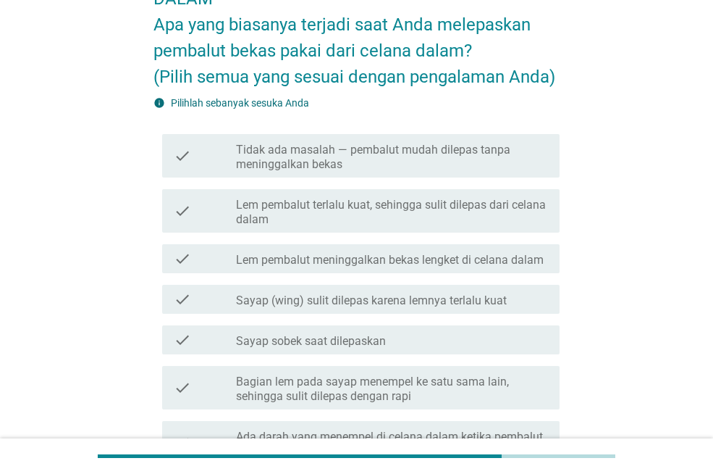
scroll to position [145, 0]
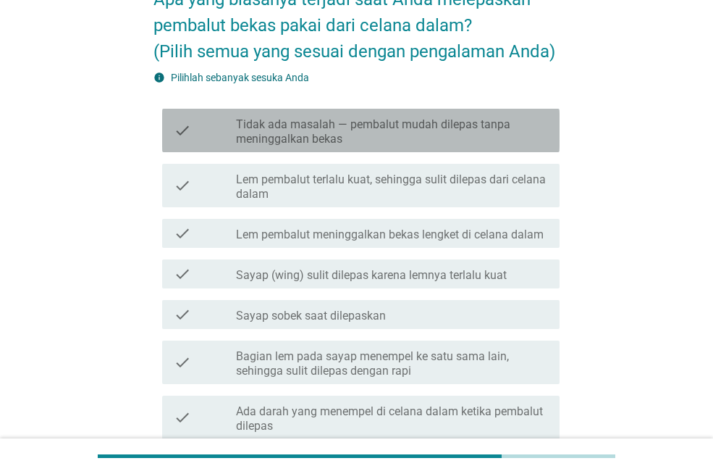
click at [351, 140] on label "Tidak ada masalah — pembalut mudah dilepas tanpa meninggalkan bekas" at bounding box center [392, 131] width 312 height 29
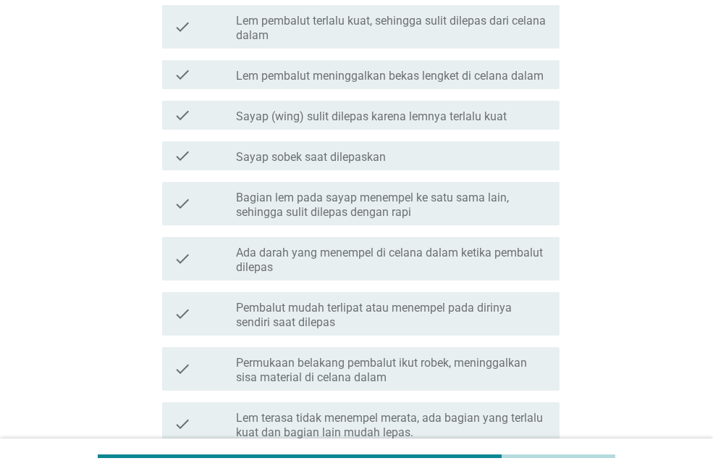
scroll to position [435, 0]
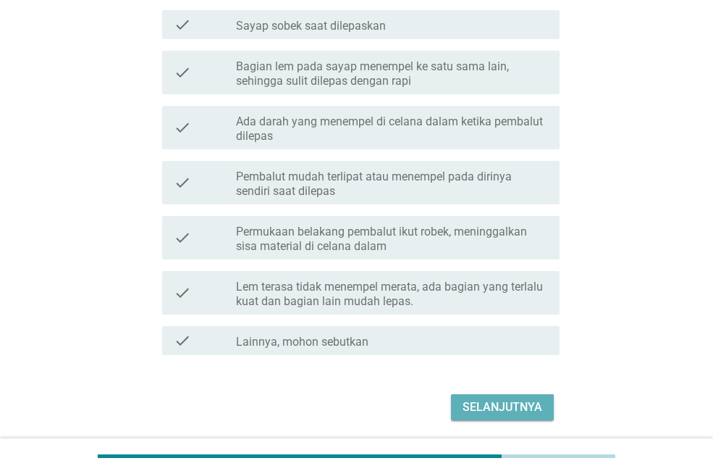
click at [469, 412] on div "Selanjutnya" at bounding box center [503, 406] width 80 height 17
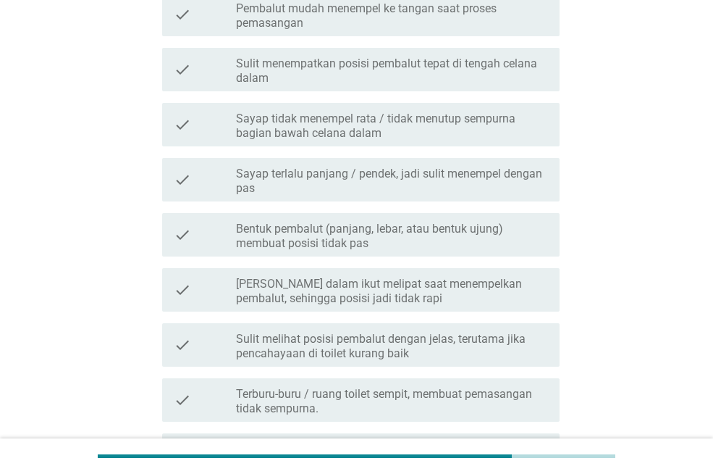
scroll to position [579, 0]
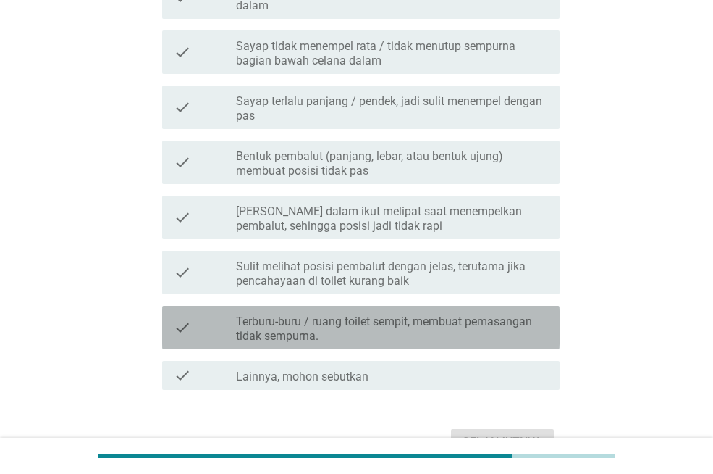
click at [470, 319] on label "Terburu-buru / ruang toilet sempit, membuat pemasangan tidak sempurna." at bounding box center [392, 328] width 312 height 29
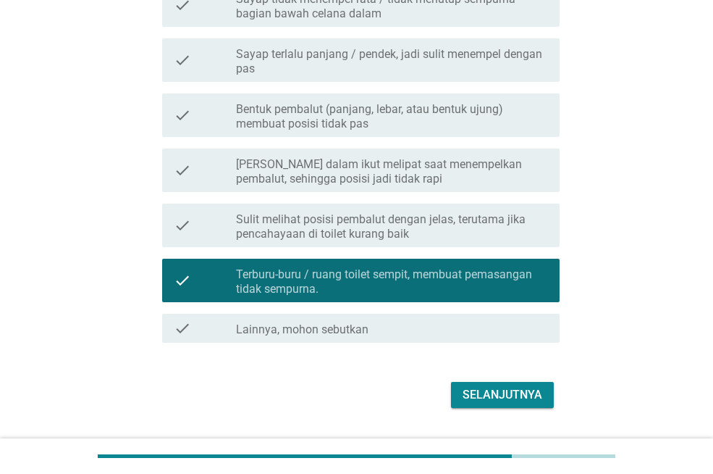
scroll to position [664, 0]
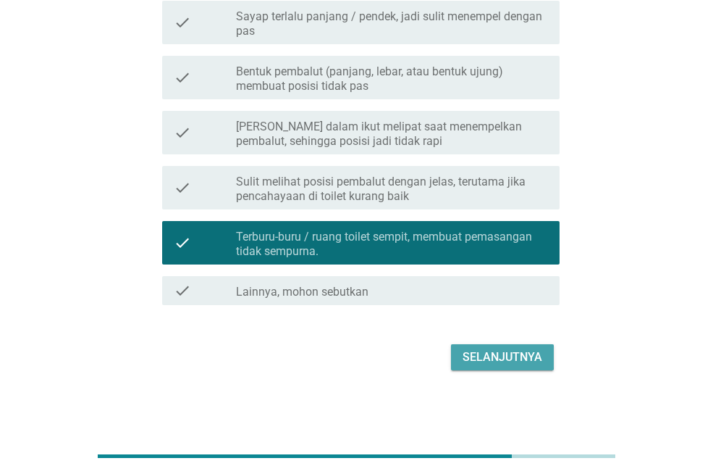
click at [511, 366] on button "Selanjutnya" at bounding box center [502, 357] width 103 height 26
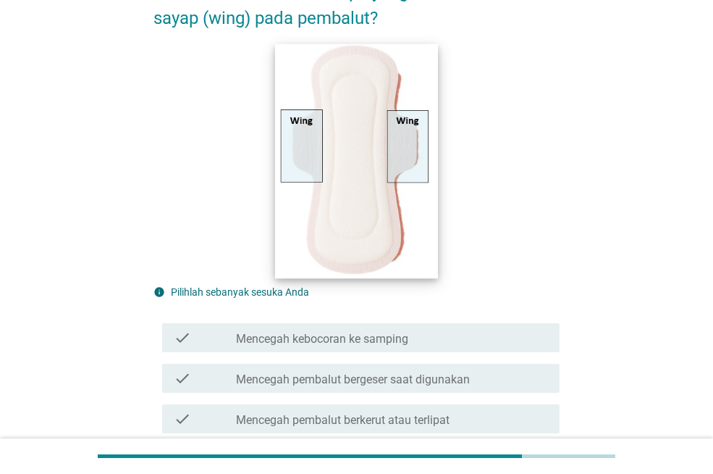
scroll to position [217, 0]
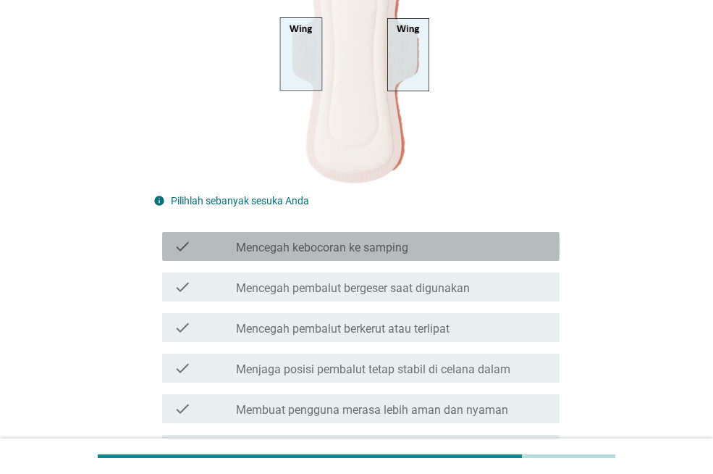
click at [386, 253] on label "Mencegah kebocoran ke samping" at bounding box center [322, 247] width 172 height 14
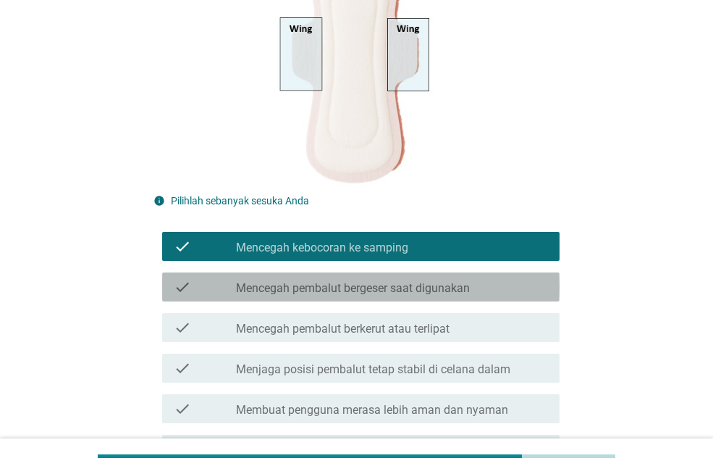
click at [395, 295] on label "Mencegah pembalut bergeser saat digunakan" at bounding box center [353, 288] width 234 height 14
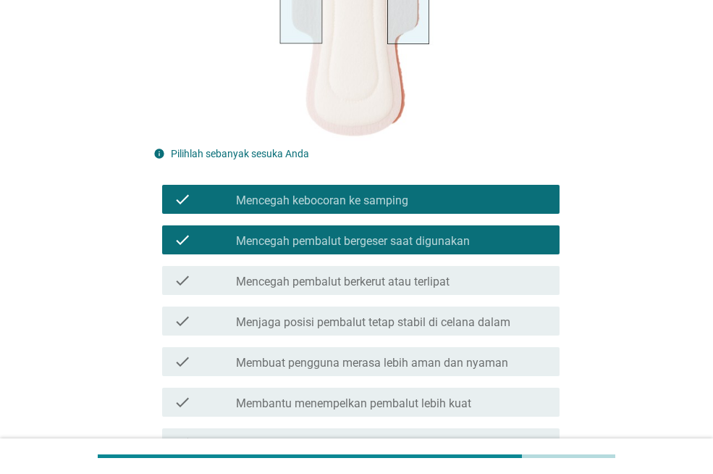
scroll to position [290, 0]
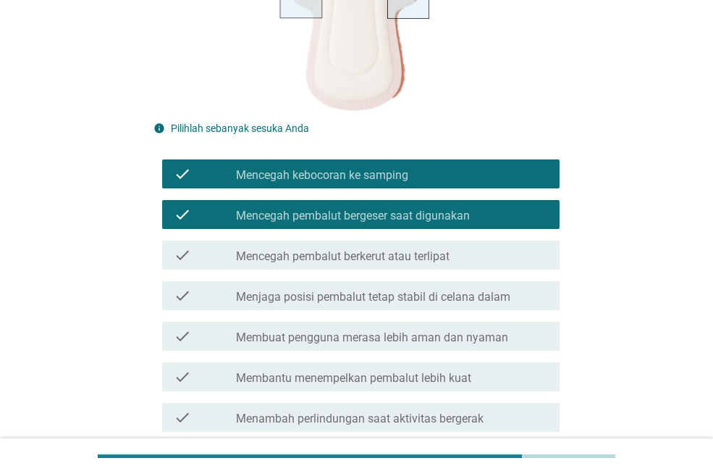
click at [385, 297] on label "Menjaga posisi pembalut tetap stabil di celana dalam" at bounding box center [373, 297] width 274 height 14
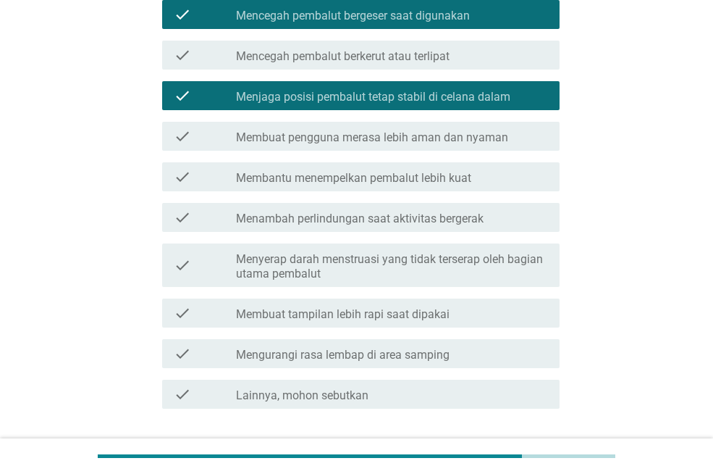
scroll to position [507, 0]
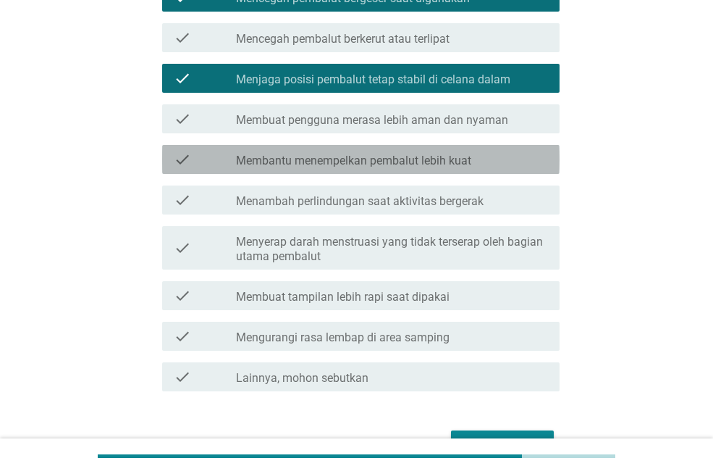
click at [452, 154] on label "Membantu menempelkan pembalut lebih kuat" at bounding box center [353, 161] width 235 height 14
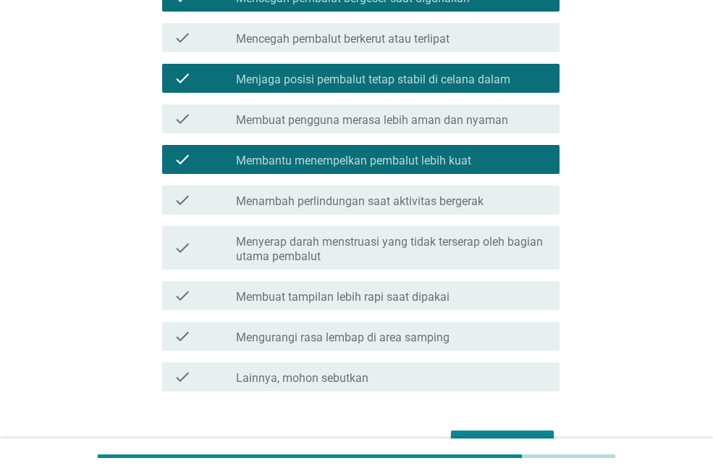
click at [440, 198] on label "Menambah perlindungan saat aktivitas bergerak" at bounding box center [360, 201] width 248 height 14
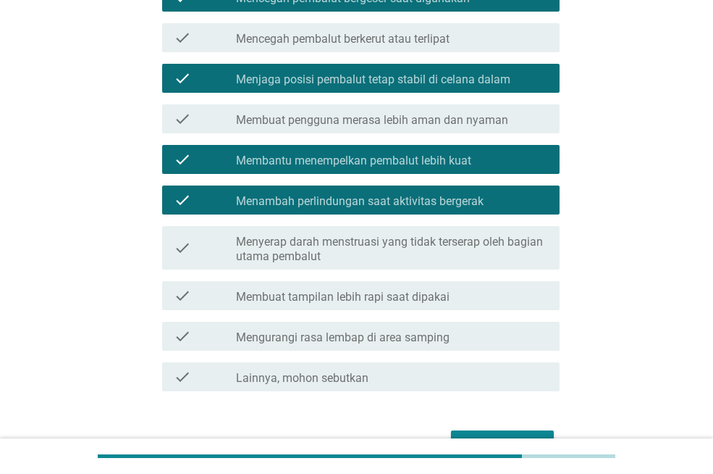
scroll to position [579, 0]
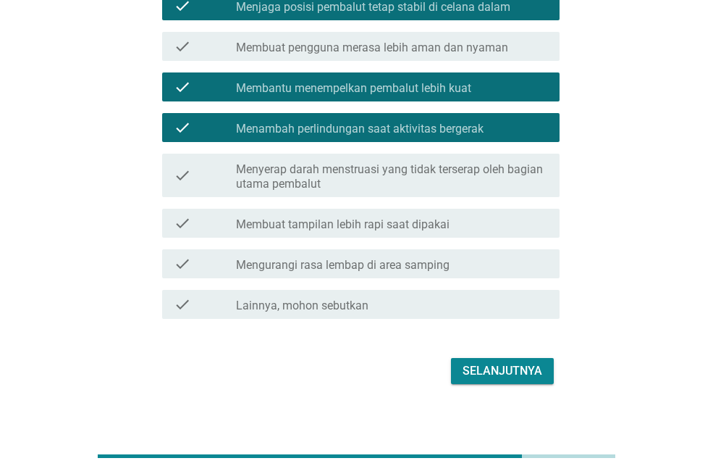
click at [513, 365] on div "Selanjutnya" at bounding box center [503, 370] width 80 height 17
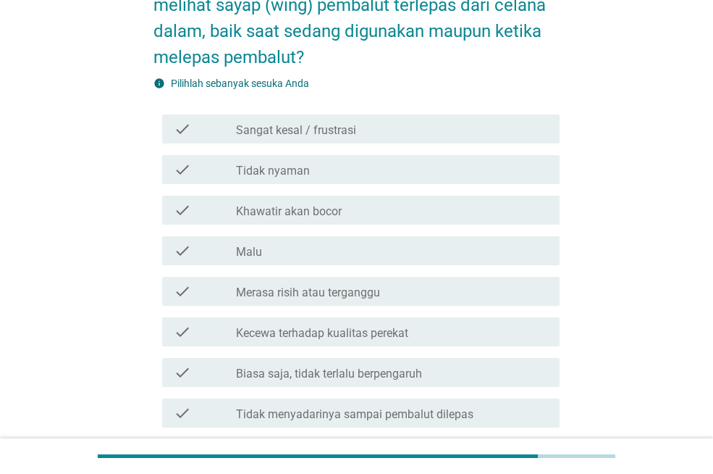
scroll to position [145, 0]
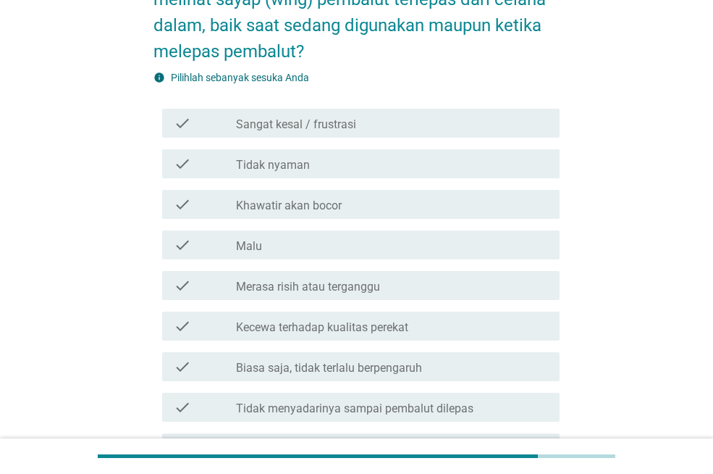
click at [341, 196] on div "check_box_outline_blank Khawatir akan bocor" at bounding box center [392, 204] width 312 height 17
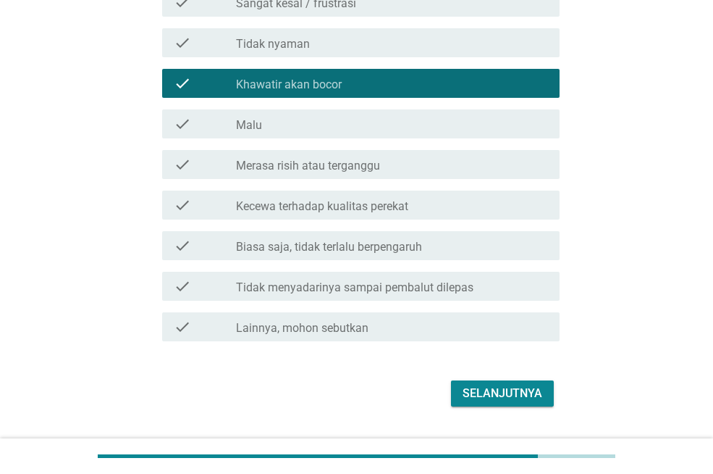
scroll to position [290, 0]
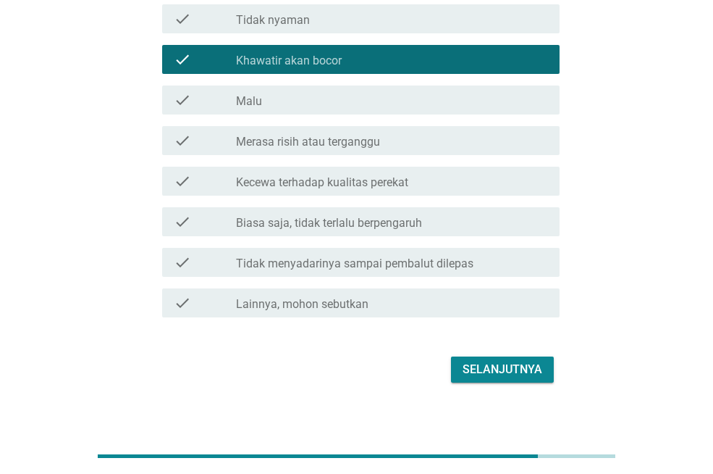
click at [413, 151] on div "check check_box_outline_blank Merasa risih atau terganggu" at bounding box center [361, 140] width 398 height 29
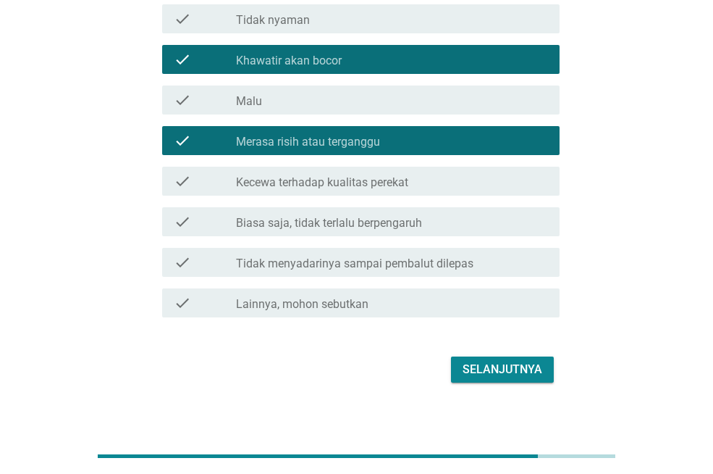
click at [524, 371] on div "Selanjutnya" at bounding box center [503, 369] width 80 height 17
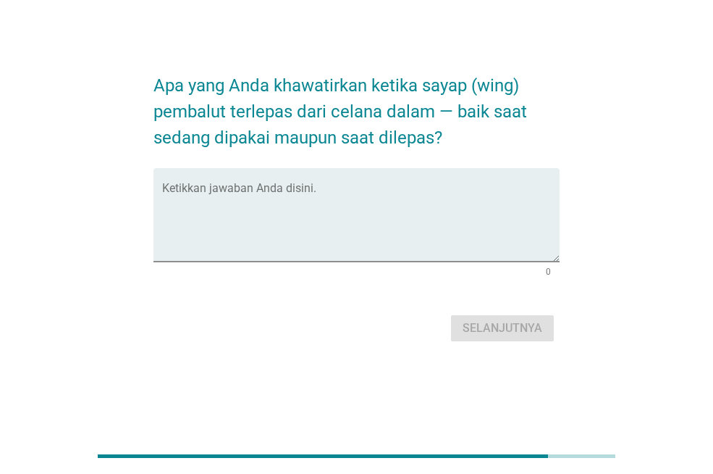
scroll to position [0, 0]
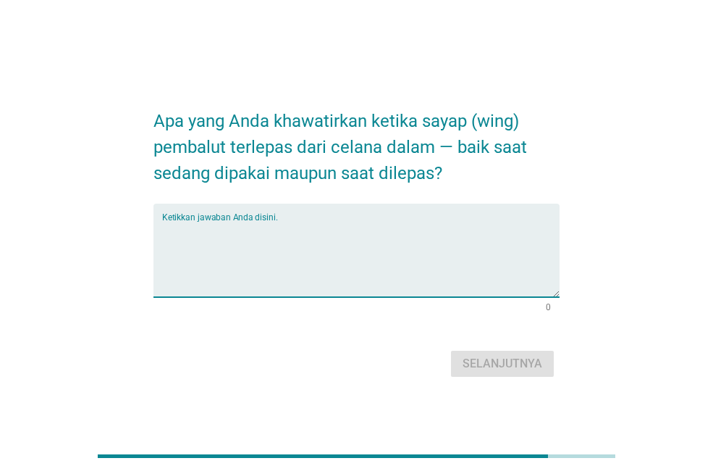
click at [366, 275] on textarea "Ketikkan jawaban Anda disini." at bounding box center [361, 259] width 398 height 76
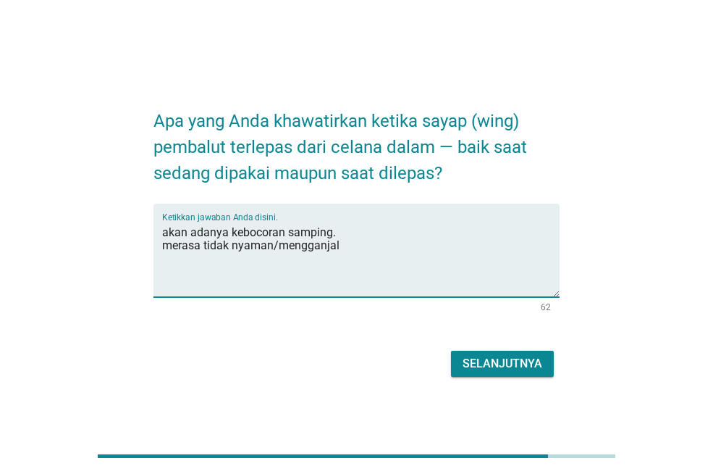
type textarea "akan adanya kebocoran samping. merasa tidak nyaman/mengganjal"
click at [484, 365] on div "Selanjutnya" at bounding box center [503, 363] width 80 height 17
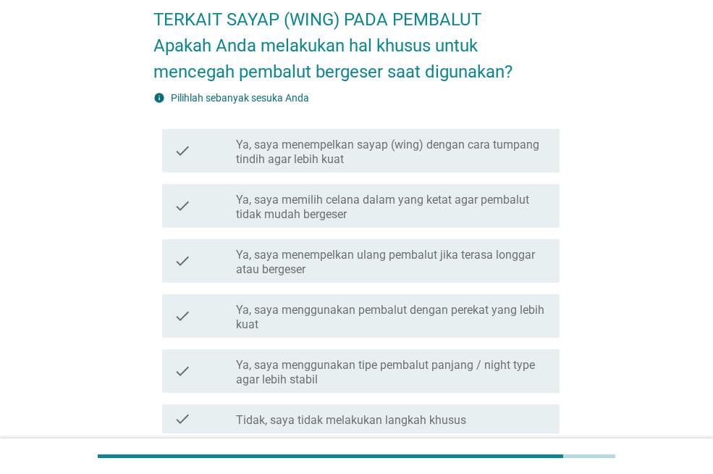
scroll to position [145, 0]
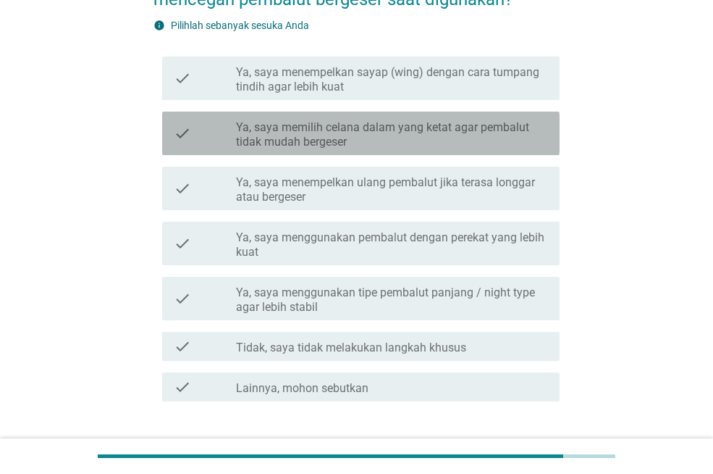
click at [450, 137] on label "Ya, saya memilih celana dalam yang ketat agar pembalut tidak mudah bergeser" at bounding box center [392, 134] width 312 height 29
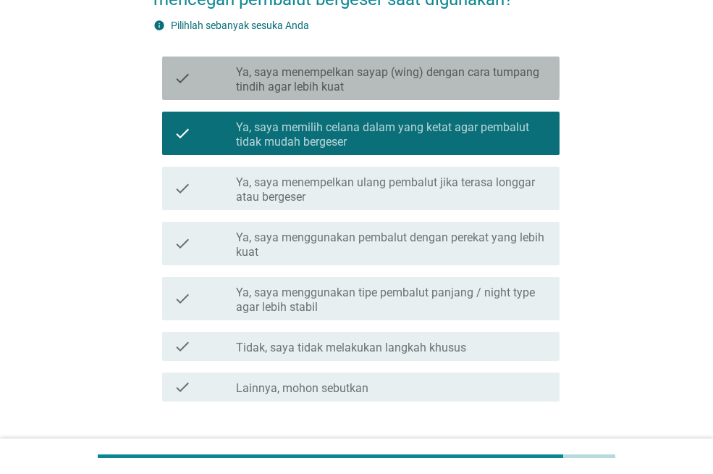
click at [507, 76] on label "Ya, saya menempelkan sayap (wing) dengan cara tumpang tindih agar lebih kuat" at bounding box center [392, 79] width 312 height 29
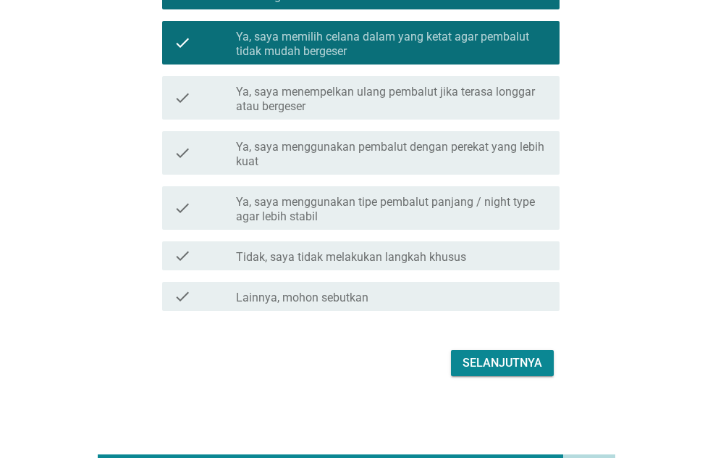
scroll to position [241, 0]
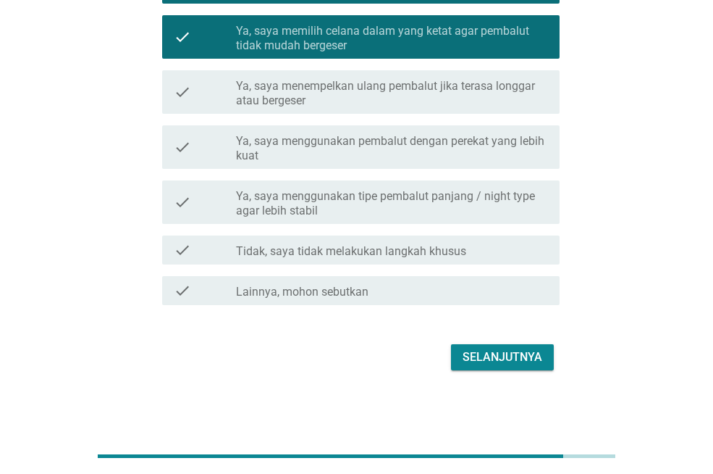
click at [492, 362] on div "Selanjutnya" at bounding box center [503, 356] width 80 height 17
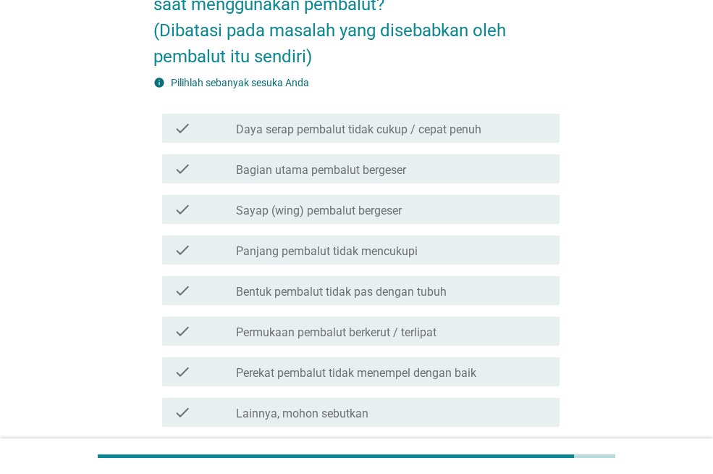
scroll to position [217, 0]
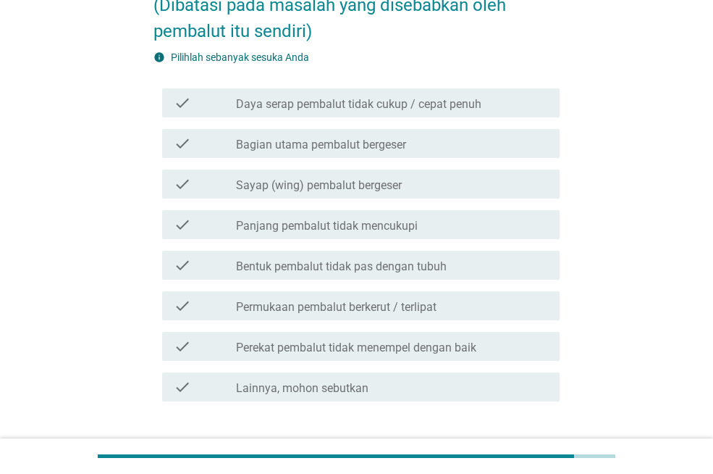
click at [346, 135] on div "check_box_outline_blank Bagian utama pembalut bergeser" at bounding box center [392, 143] width 312 height 17
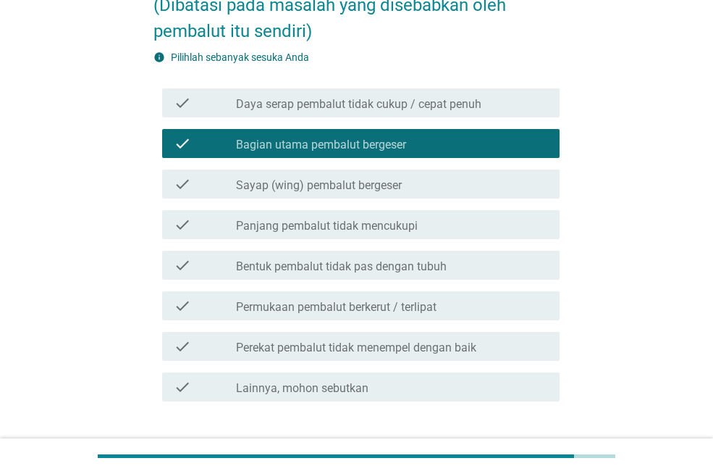
click at [354, 179] on label "Sayap (wing) pembalut bergeser" at bounding box center [319, 185] width 166 height 14
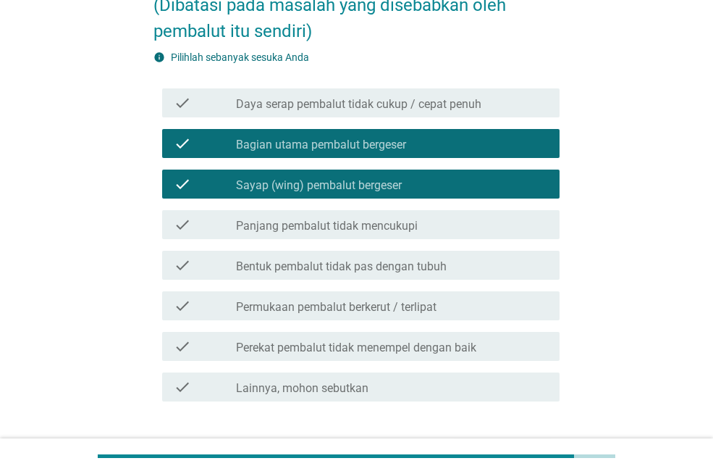
click at [413, 221] on label "Panjang pembalut tidak mencukupi" at bounding box center [327, 226] width 182 height 14
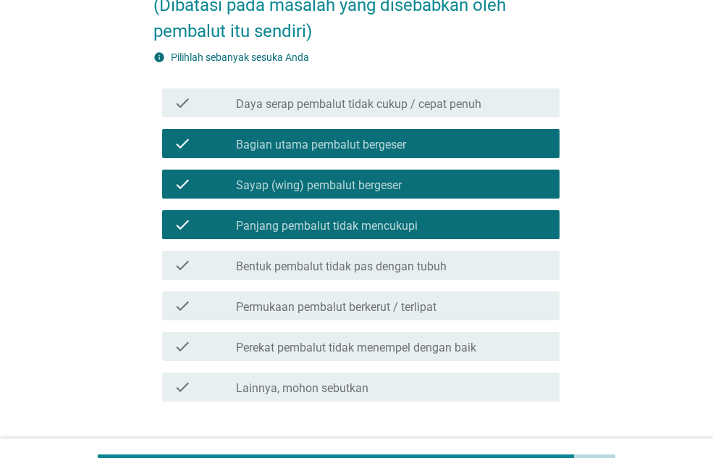
scroll to position [290, 0]
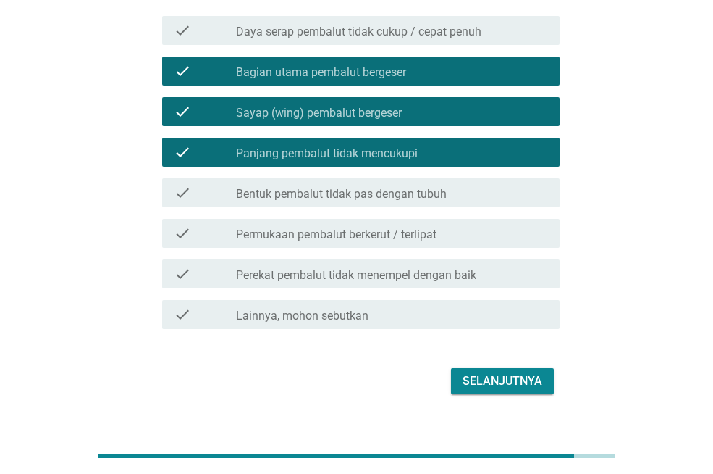
click at [358, 200] on label "Bentuk pembalut tidak pas dengan tubuh" at bounding box center [341, 194] width 211 height 14
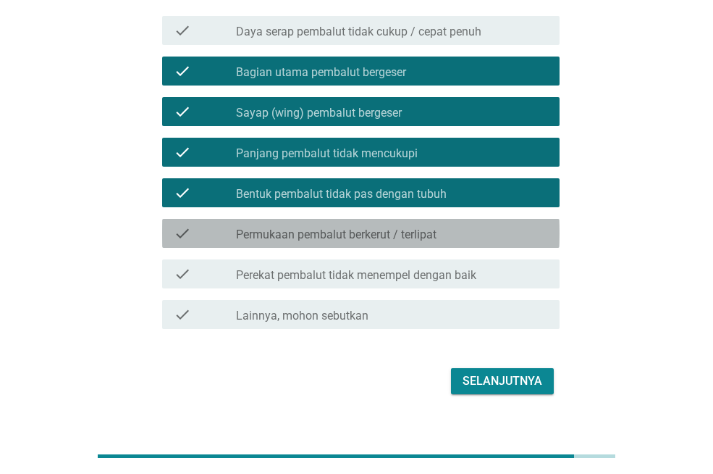
click at [364, 223] on div "check check_box_outline_blank Permukaan pembalut berkerut / terlipat" at bounding box center [361, 233] width 398 height 29
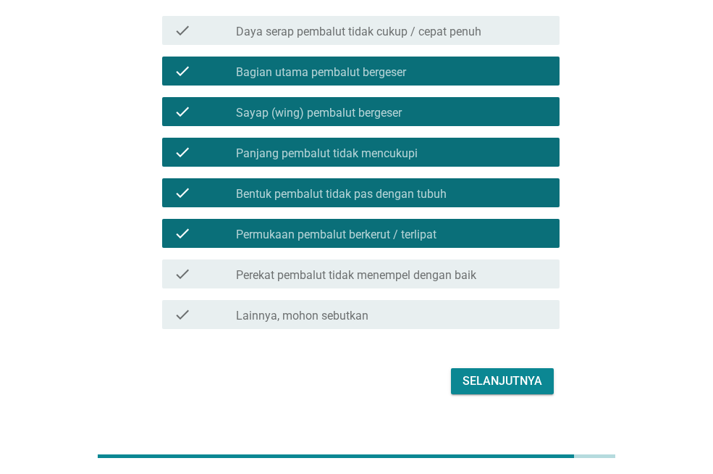
click at [482, 382] on div "Selanjutnya" at bounding box center [503, 380] width 80 height 17
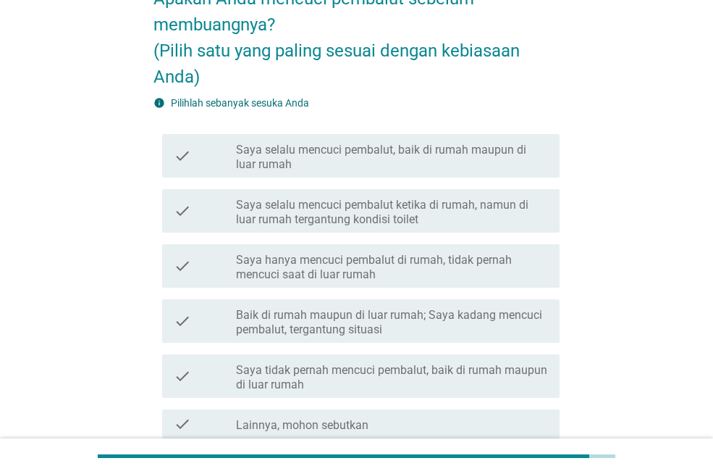
scroll to position [145, 0]
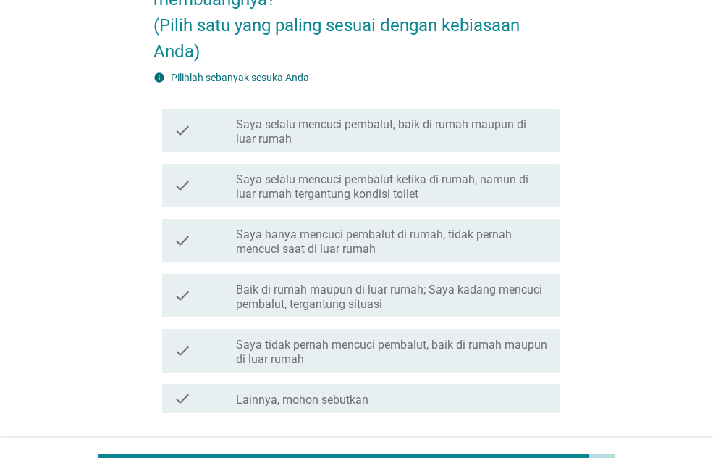
click at [378, 129] on label "Saya selalu mencuci pembalut, baik di rumah maupun di luar rumah" at bounding box center [392, 131] width 312 height 29
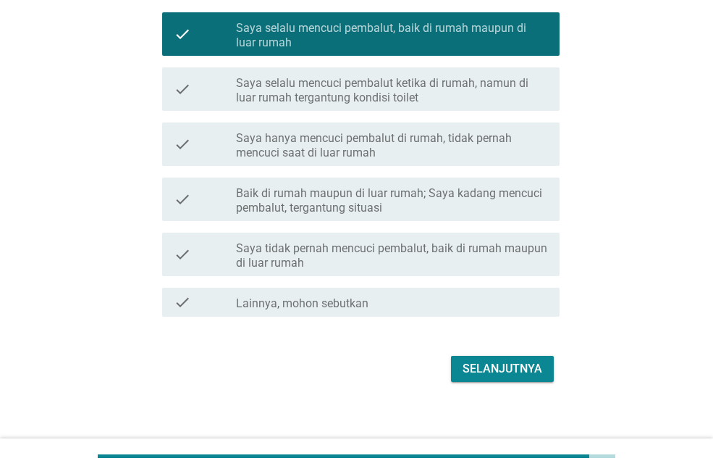
scroll to position [253, 0]
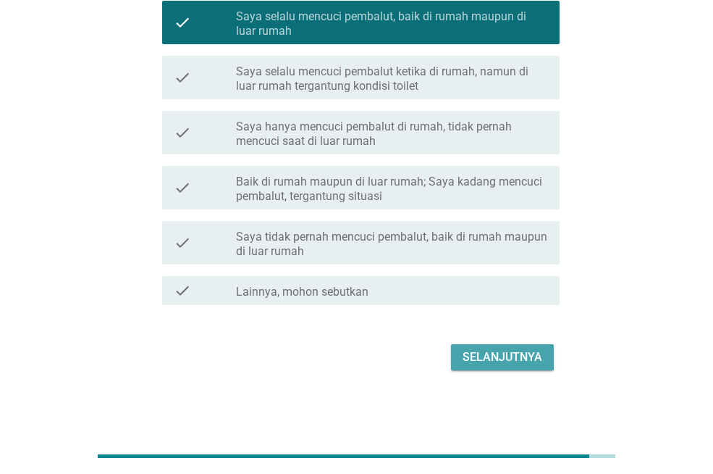
click at [503, 351] on div "Selanjutnya" at bounding box center [503, 356] width 80 height 17
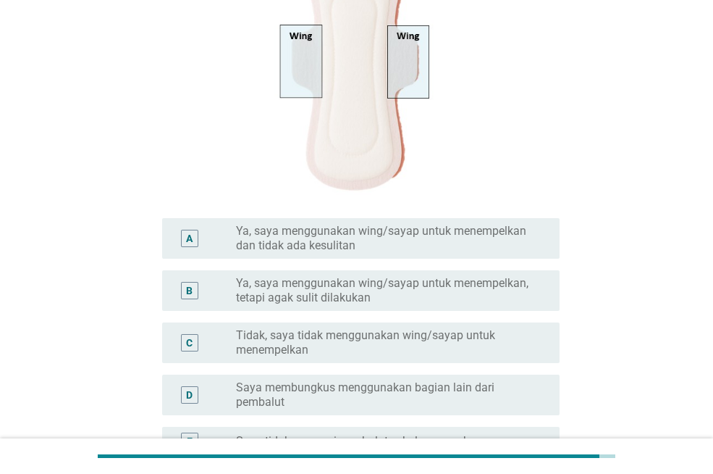
scroll to position [290, 0]
click at [429, 251] on label "Ya, saya menggunakan wing/sayap untuk menempelkan dan tidak ada kesulitan" at bounding box center [386, 236] width 301 height 29
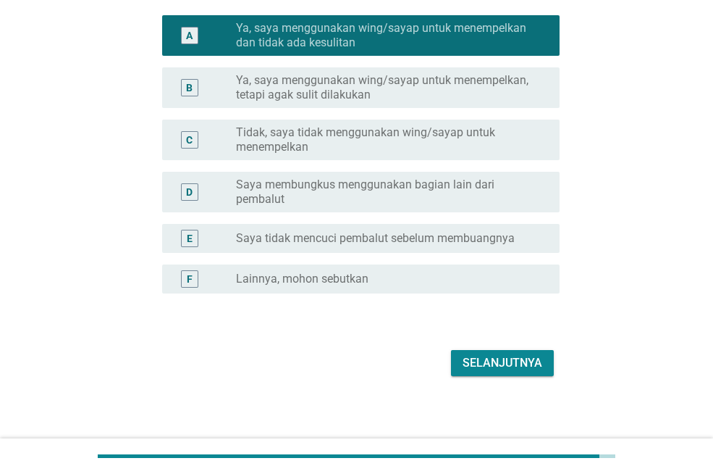
scroll to position [498, 0]
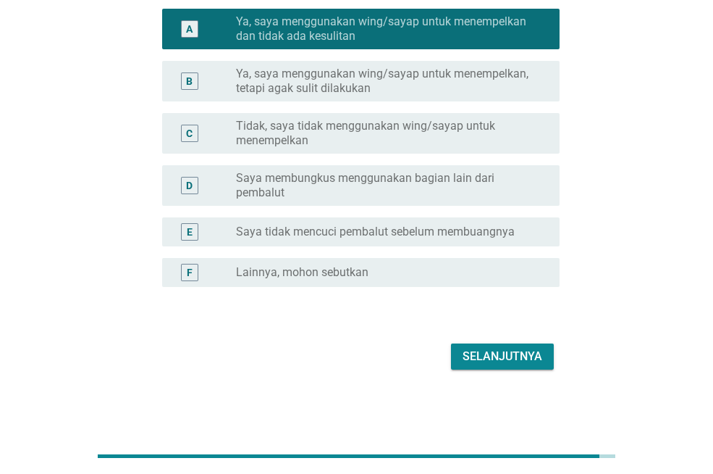
click at [503, 368] on button "Selanjutnya" at bounding box center [502, 356] width 103 height 26
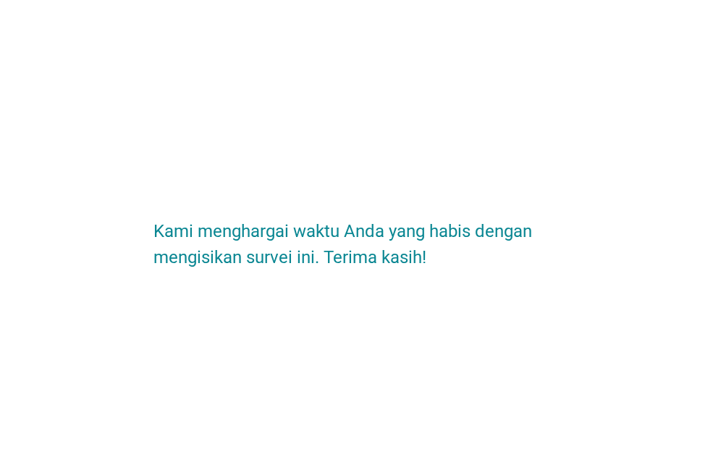
scroll to position [0, 0]
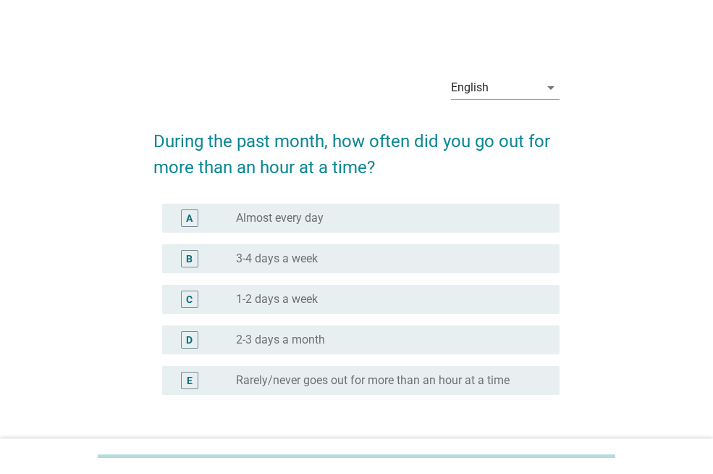
click at [298, 218] on label "Almost every day" at bounding box center [280, 218] width 88 height 14
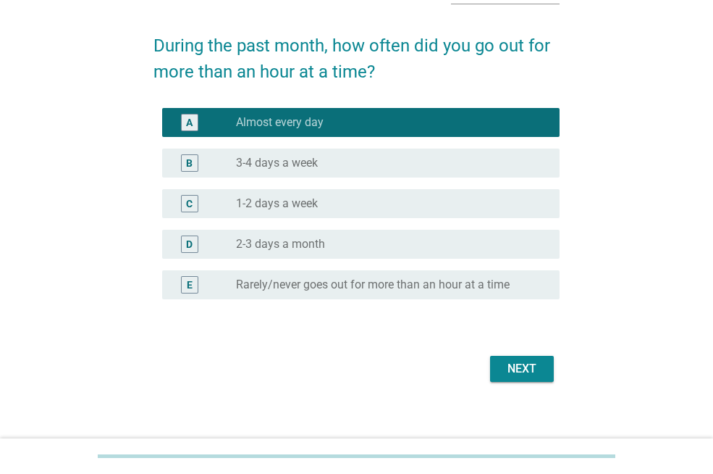
scroll to position [107, 0]
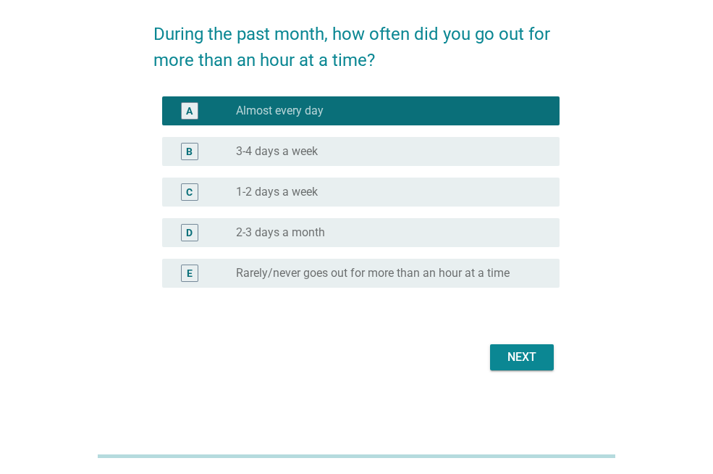
click at [527, 358] on div "Next" at bounding box center [522, 356] width 41 height 17
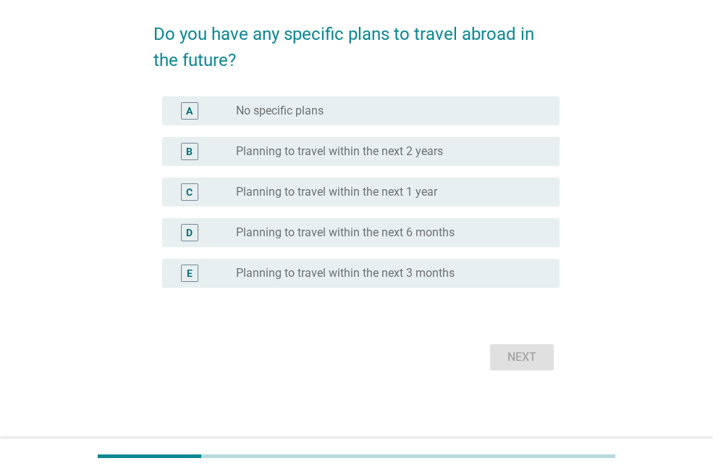
scroll to position [0, 0]
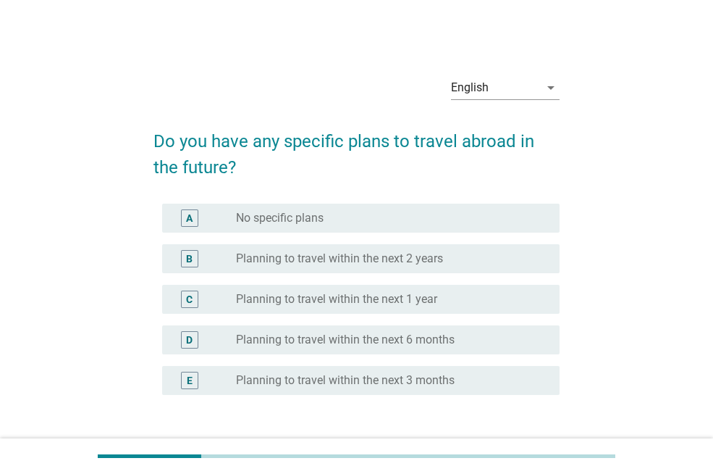
click at [468, 267] on div "B radio_button_unchecked Planning to travel within the next 2 years" at bounding box center [361, 258] width 398 height 29
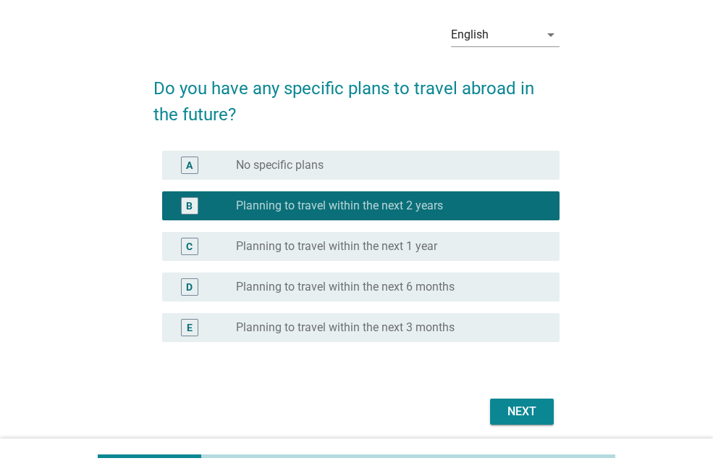
scroll to position [107, 0]
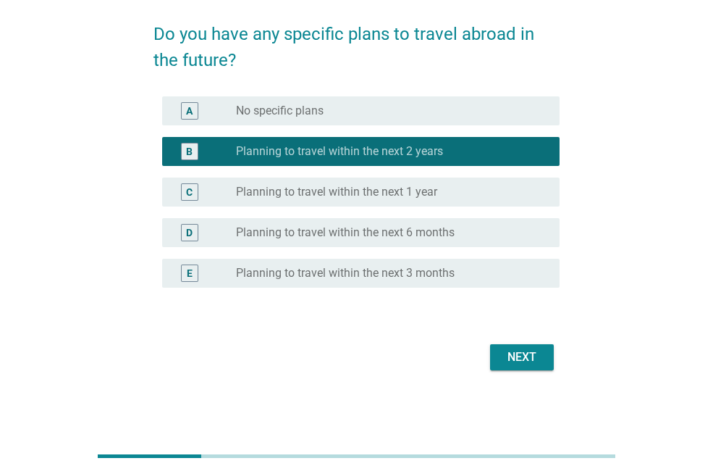
click at [537, 348] on div "Next" at bounding box center [522, 356] width 41 height 17
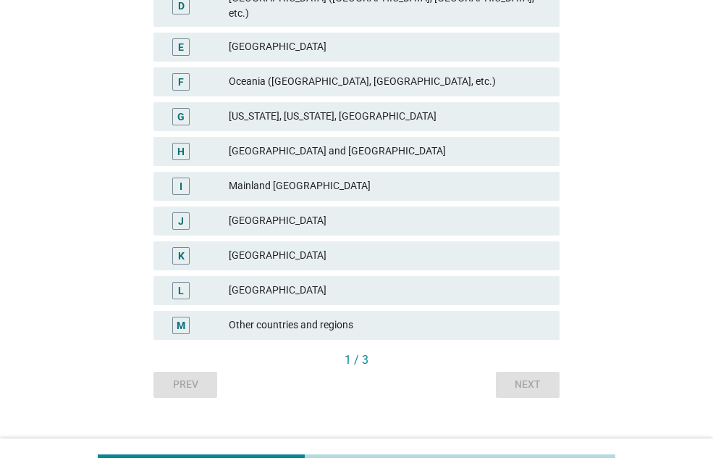
scroll to position [362, 0]
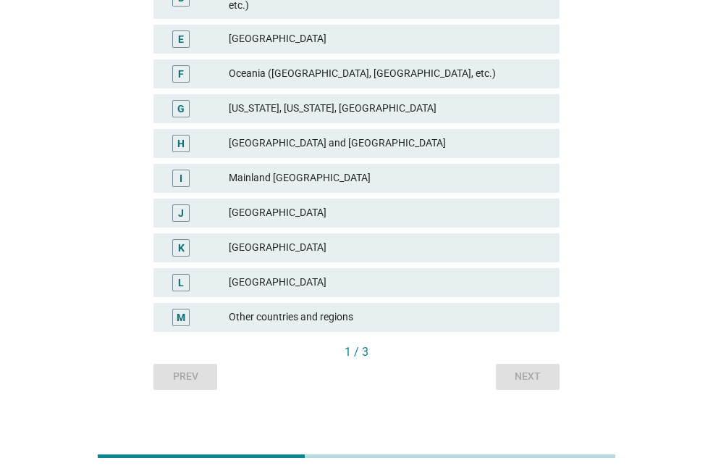
click at [322, 274] on div "South Korea" at bounding box center [388, 282] width 319 height 17
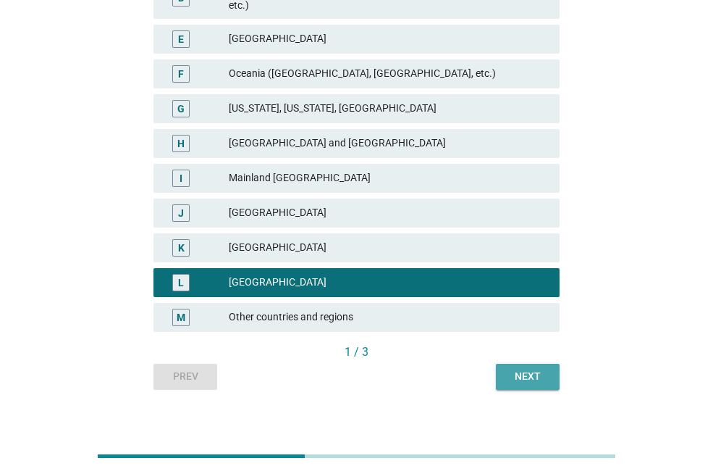
click at [537, 369] on div "Next" at bounding box center [528, 376] width 41 height 15
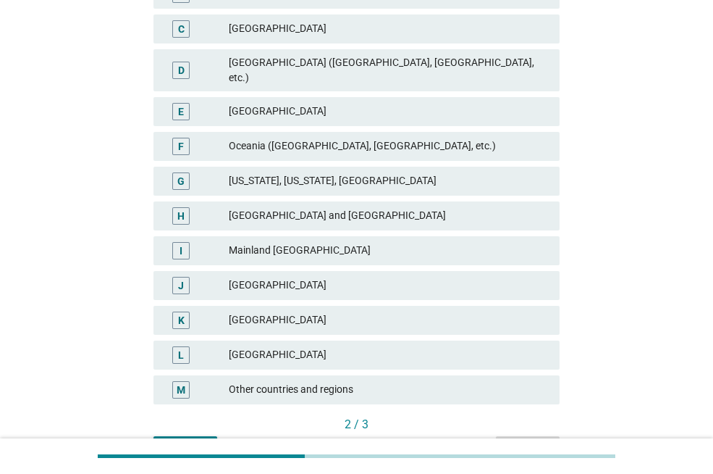
scroll to position [72, 0]
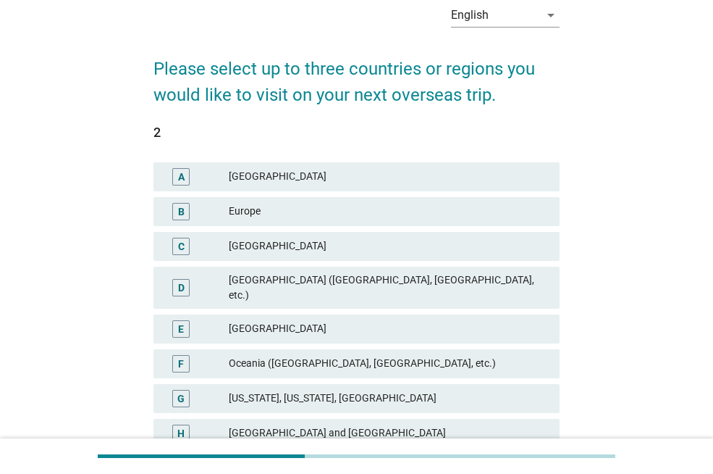
click at [293, 203] on div "Europe" at bounding box center [388, 211] width 319 height 17
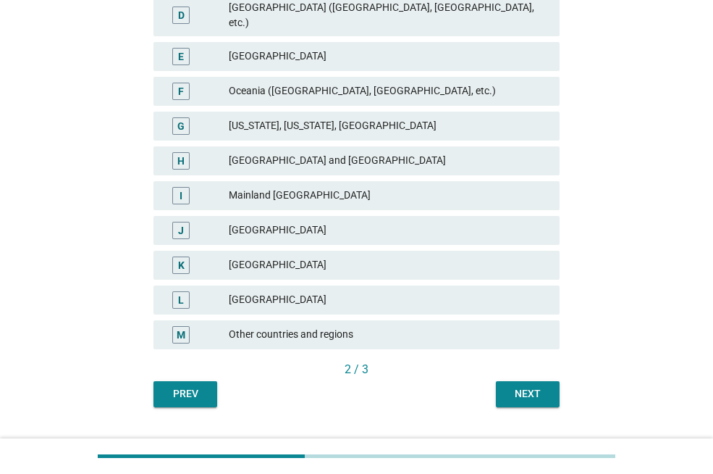
scroll to position [364, 0]
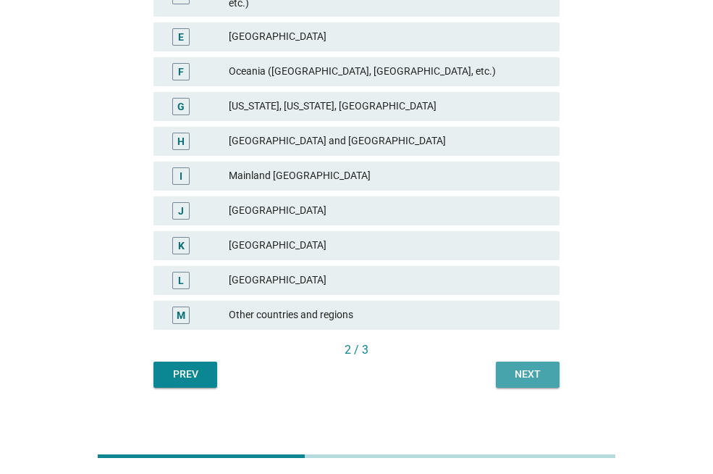
click at [518, 366] on div "Next" at bounding box center [528, 373] width 41 height 15
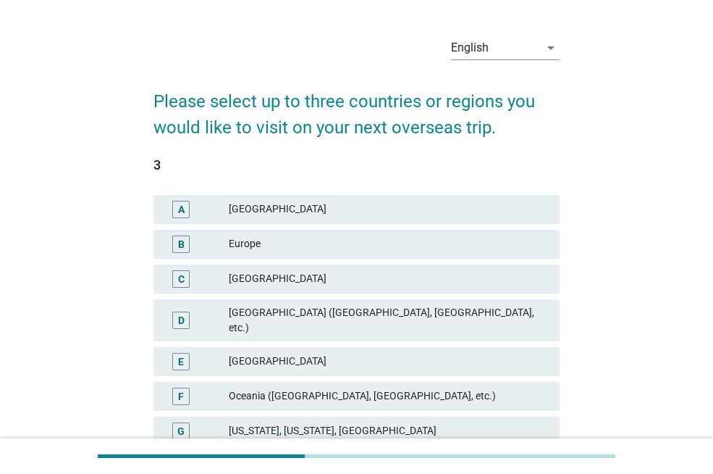
scroll to position [145, 0]
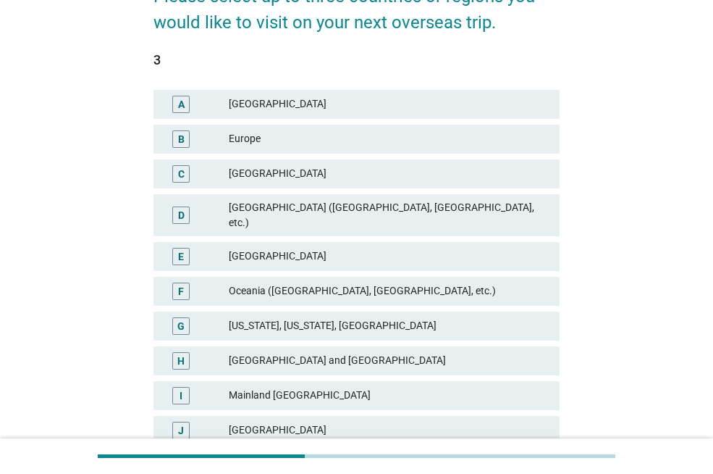
click at [365, 208] on div "Middle East (Saudi Arabia, UAE, etc.)" at bounding box center [388, 215] width 319 height 30
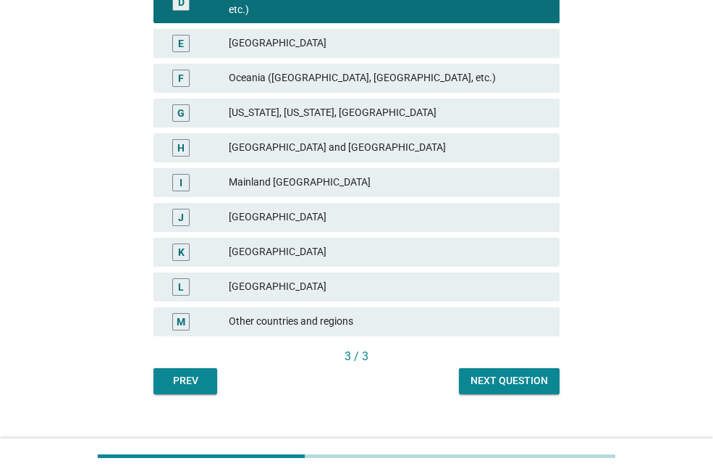
scroll to position [364, 0]
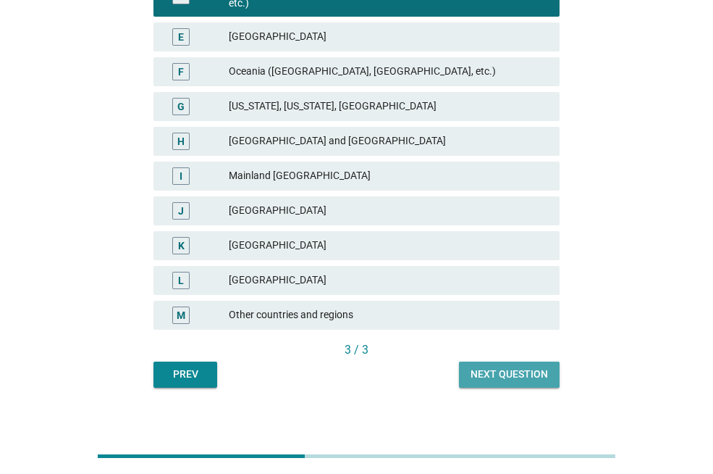
click at [500, 367] on div "Next question" at bounding box center [509, 373] width 77 height 15
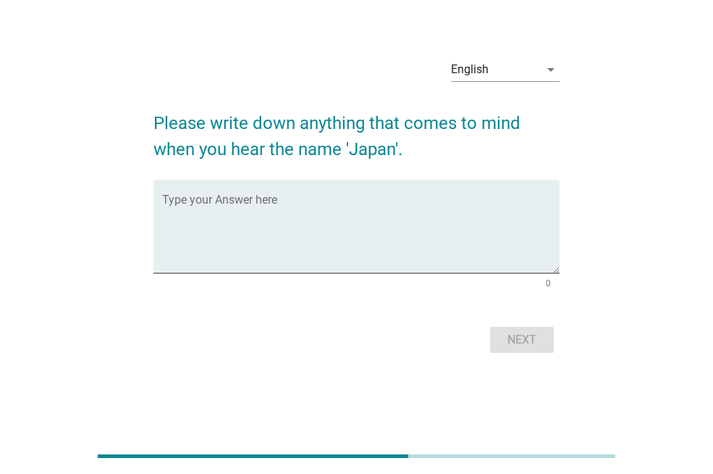
scroll to position [0, 0]
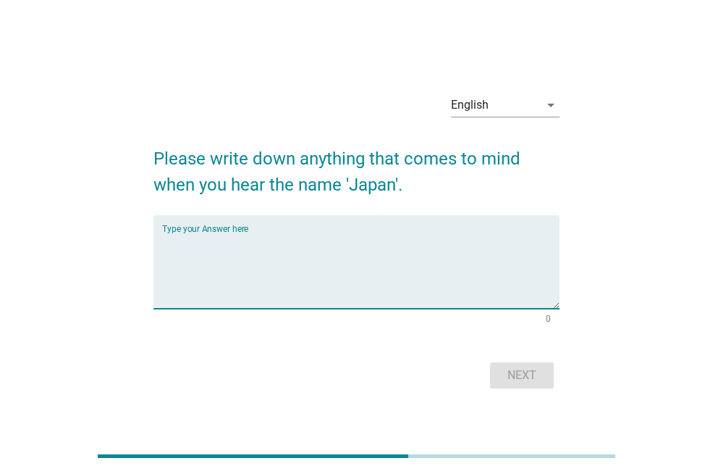
click at [321, 264] on textarea "Type your Answer here" at bounding box center [361, 270] width 398 height 76
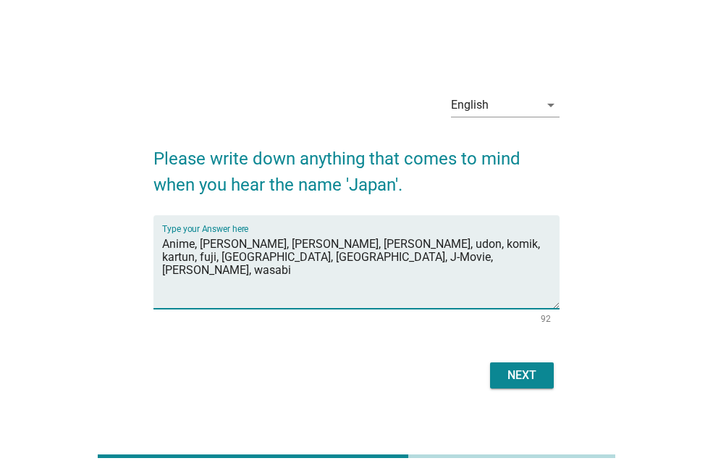
type textarea "Anime, Sakura, Sushi, Ramen, udon, komik, kartun, fuji, tokyo, kyoto, J-Movie, …"
click at [522, 374] on div "Next" at bounding box center [522, 374] width 41 height 17
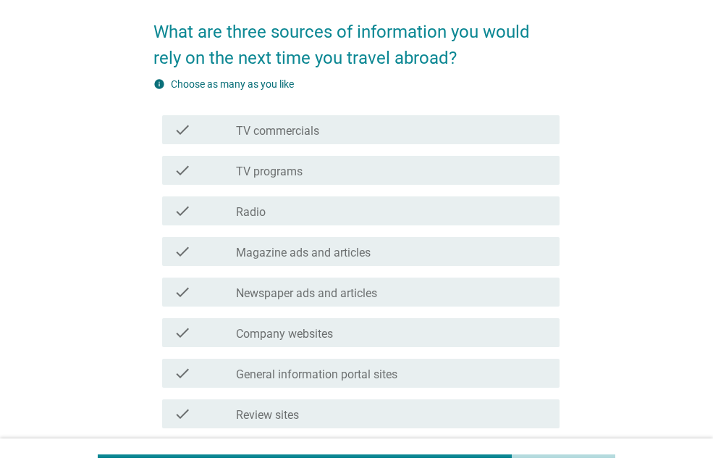
scroll to position [145, 0]
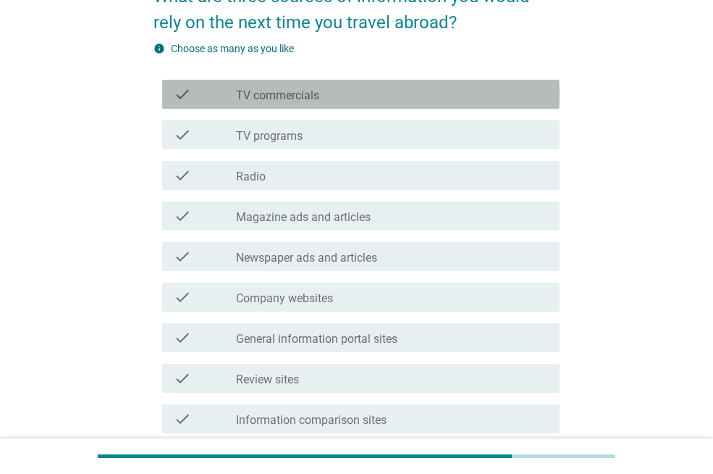
click at [268, 81] on div "check check_box_outline_blank TV commercials" at bounding box center [361, 94] width 398 height 29
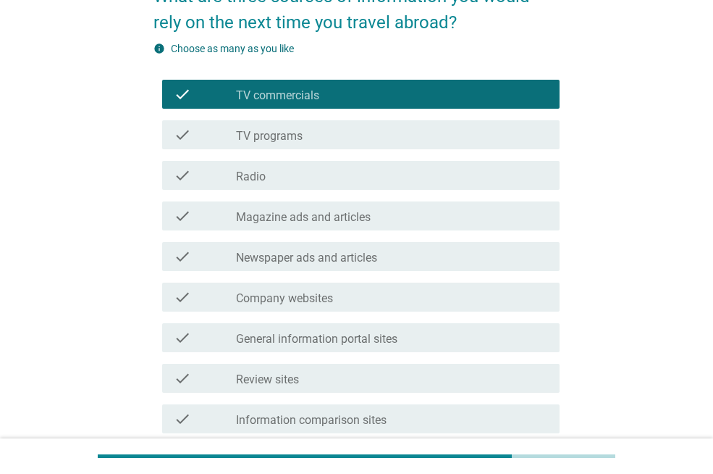
click at [311, 227] on div "check check_box_outline_blank Magazine ads and articles" at bounding box center [361, 215] width 398 height 29
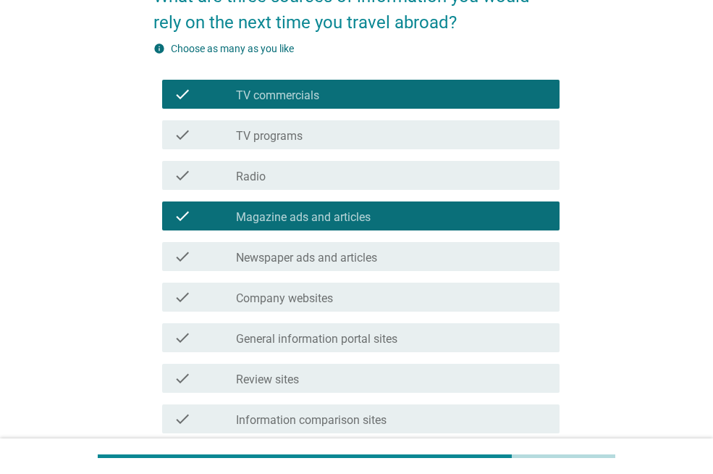
scroll to position [217, 0]
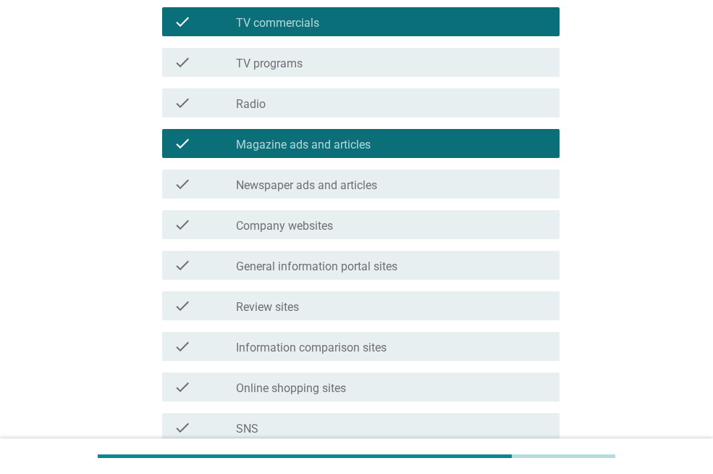
click at [340, 224] on div "check_box_outline_blank Company websites" at bounding box center [392, 224] width 312 height 17
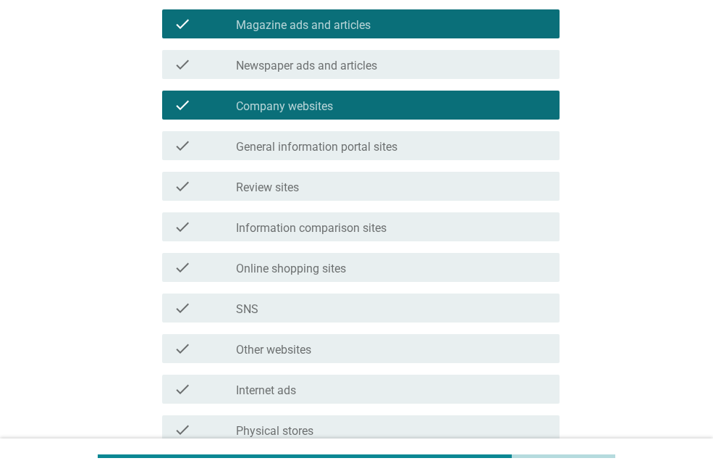
scroll to position [362, 0]
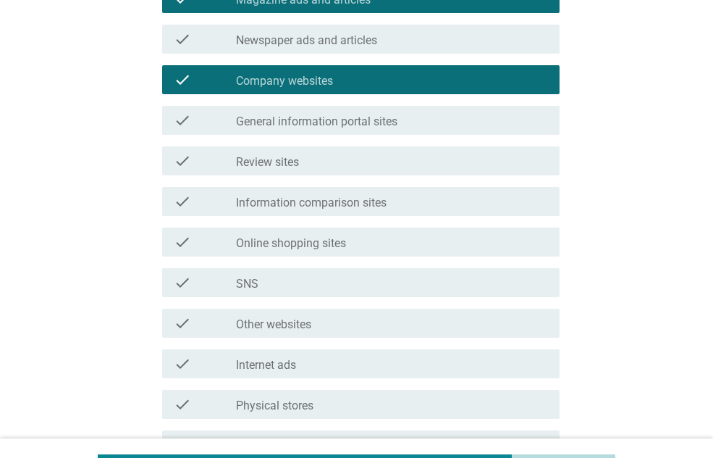
click at [351, 162] on div "check_box_outline_blank Review sites" at bounding box center [392, 160] width 312 height 17
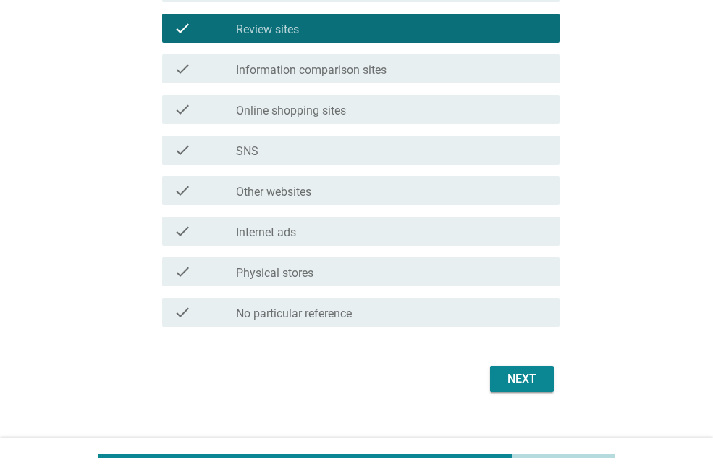
scroll to position [507, 0]
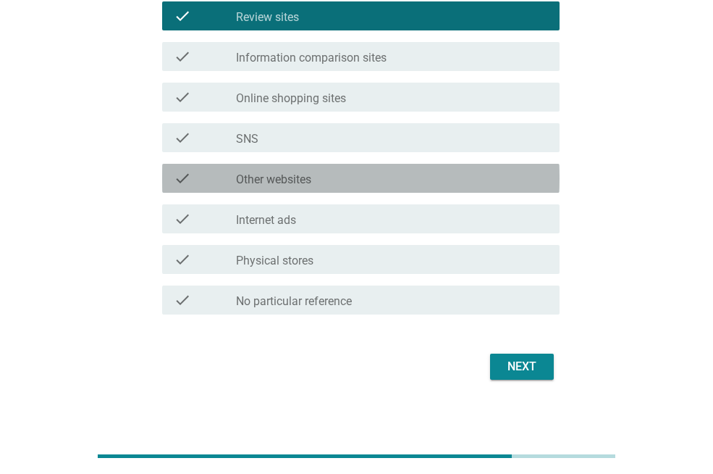
click at [298, 177] on label "Other websites" at bounding box center [273, 179] width 75 height 14
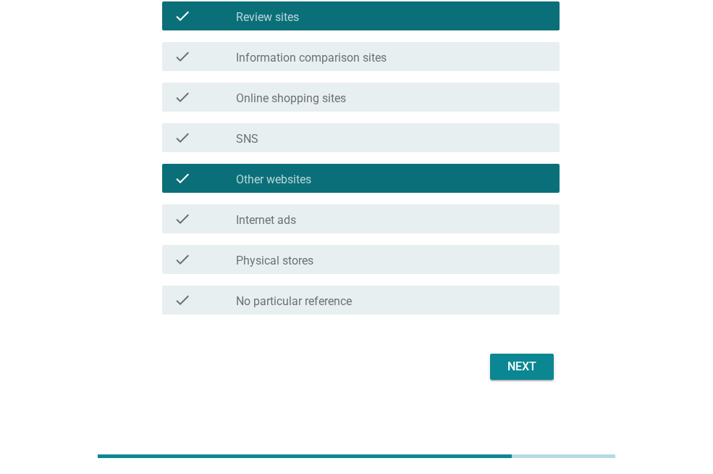
click at [298, 211] on div "check_box_outline_blank Internet ads" at bounding box center [392, 218] width 312 height 17
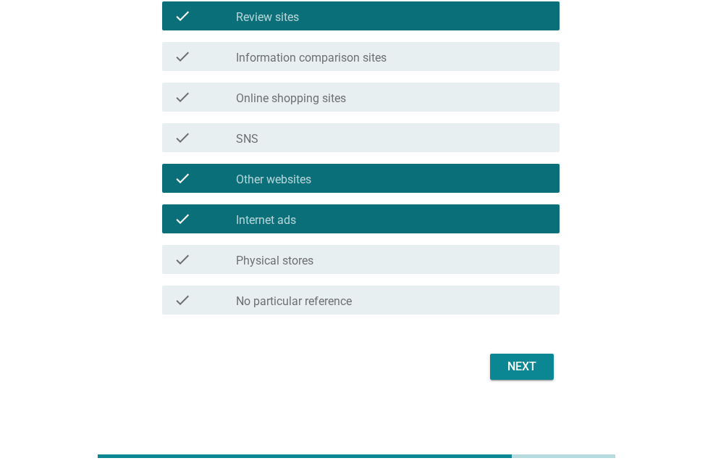
click at [531, 368] on div "Next" at bounding box center [522, 366] width 41 height 17
